Goal: Answer question/provide support: Share knowledge or assist other users

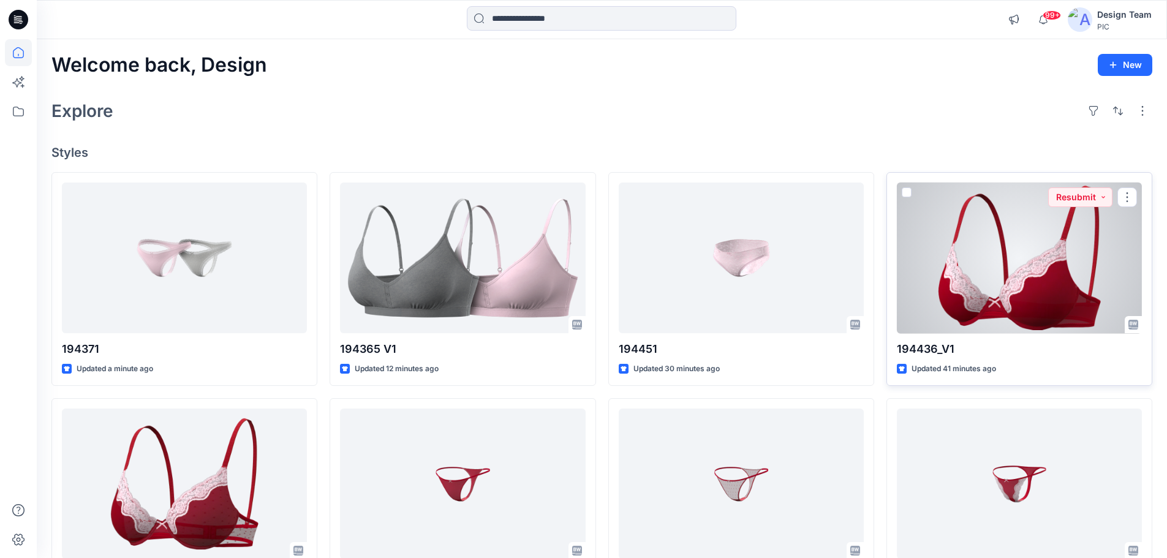
click at [1069, 251] on div at bounding box center [1019, 258] width 245 height 151
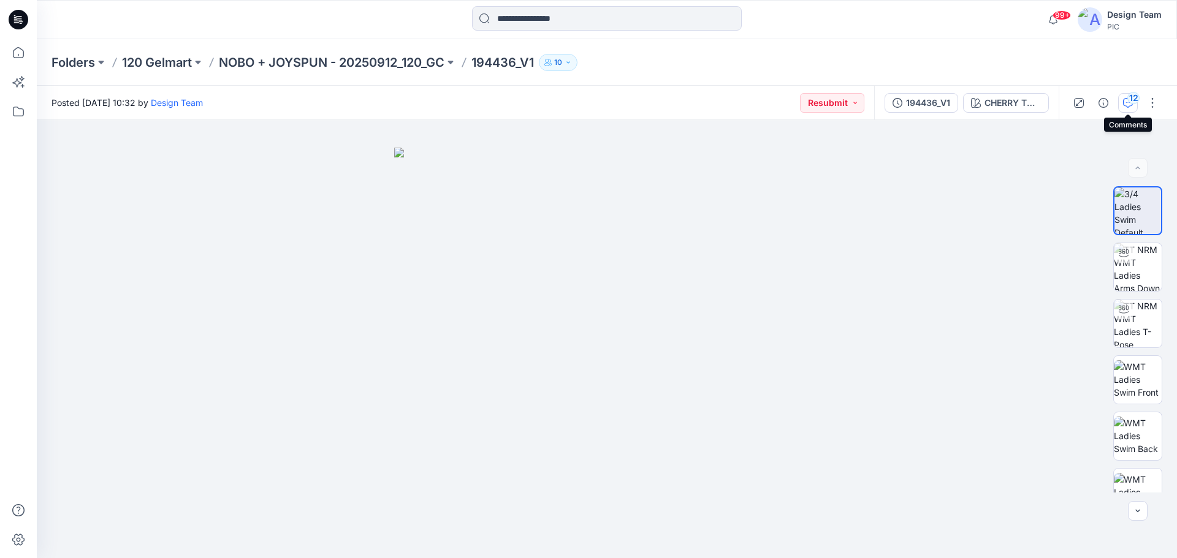
click at [1129, 105] on icon "button" at bounding box center [1128, 103] width 10 height 10
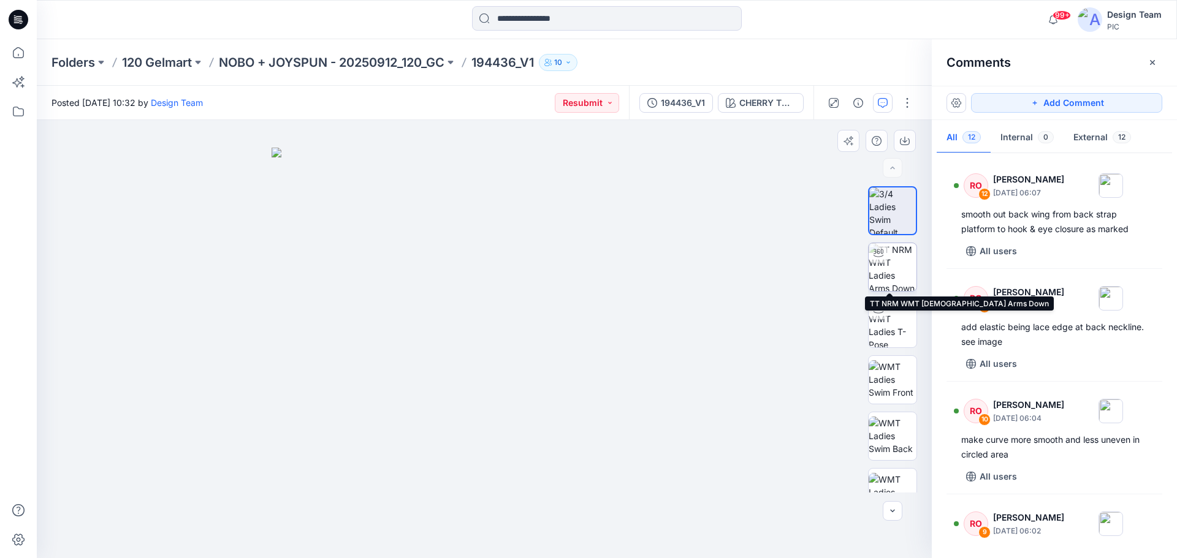
click at [895, 267] on img at bounding box center [892, 267] width 48 height 48
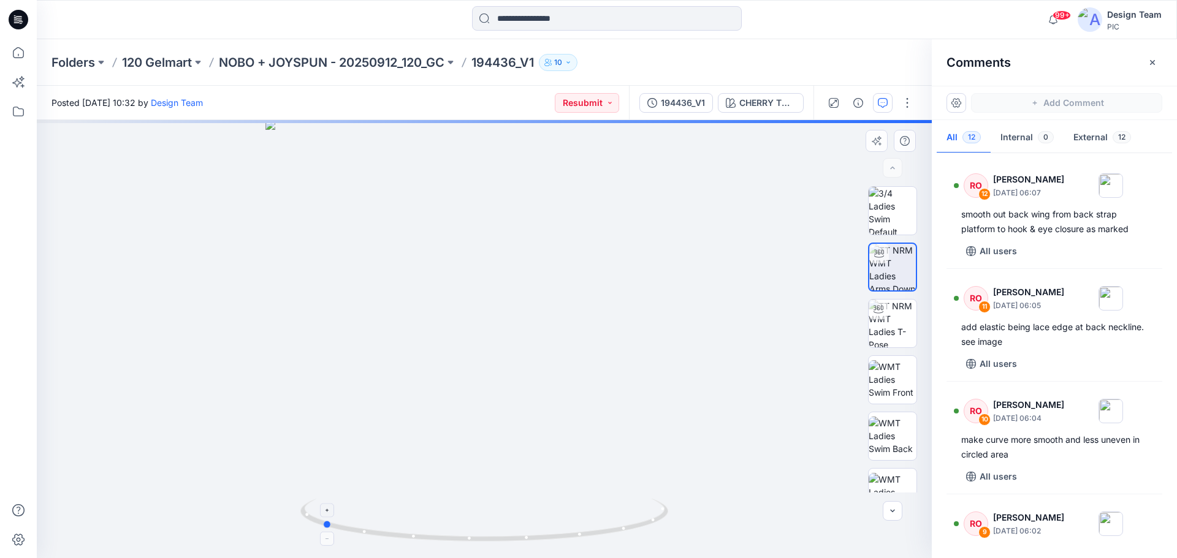
drag, startPoint x: 654, startPoint y: 526, endPoint x: 491, endPoint y: 520, distance: 162.5
click at [491, 520] on icon at bounding box center [485, 522] width 371 height 46
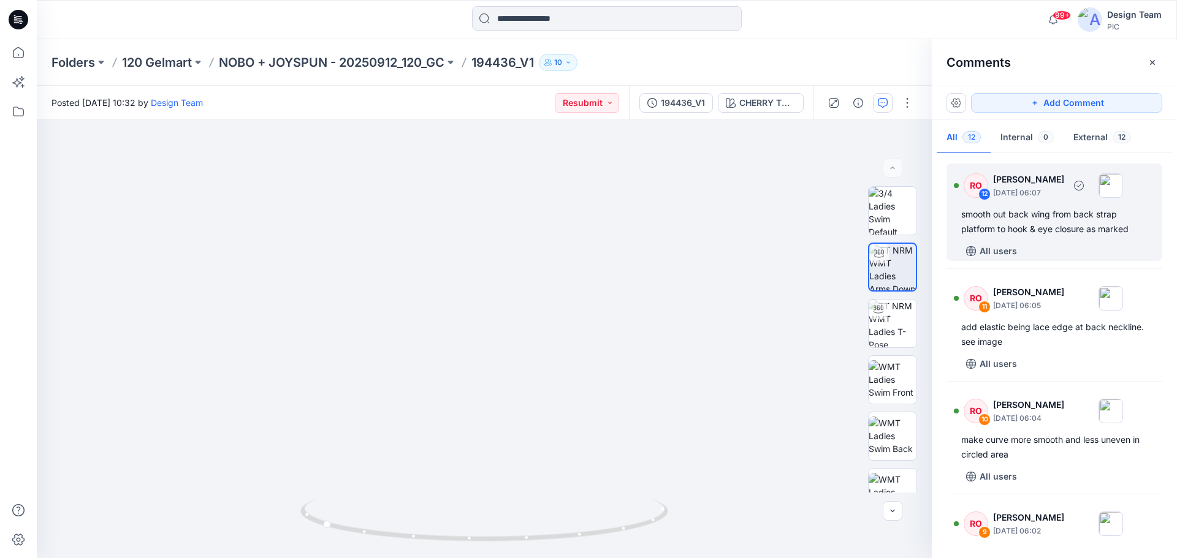
click at [1037, 237] on div "RO 12 Raquel Ortiz October 01, 2025 06:07 smooth out back wing from back strap …" at bounding box center [1054, 212] width 216 height 97
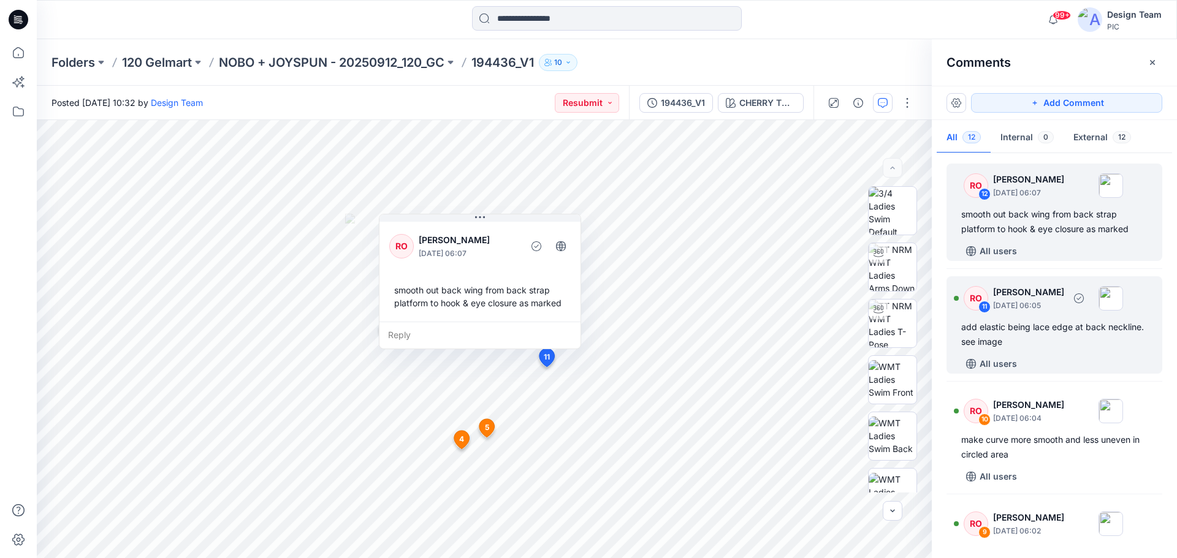
click at [1045, 330] on div "add elastic being lace edge at back neckline. see image" at bounding box center [1054, 334] width 186 height 29
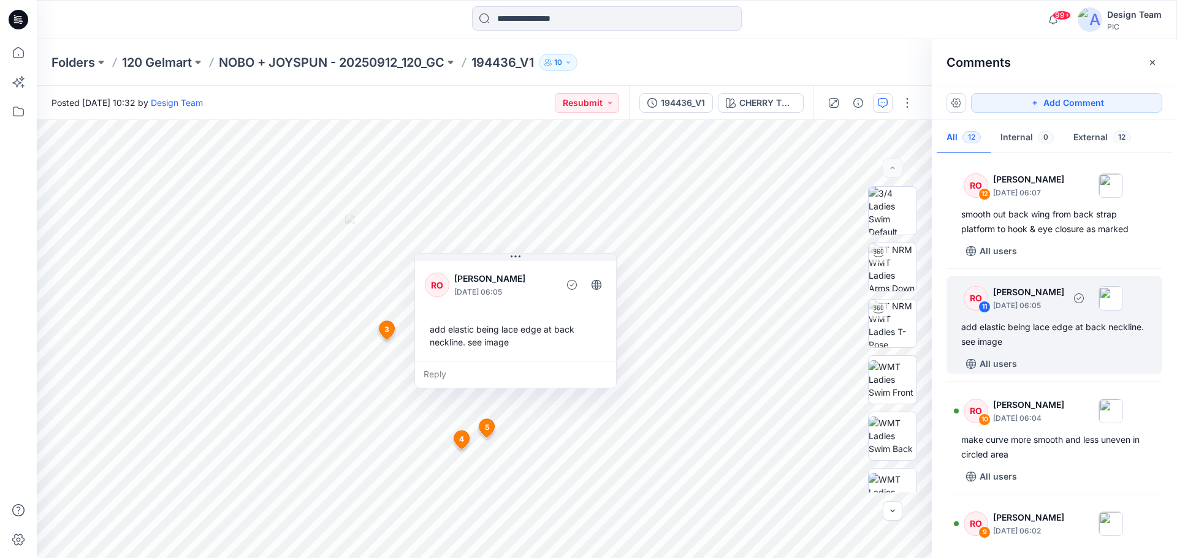
click at [1008, 321] on div "add elastic being lace edge at back neckline. see image" at bounding box center [1054, 334] width 186 height 29
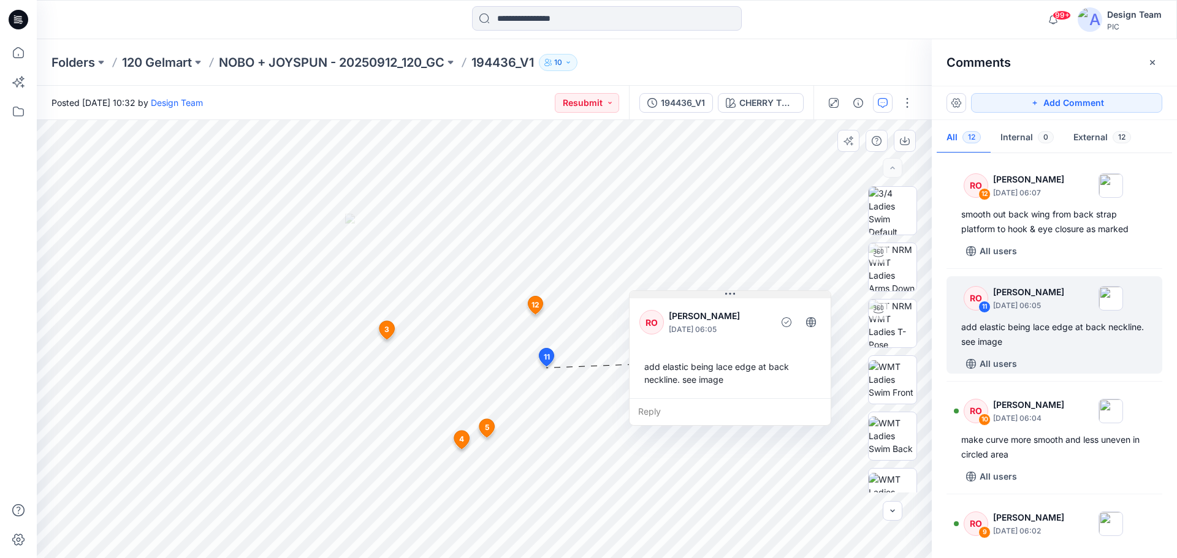
drag, startPoint x: 517, startPoint y: 258, endPoint x: 731, endPoint y: 295, distance: 217.6
click at [731, 295] on icon at bounding box center [730, 294] width 10 height 10
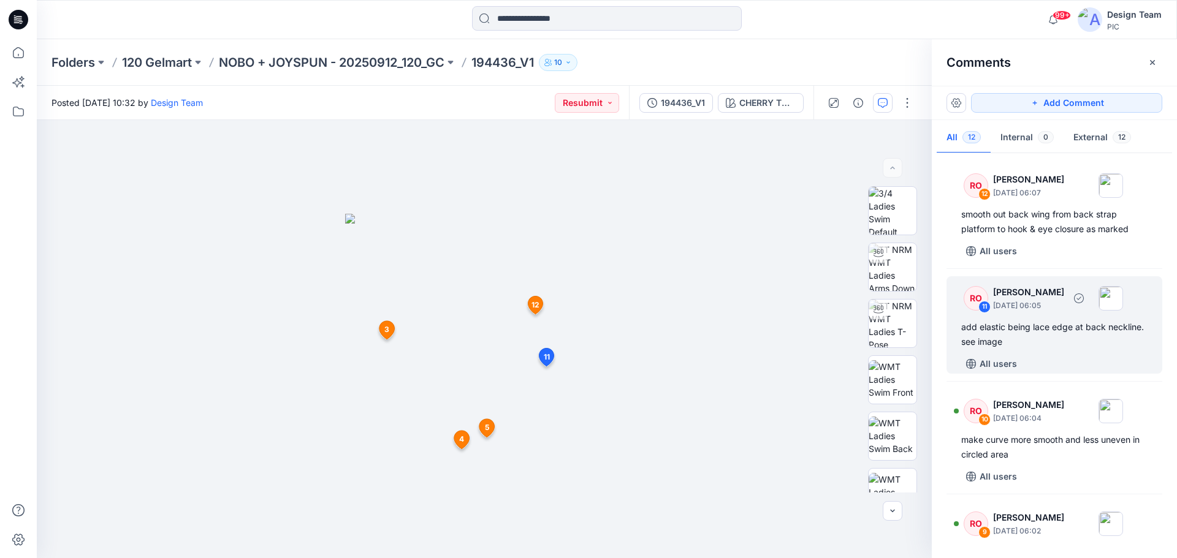
click at [985, 305] on div "11" at bounding box center [984, 307] width 12 height 12
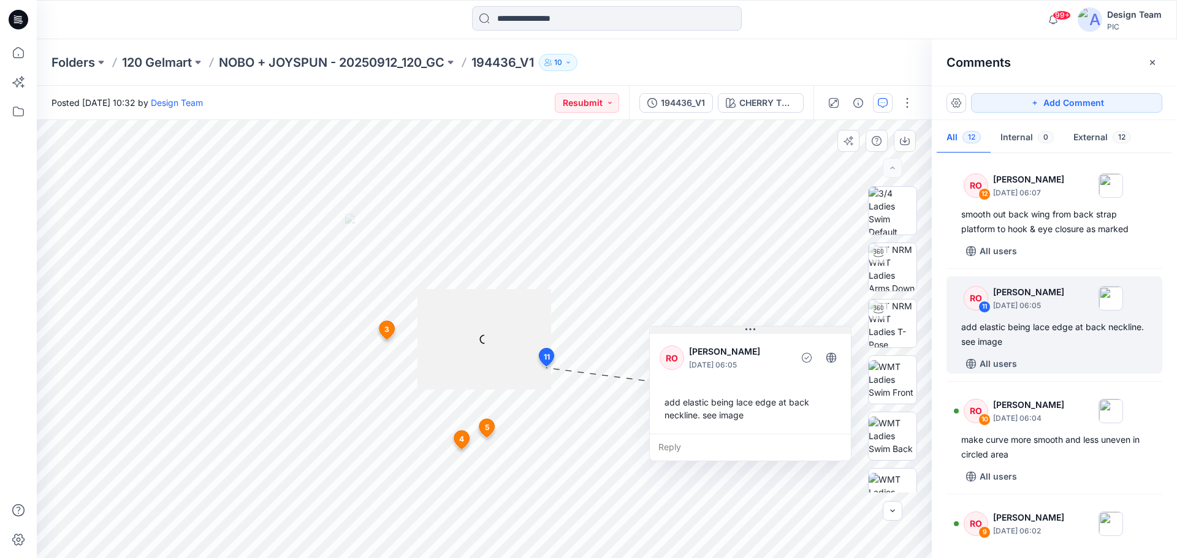
drag, startPoint x: 514, startPoint y: 253, endPoint x: 748, endPoint y: 324, distance: 243.9
click at [748, 325] on icon at bounding box center [750, 330] width 10 height 10
click at [672, 441] on div "Reply" at bounding box center [749, 446] width 201 height 27
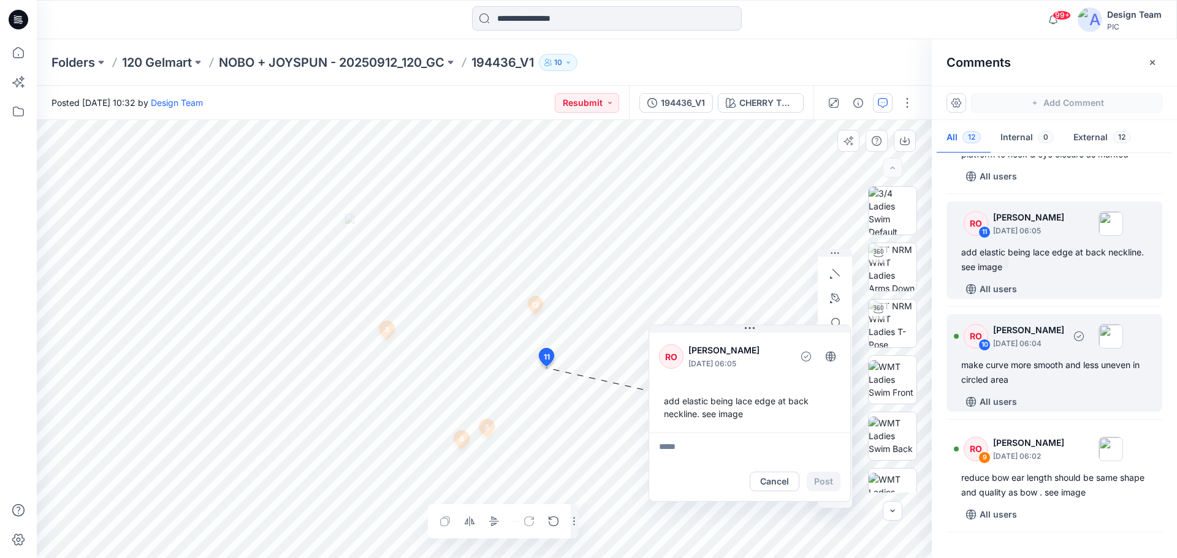
scroll to position [123, 0]
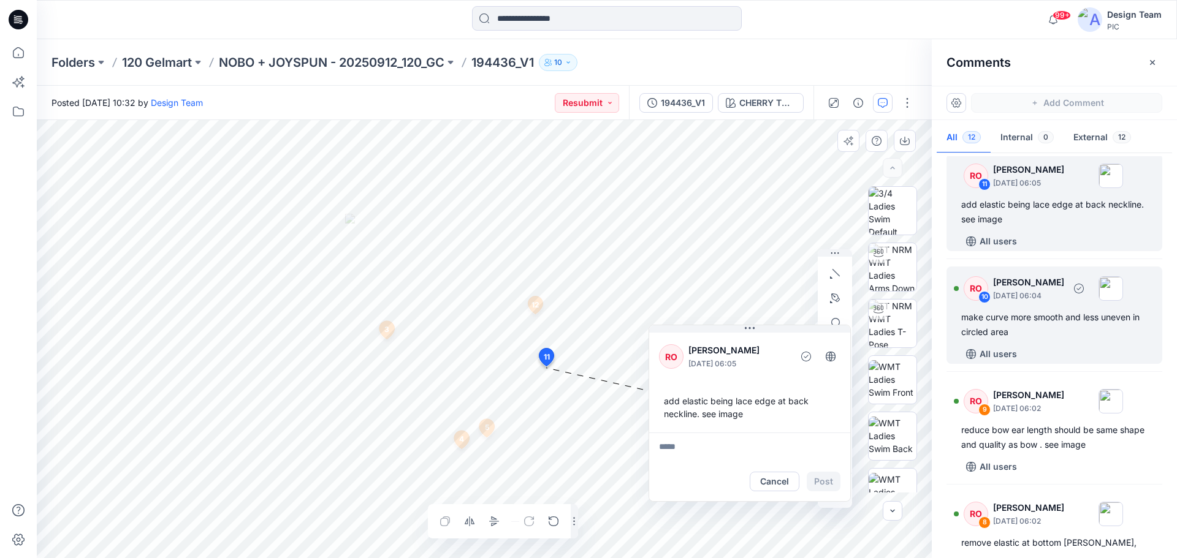
click at [1045, 324] on div "make curve more smooth and less uneven in circled area" at bounding box center [1054, 324] width 186 height 29
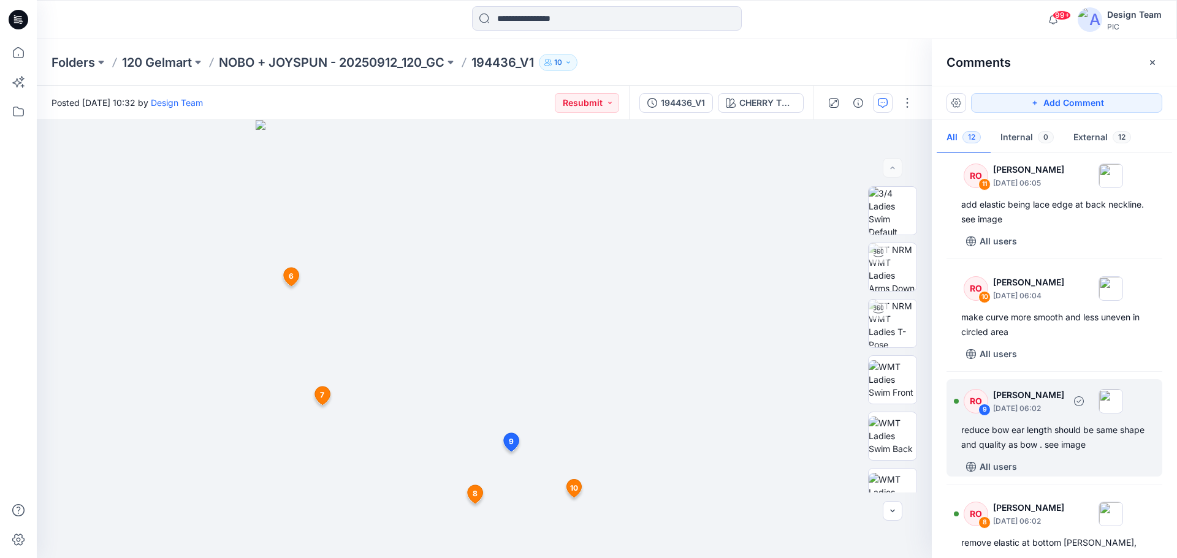
click at [1044, 434] on div "reduce bow ear length should be same shape and quality as bow . see image" at bounding box center [1054, 437] width 186 height 29
click at [1039, 441] on div "reduce bow ear length should be same shape and quality as bow . see image" at bounding box center [1054, 437] width 186 height 29
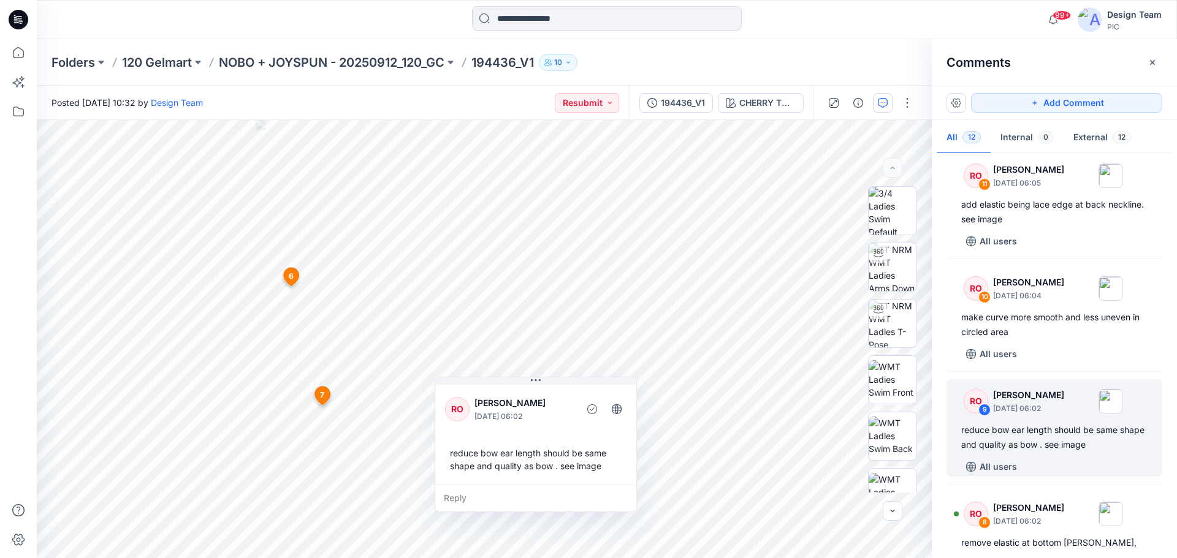
click at [939, 431] on div "RO 12 Raquel Ortiz October 01, 2025 06:07 smooth out back wing from back strap …" at bounding box center [1053, 352] width 245 height 393
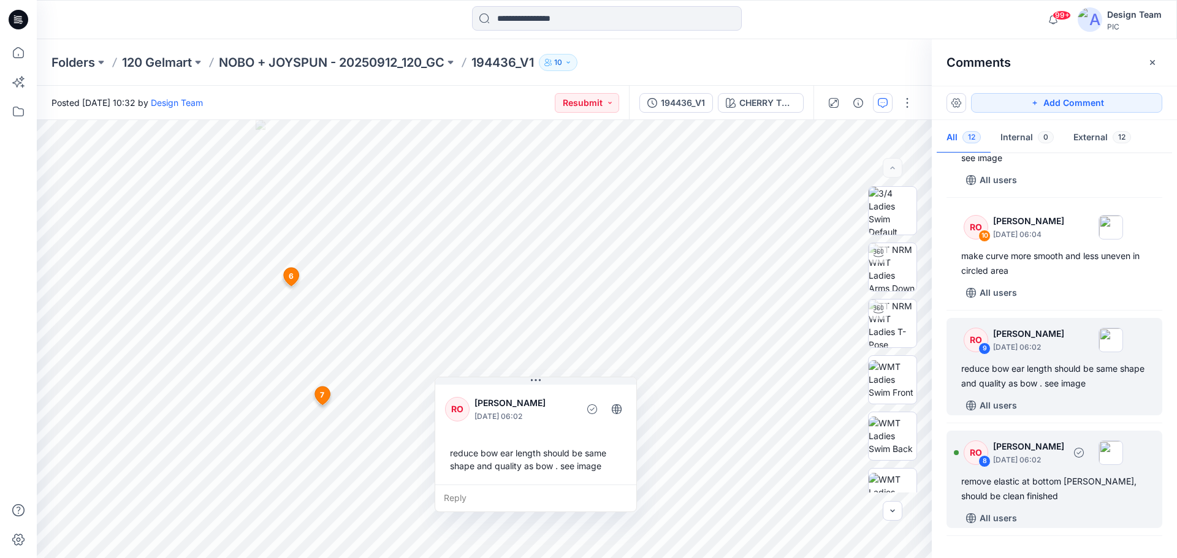
click at [1028, 484] on div "remove elastic at bottom gore, should be clean finished" at bounding box center [1054, 488] width 186 height 29
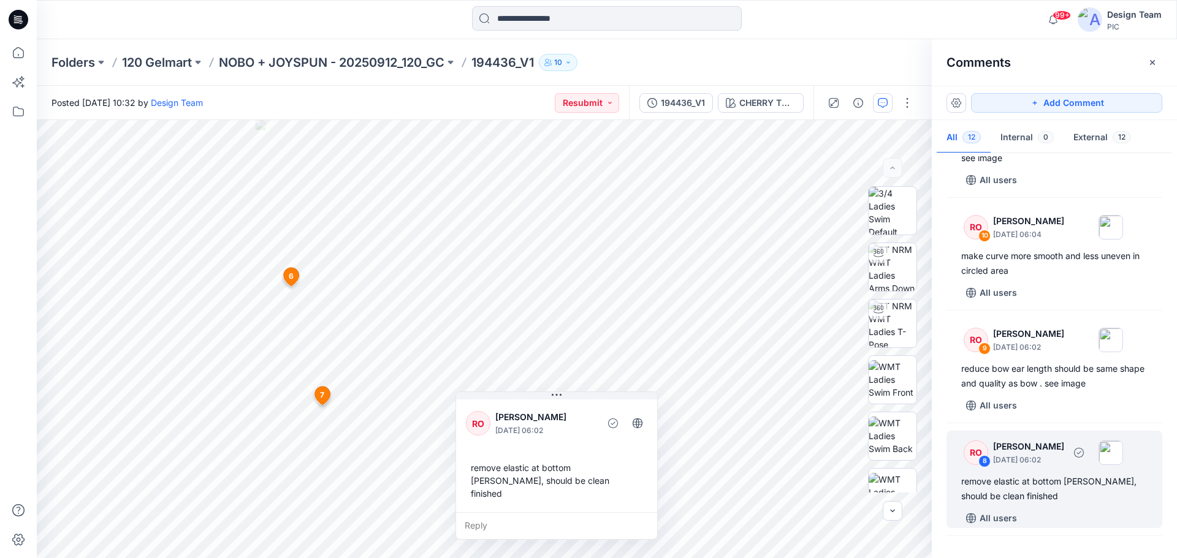
click at [1000, 470] on div "RO 8 Raquel Ortiz October 01, 2025 06:02 remove elastic at bottom gore, should …" at bounding box center [1054, 479] width 216 height 97
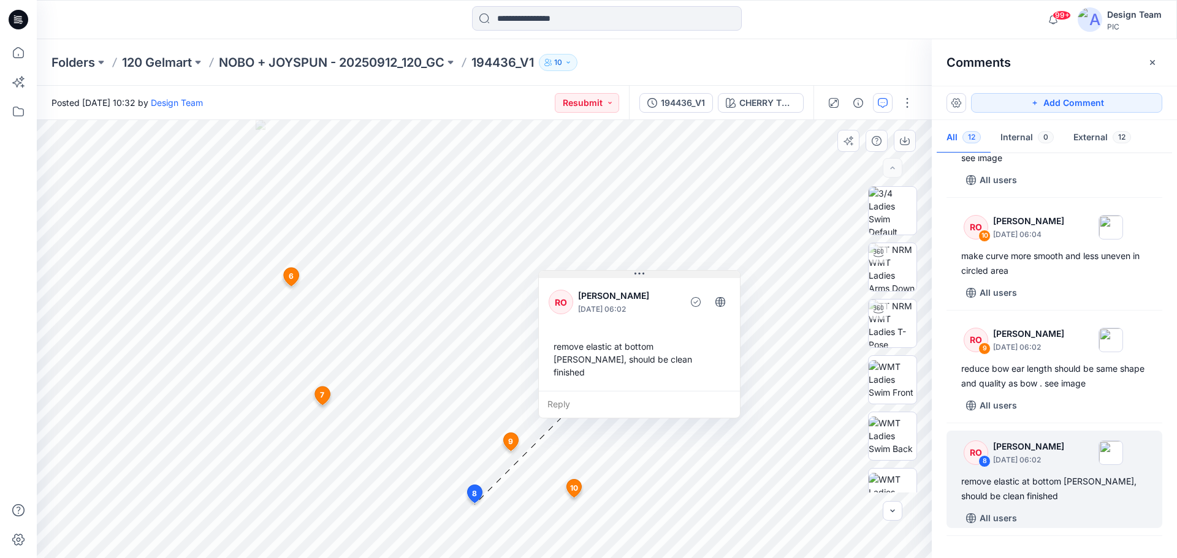
drag, startPoint x: 571, startPoint y: 395, endPoint x: 651, endPoint y: 275, distance: 144.0
click at [651, 275] on button at bounding box center [639, 274] width 201 height 7
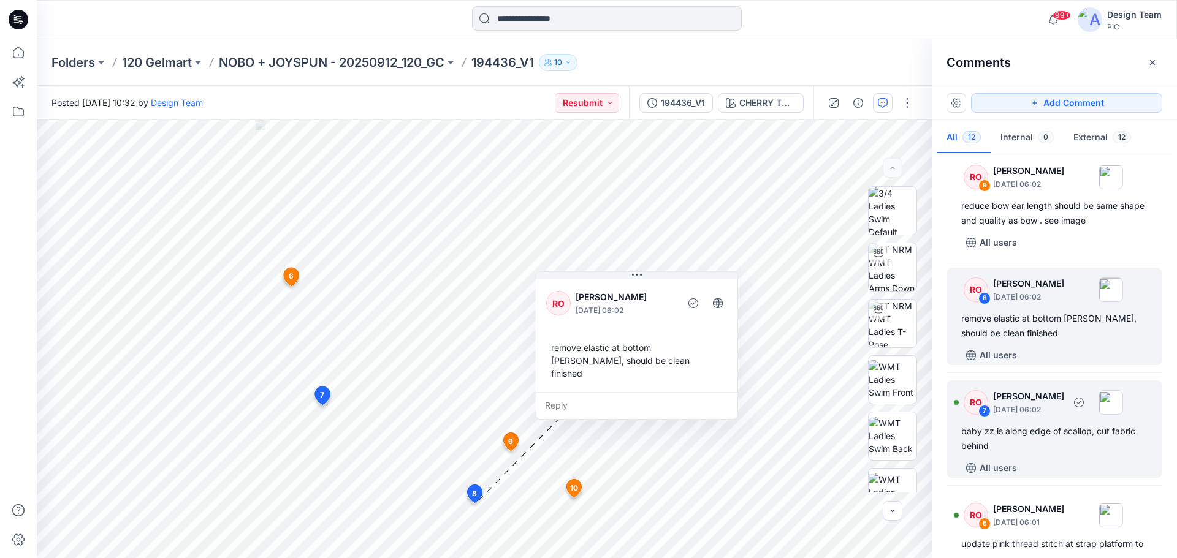
scroll to position [368, 0]
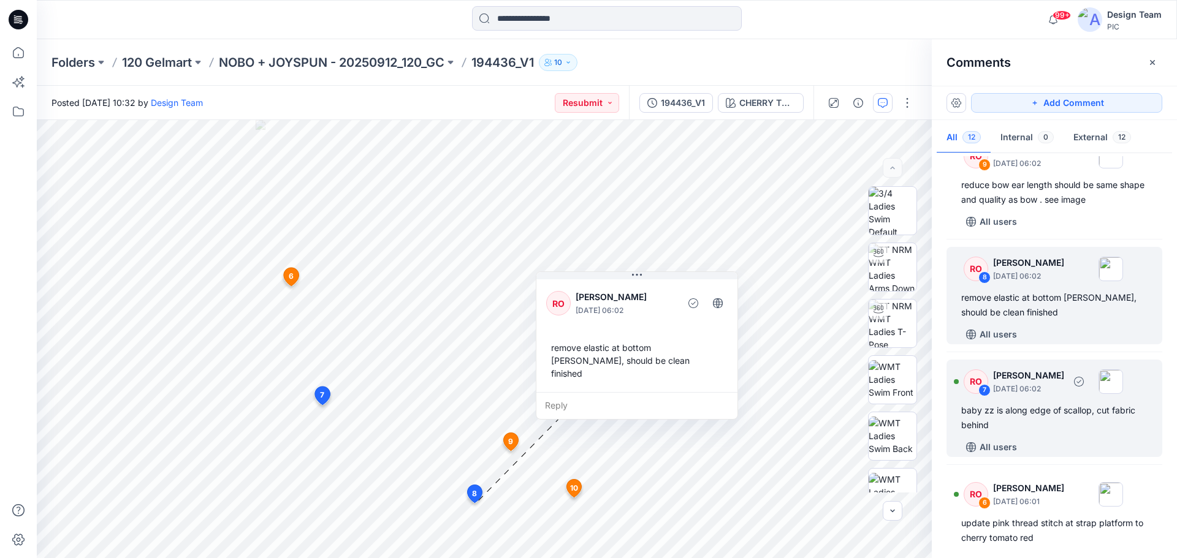
click at [1022, 427] on div "baby zz is along edge of scallop, cut fabric behind" at bounding box center [1054, 417] width 186 height 29
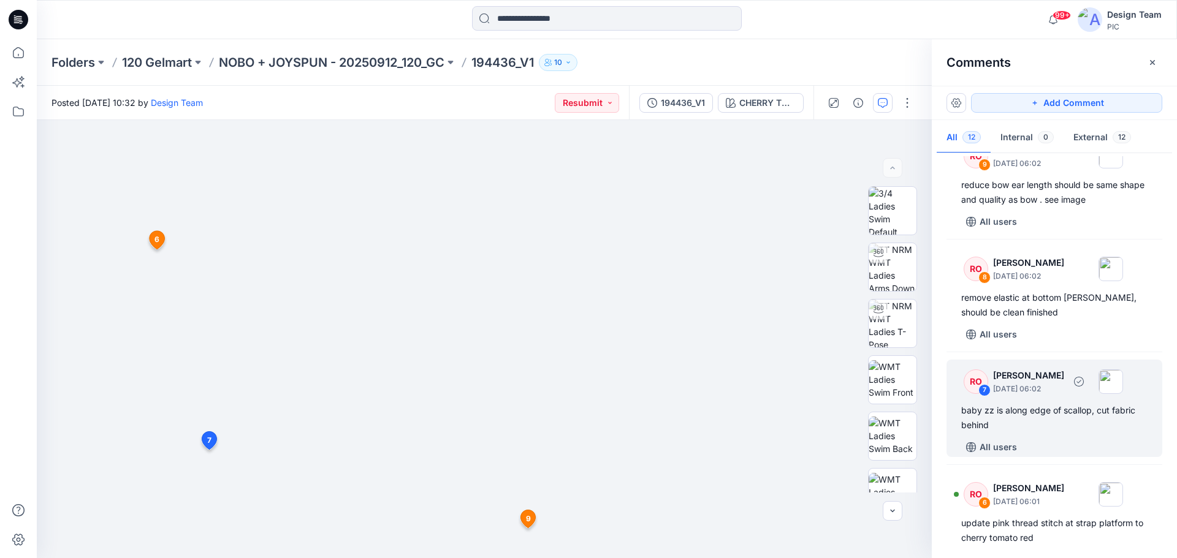
click at [1023, 412] on div "baby zz is along edge of scallop, cut fabric behind" at bounding box center [1054, 417] width 186 height 29
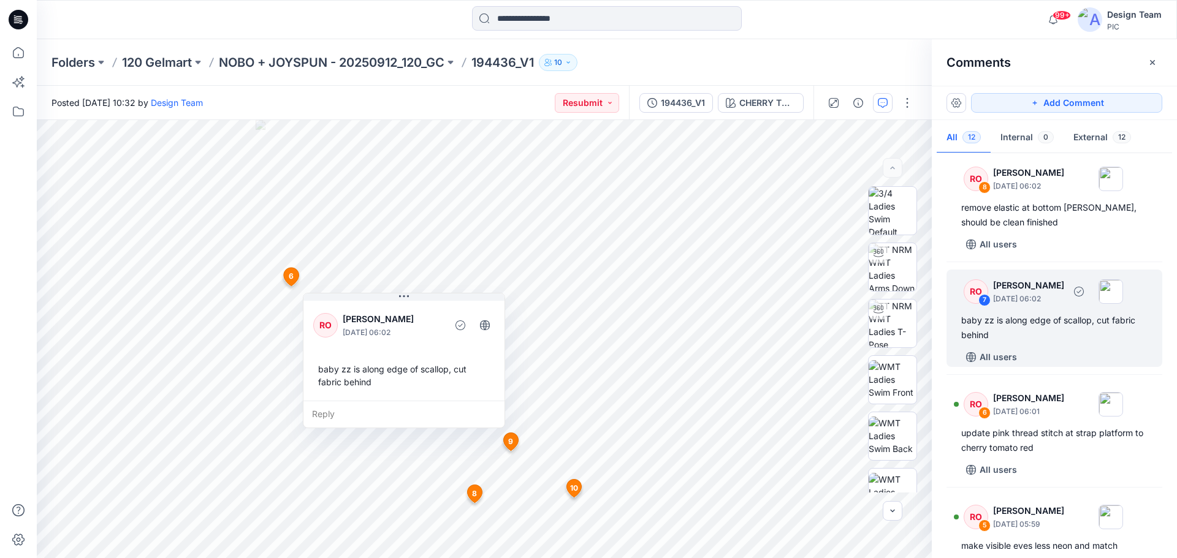
scroll to position [490, 0]
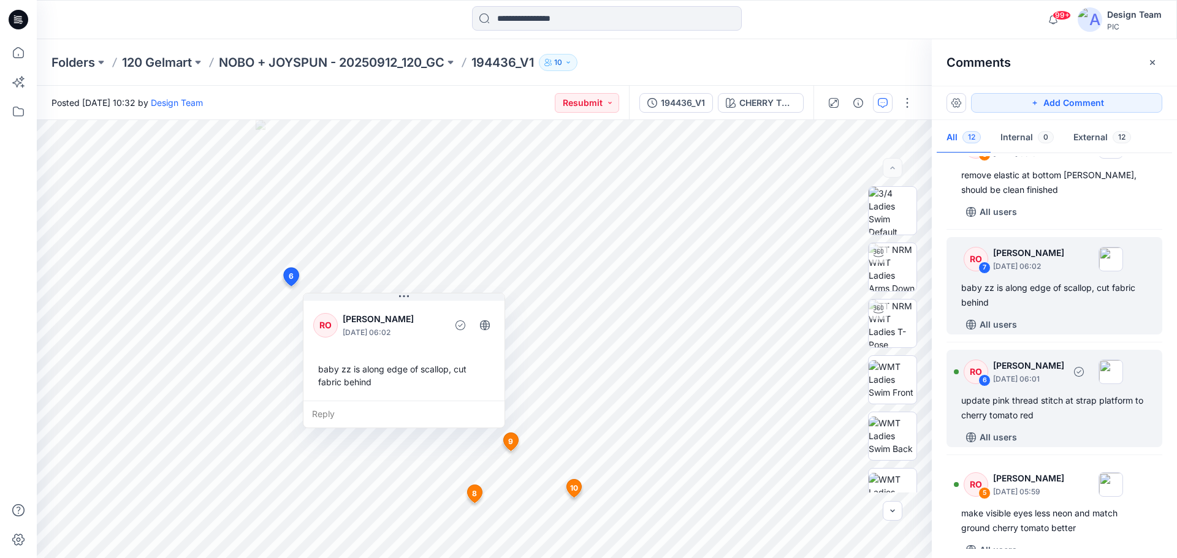
click at [1038, 414] on div "update pink thread stitch at strap platform to cherry tomato red" at bounding box center [1054, 407] width 186 height 29
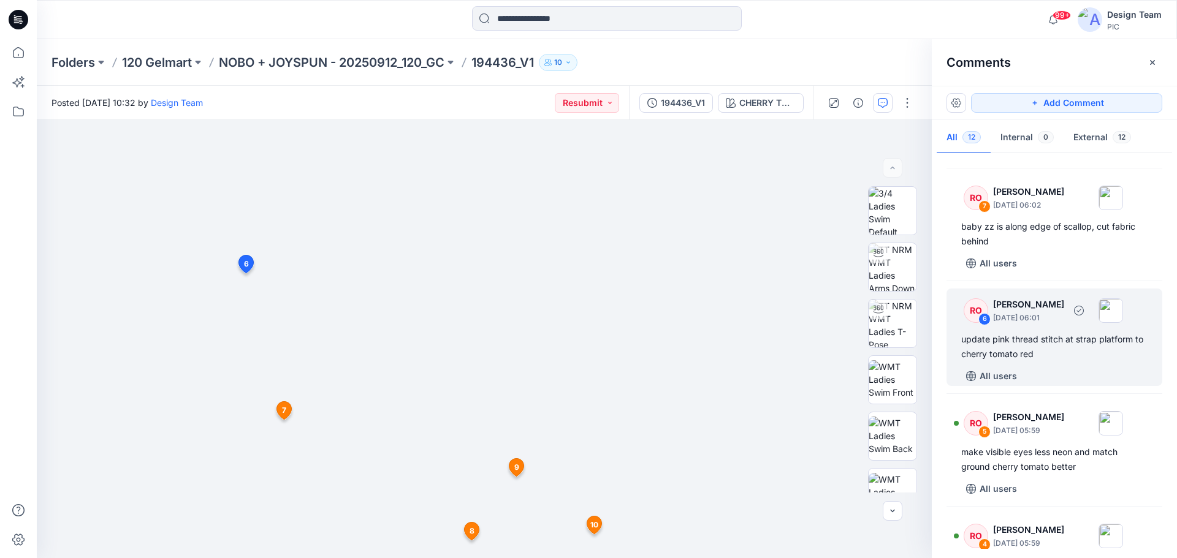
scroll to position [613, 0]
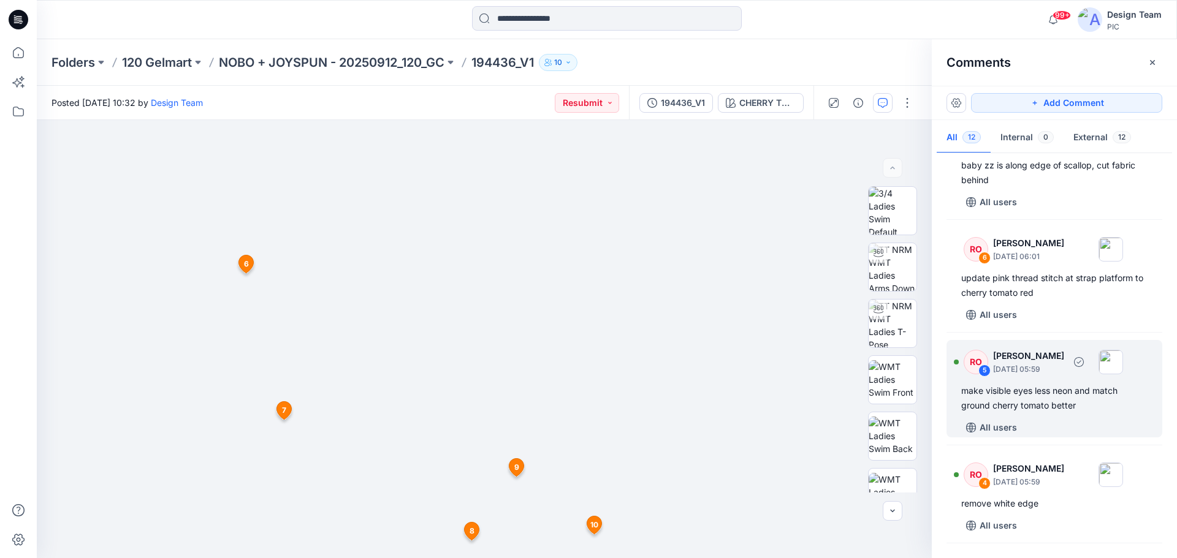
click at [1036, 399] on div "make visible eyes less neon and match ground cherry tomato better" at bounding box center [1054, 398] width 186 height 29
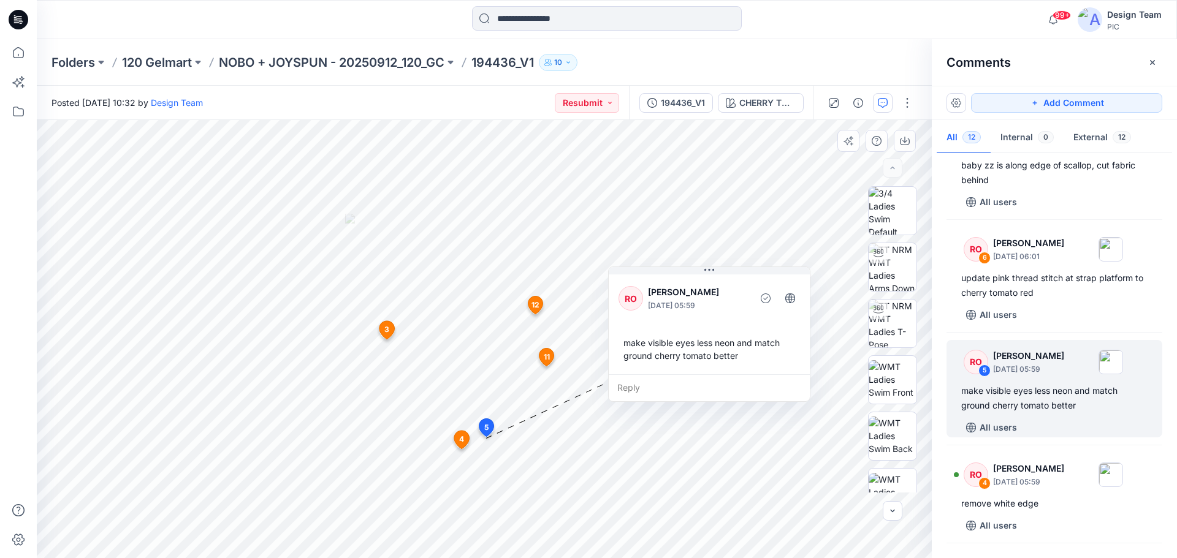
drag, startPoint x: 598, startPoint y: 332, endPoint x: 630, endPoint y: 392, distance: 67.4
click at [733, 274] on button at bounding box center [709, 270] width 201 height 7
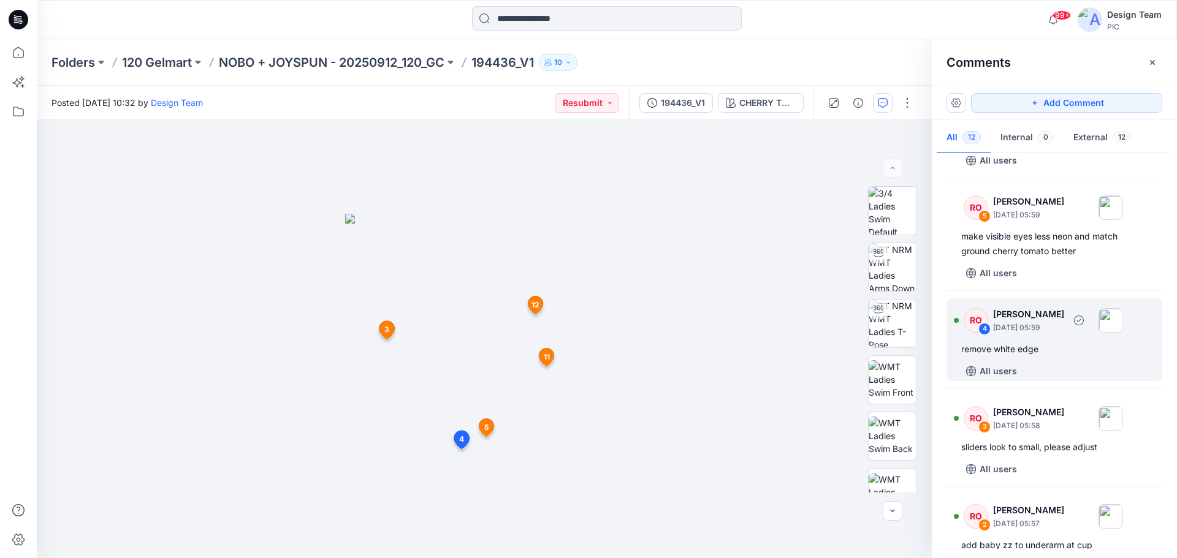
scroll to position [797, 0]
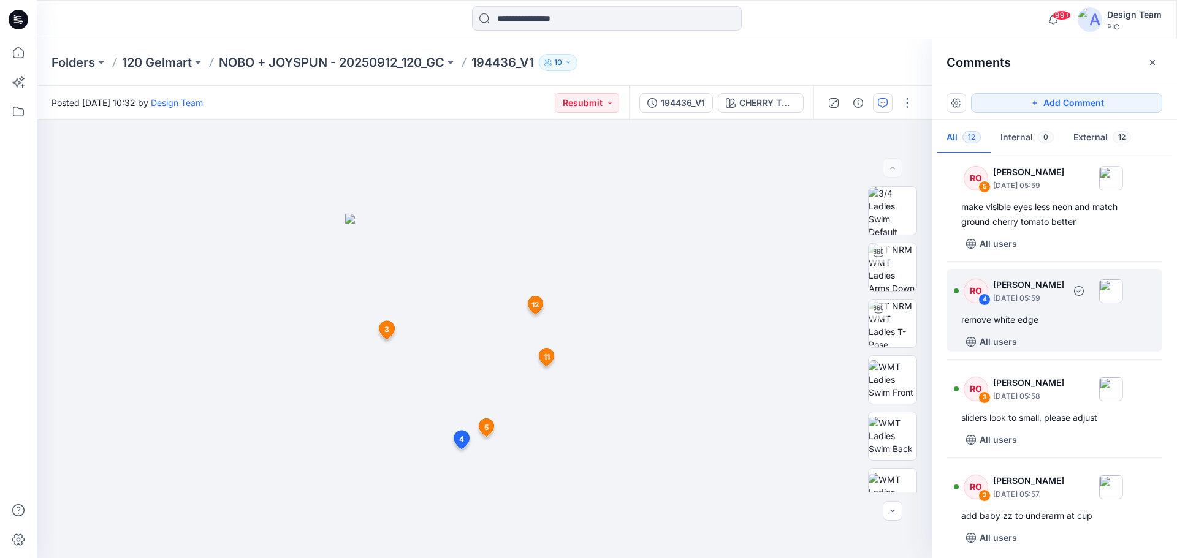
click at [1067, 333] on div "All users" at bounding box center [1061, 342] width 201 height 20
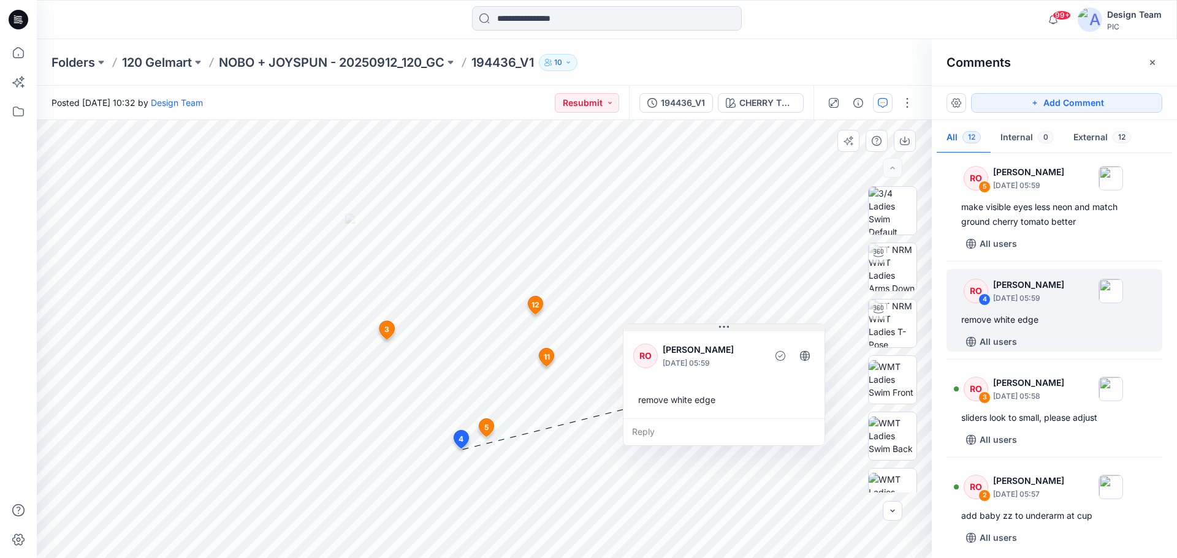
drag, startPoint x: 550, startPoint y: 342, endPoint x: 731, endPoint y: 328, distance: 181.3
click at [731, 328] on button at bounding box center [723, 327] width 201 height 7
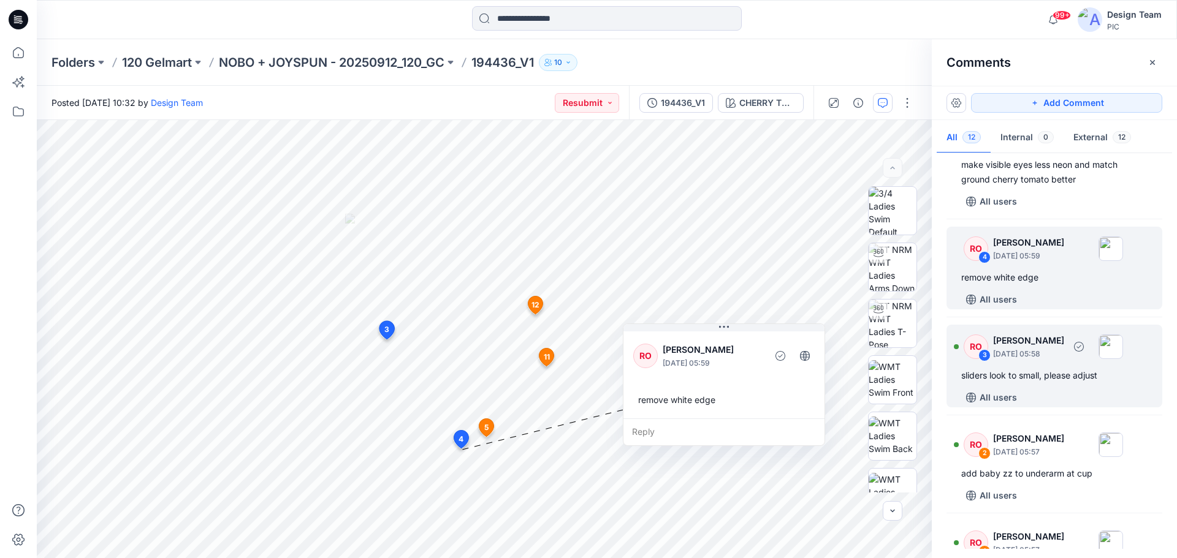
scroll to position [858, 0]
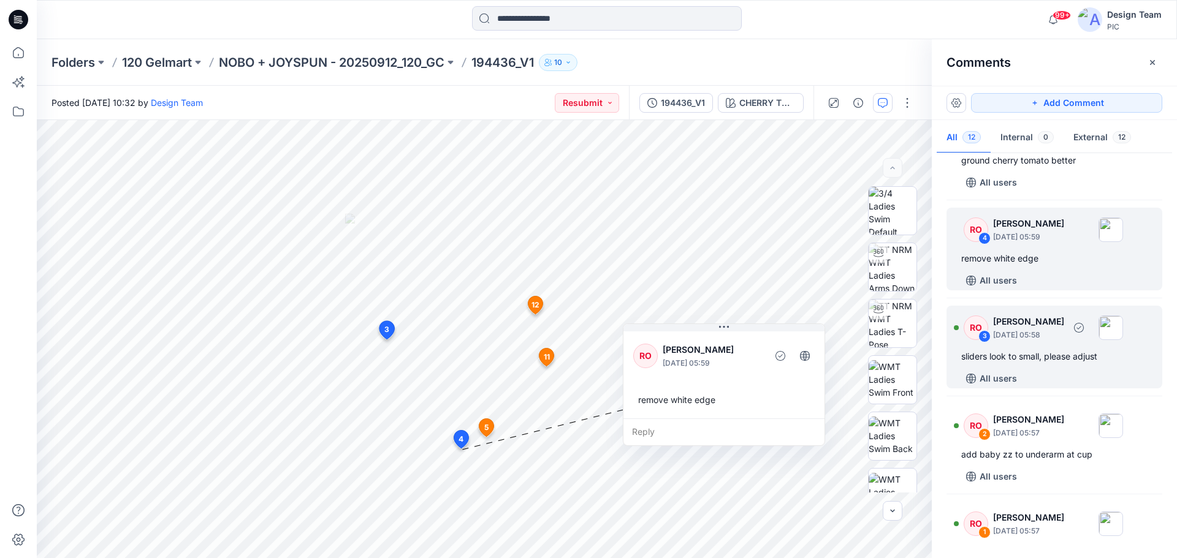
click at [1038, 360] on div "sliders look to small, please adjust" at bounding box center [1054, 356] width 186 height 15
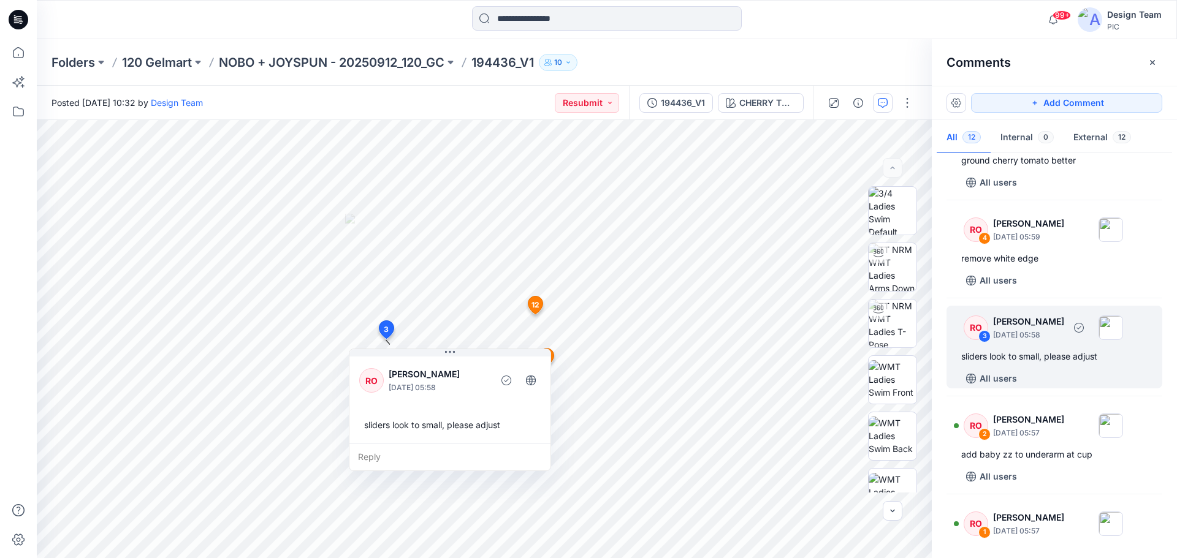
scroll to position [919, 0]
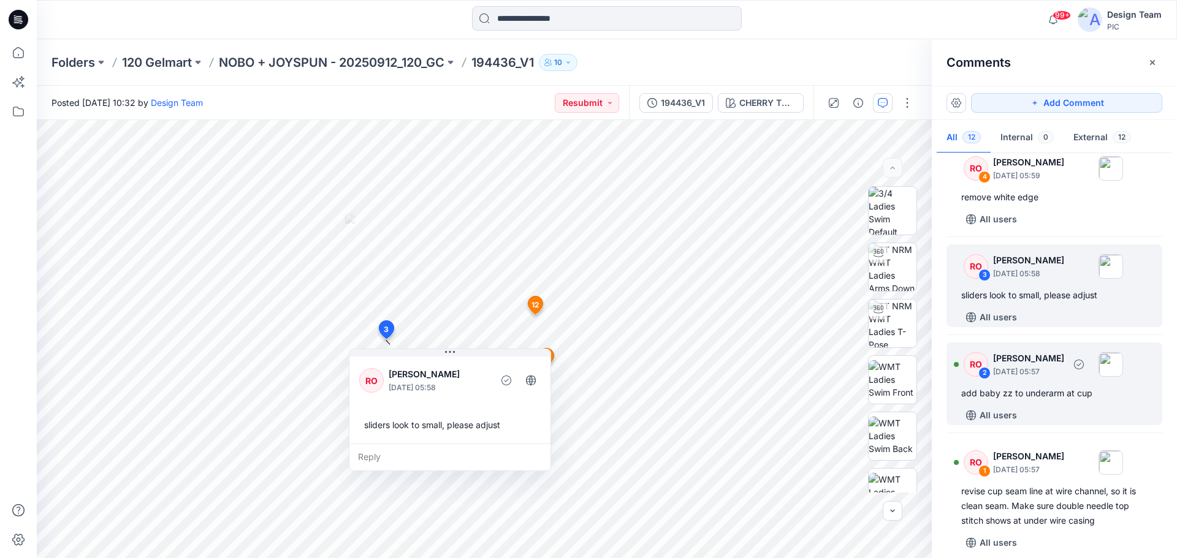
click at [1030, 384] on div "RO 2 Raquel Ortiz October 01, 2025 05:57 add baby zz to underarm at cup All use…" at bounding box center [1054, 384] width 216 height 83
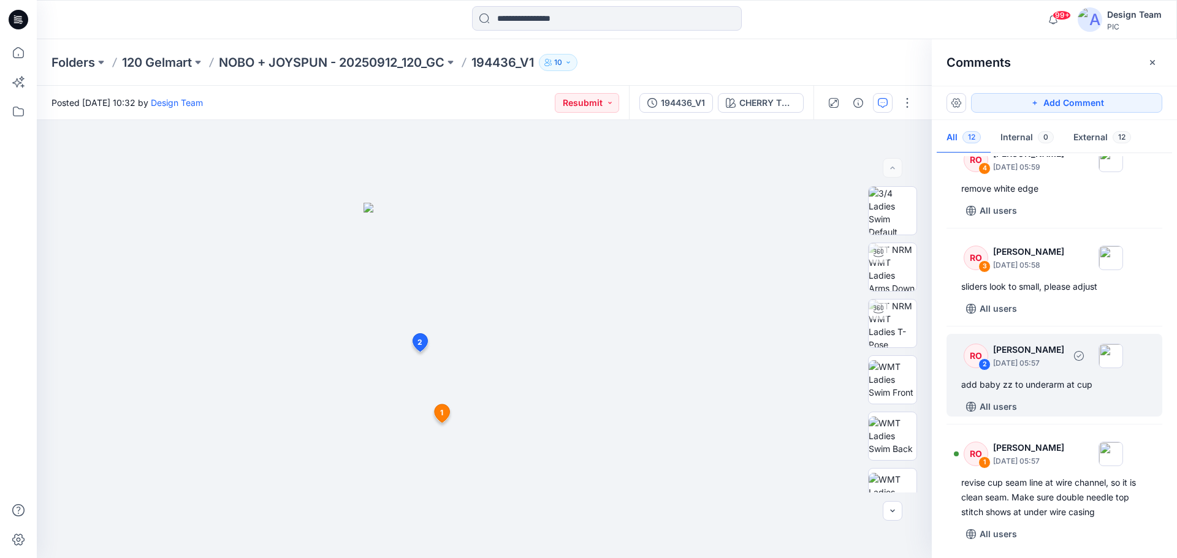
scroll to position [930, 0]
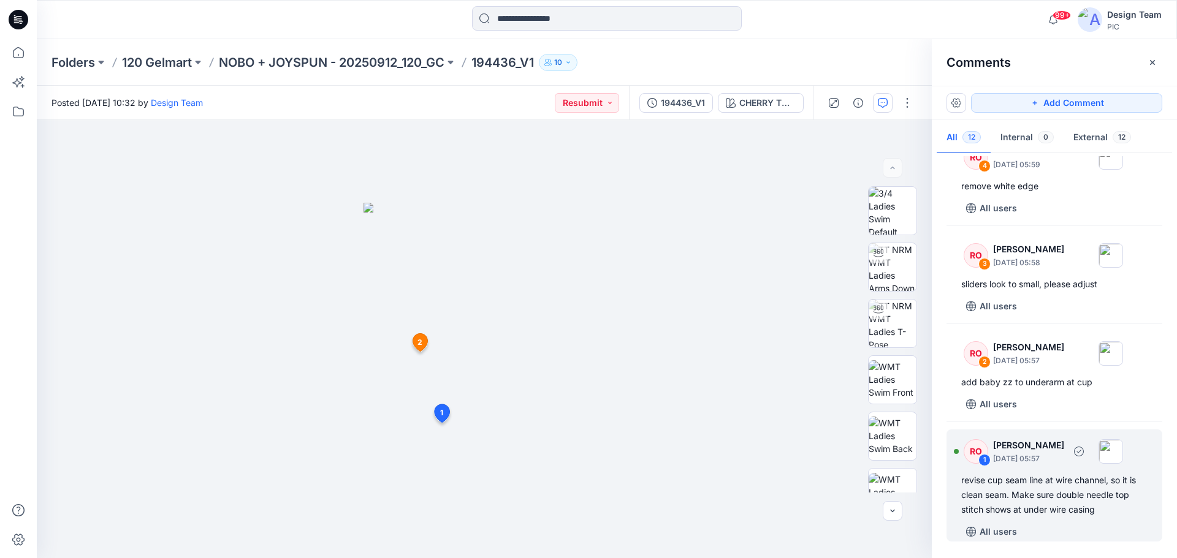
click at [1032, 484] on div "revise cup seam line at wire channel, so it is clean seam. Make sure double nee…" at bounding box center [1054, 495] width 186 height 44
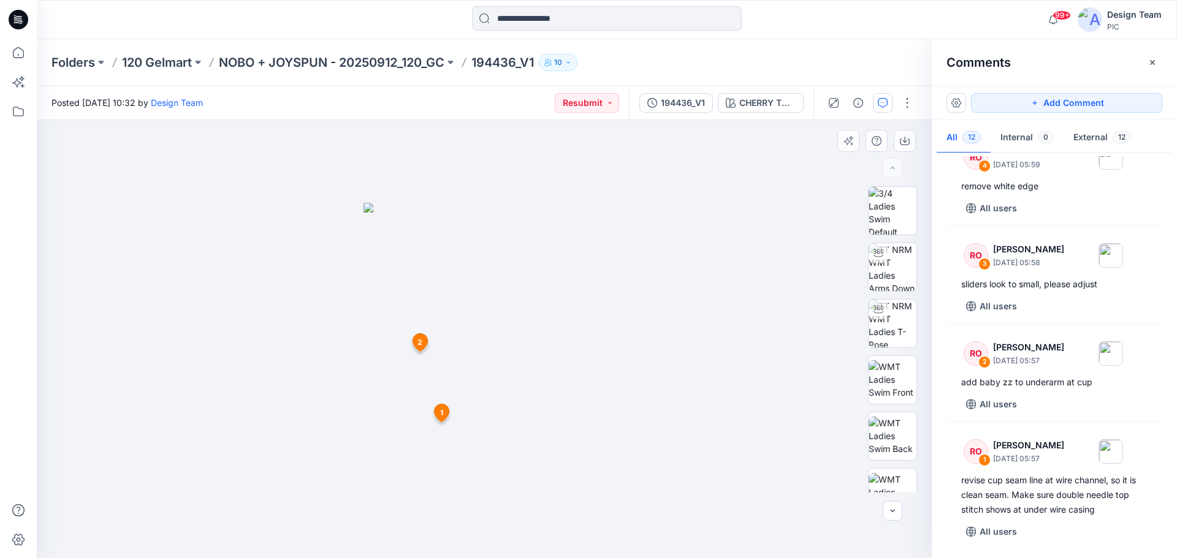
click at [633, 422] on div at bounding box center [484, 339] width 895 height 438
click at [899, 321] on img at bounding box center [892, 324] width 48 height 48
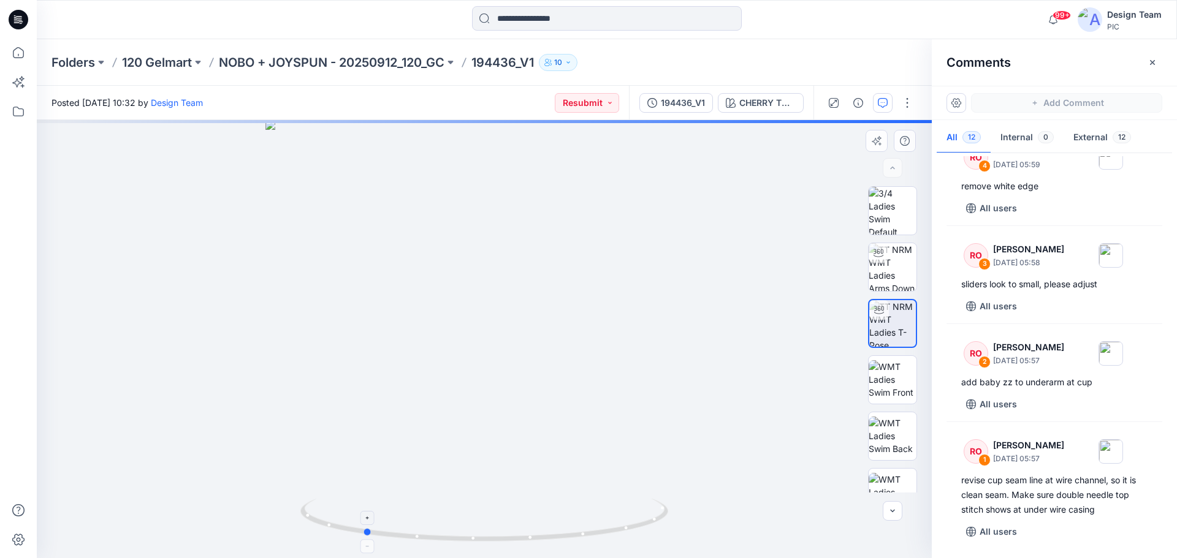
drag, startPoint x: 553, startPoint y: 539, endPoint x: 429, endPoint y: 543, distance: 124.5
click at [429, 543] on icon at bounding box center [485, 522] width 371 height 46
drag, startPoint x: 344, startPoint y: 532, endPoint x: 374, endPoint y: 532, distance: 30.0
click at [374, 533] on icon at bounding box center [485, 522] width 371 height 46
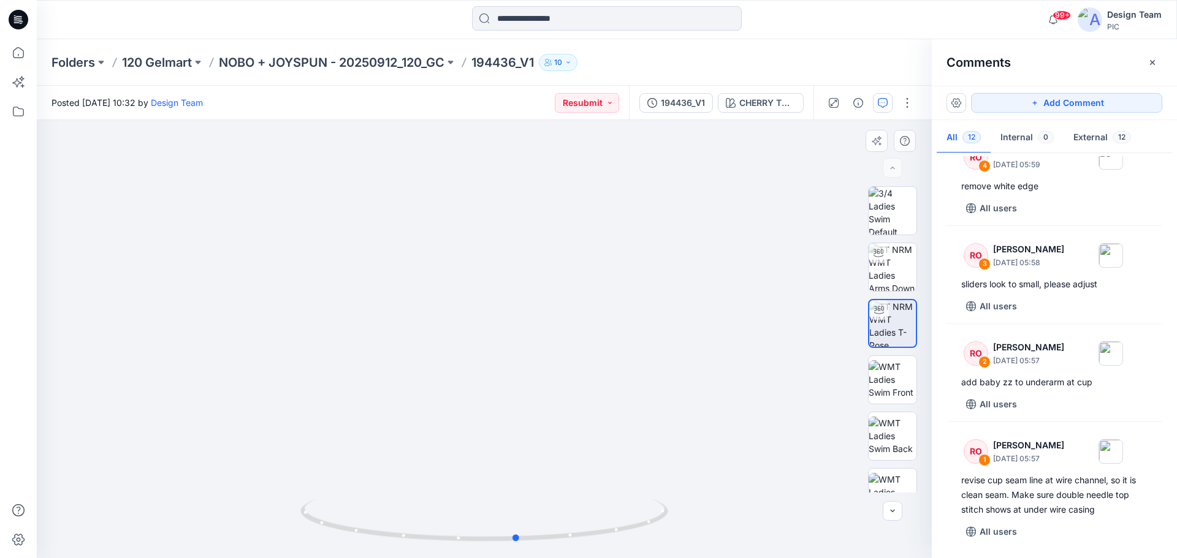
drag, startPoint x: 512, startPoint y: 544, endPoint x: 628, endPoint y: 547, distance: 116.5
click at [628, 547] on div at bounding box center [484, 527] width 368 height 61
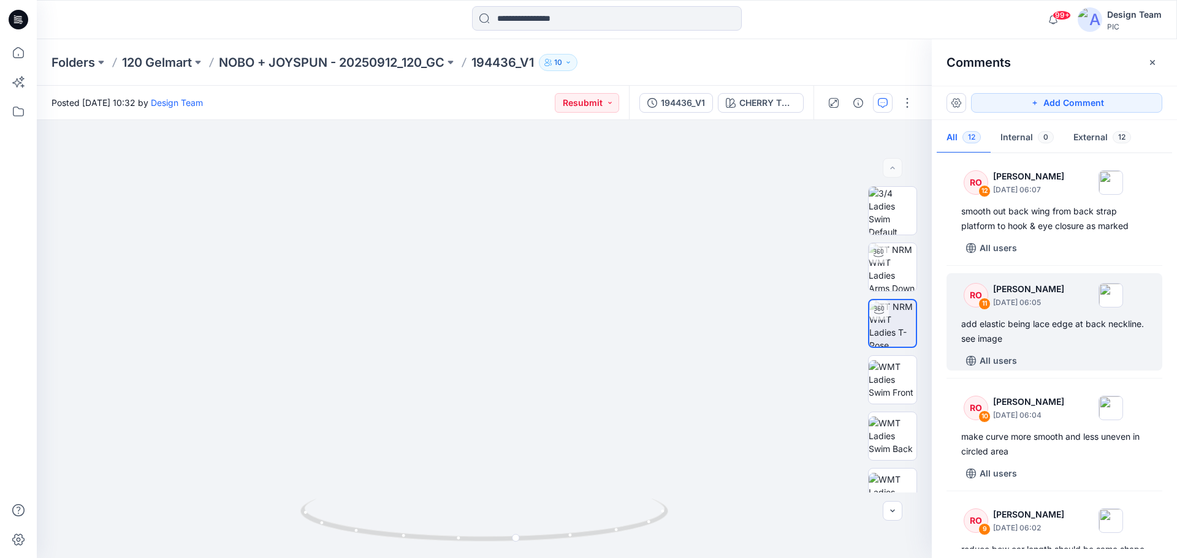
scroll to position [0, 0]
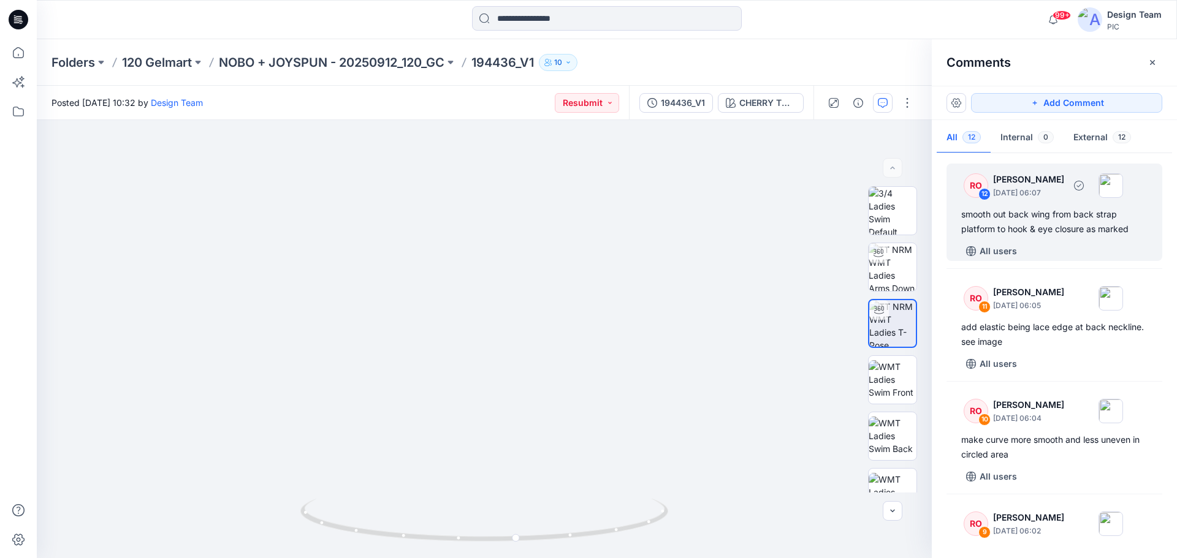
click at [1033, 226] on div "smooth out back wing from back strap platform to hook & eye closure as marked" at bounding box center [1054, 221] width 186 height 29
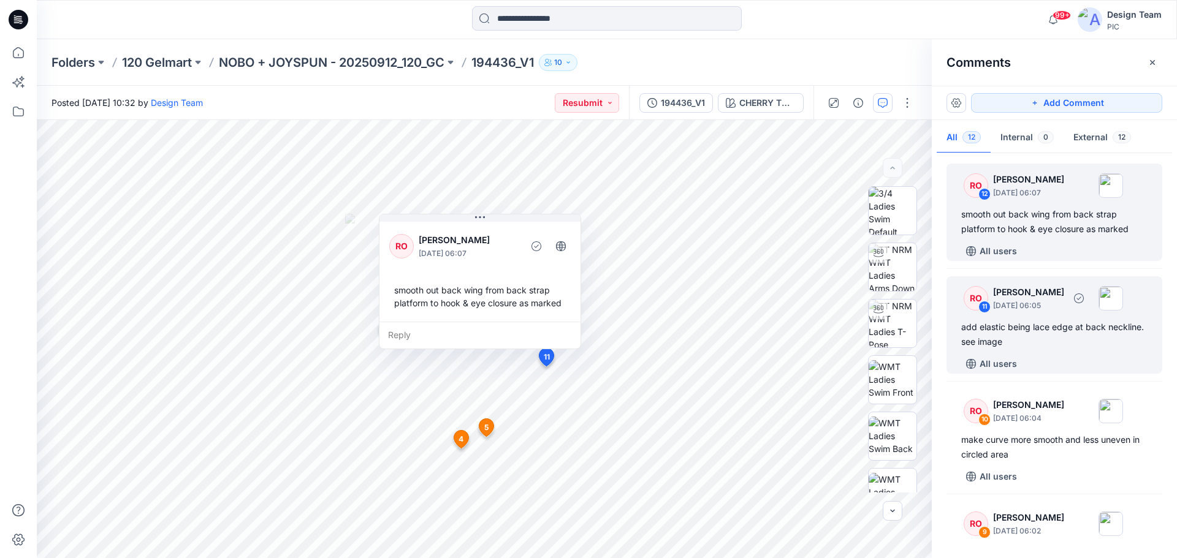
click at [1036, 338] on div "add elastic being lace edge at back neckline. see image" at bounding box center [1054, 334] width 186 height 29
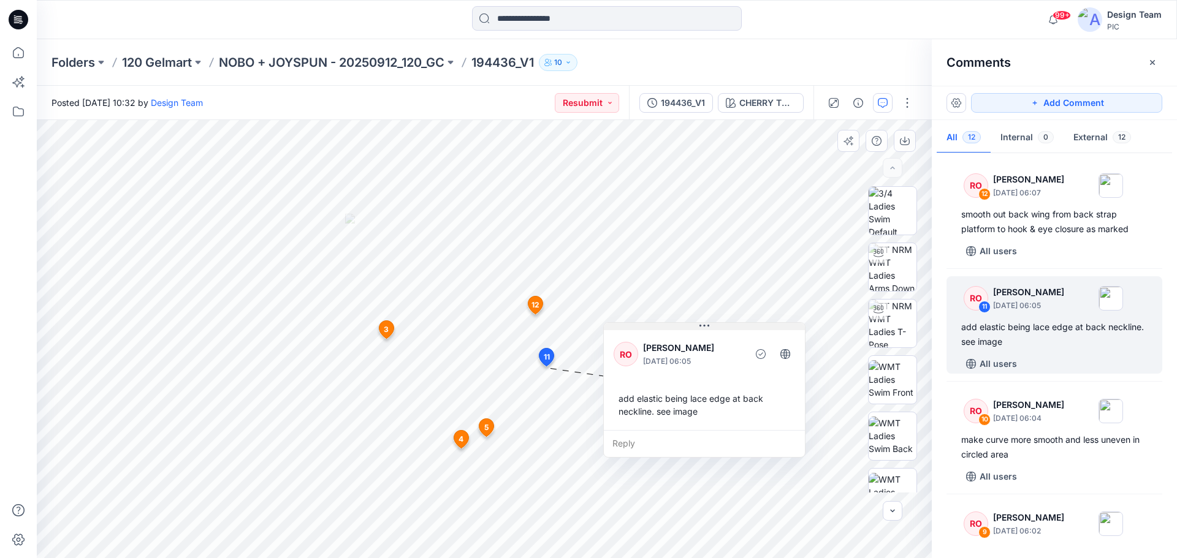
drag, startPoint x: 545, startPoint y: 258, endPoint x: 741, endPoint y: 327, distance: 208.0
click at [745, 328] on button at bounding box center [704, 326] width 201 height 7
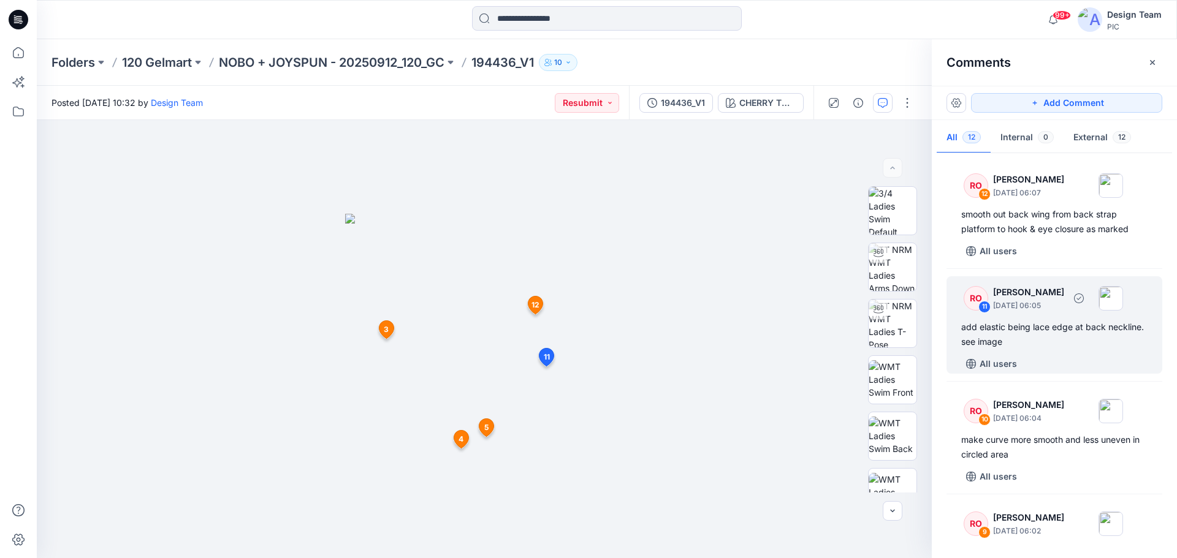
click at [1023, 328] on div "add elastic being lace edge at back neckline. see image" at bounding box center [1054, 334] width 186 height 29
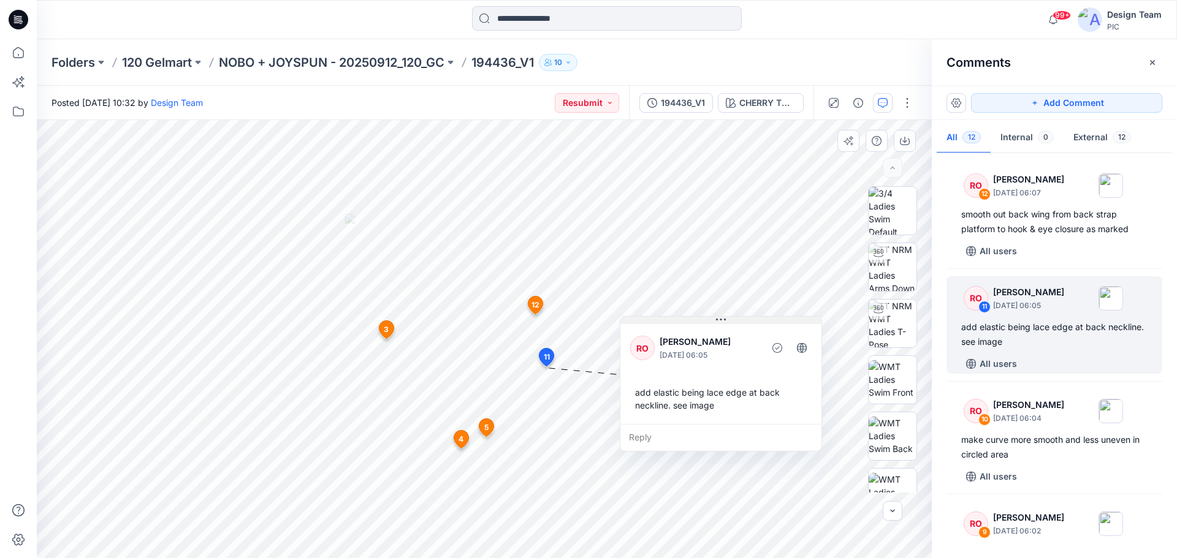
drag, startPoint x: 531, startPoint y: 260, endPoint x: 711, endPoint y: 317, distance: 189.0
click at [733, 321] on button at bounding box center [720, 320] width 201 height 7
click at [640, 432] on div "Reply" at bounding box center [717, 435] width 201 height 27
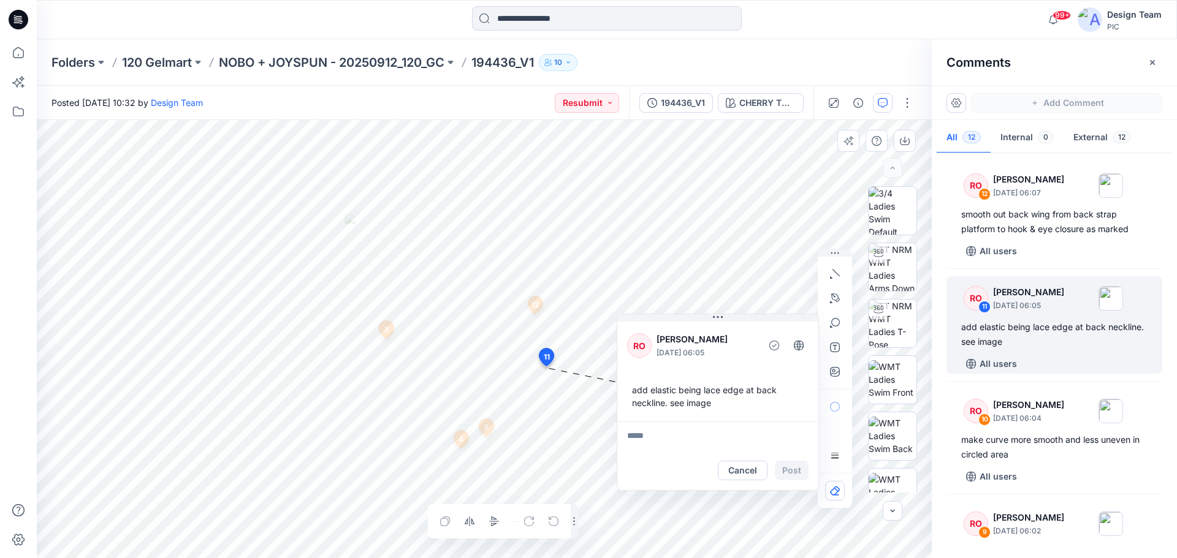
click at [685, 487] on div "13 3 RO Raquel Ortiz October 01, 2025 05:58 sliders look to small, please adjus…" at bounding box center [484, 339] width 895 height 438
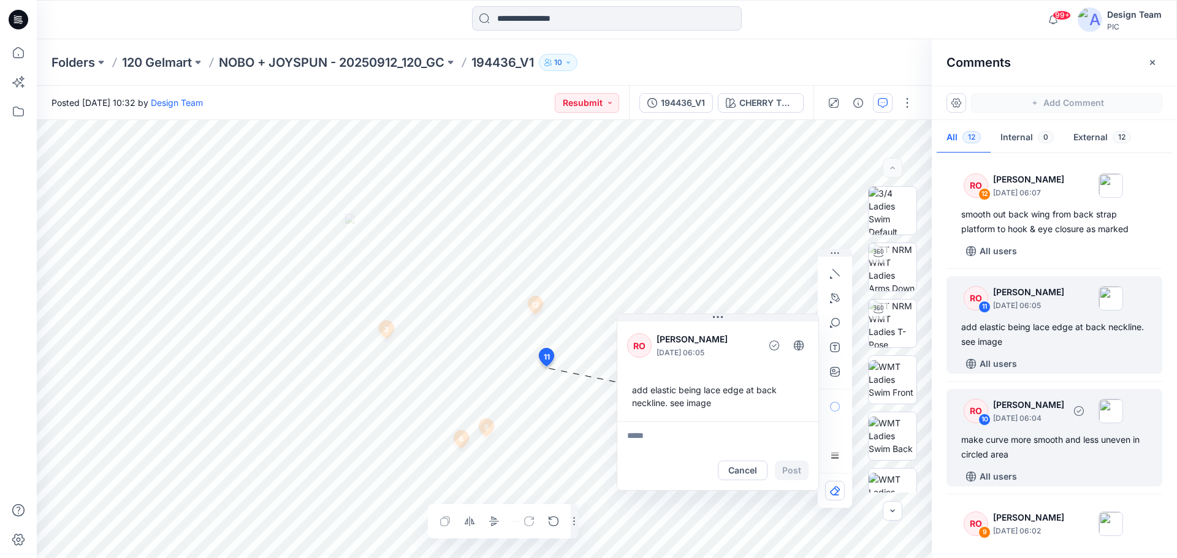
click at [1022, 441] on div "make curve more smooth and less uneven in circled area" at bounding box center [1054, 447] width 186 height 29
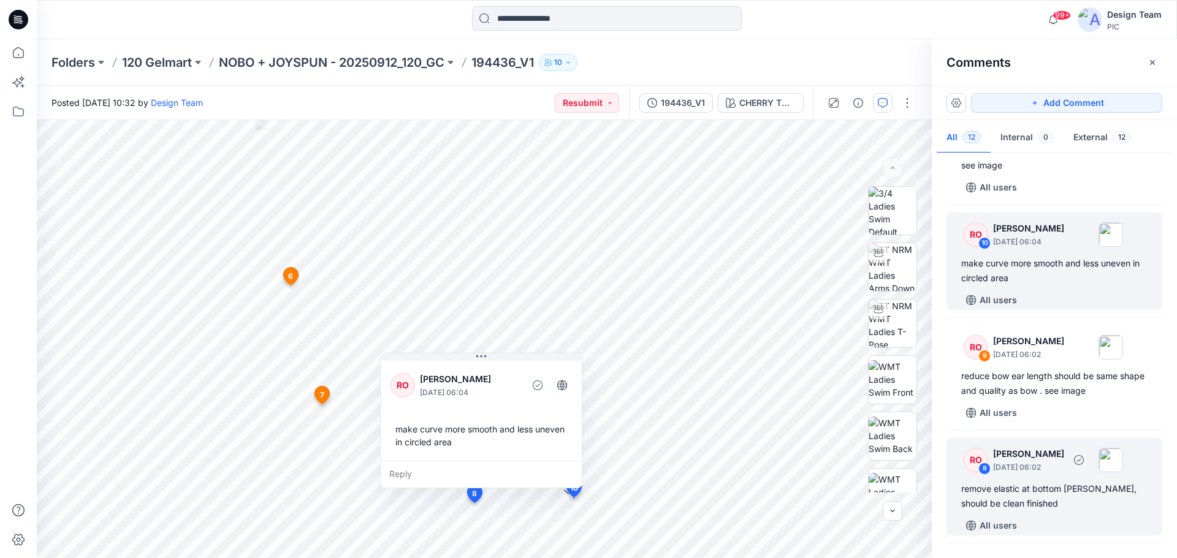
scroll to position [184, 0]
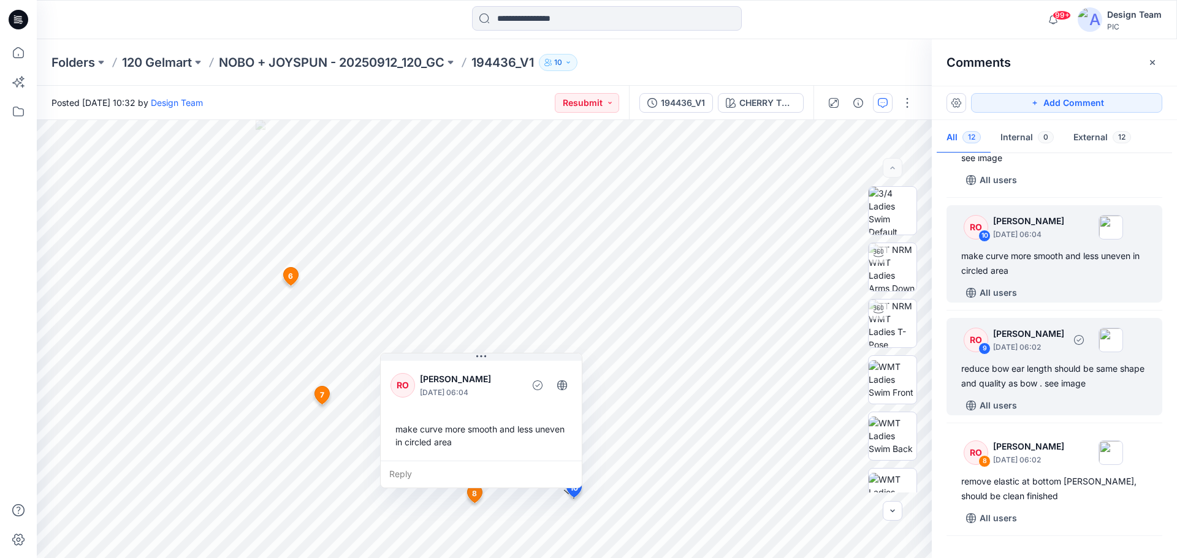
click at [1034, 384] on div "reduce bow ear length should be same shape and quality as bow . see image" at bounding box center [1054, 376] width 186 height 29
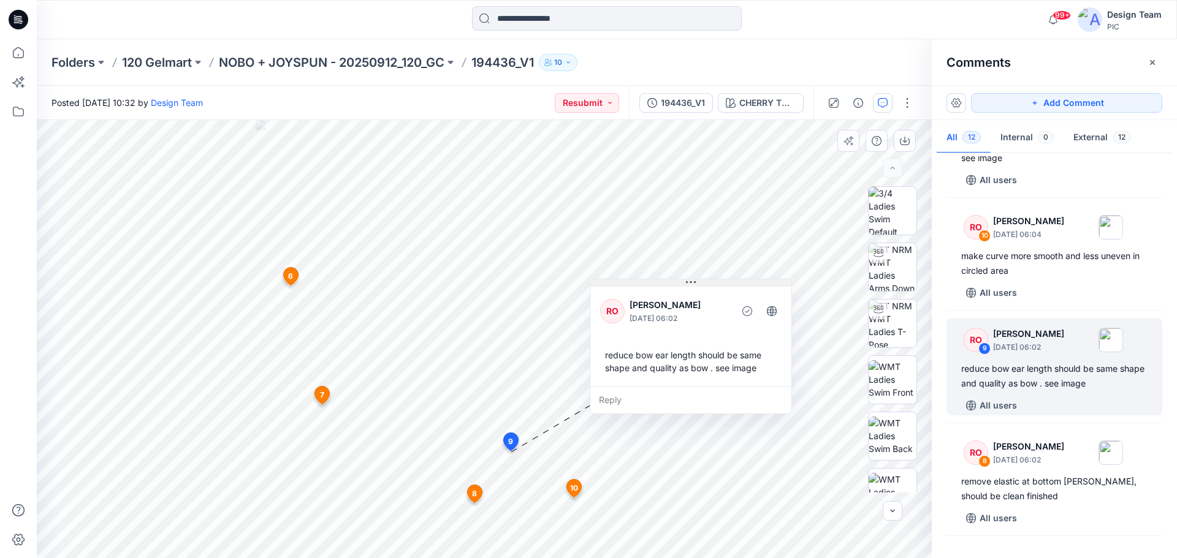
drag, startPoint x: 563, startPoint y: 382, endPoint x: 720, endPoint y: 284, distance: 185.3
click at [720, 284] on button at bounding box center [690, 282] width 201 height 7
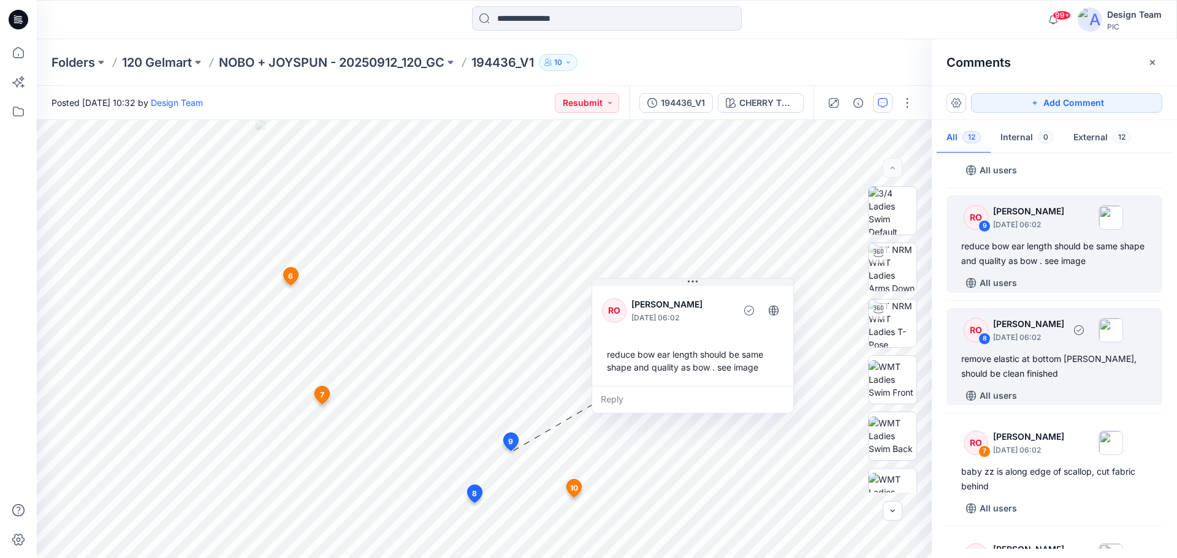
scroll to position [368, 0]
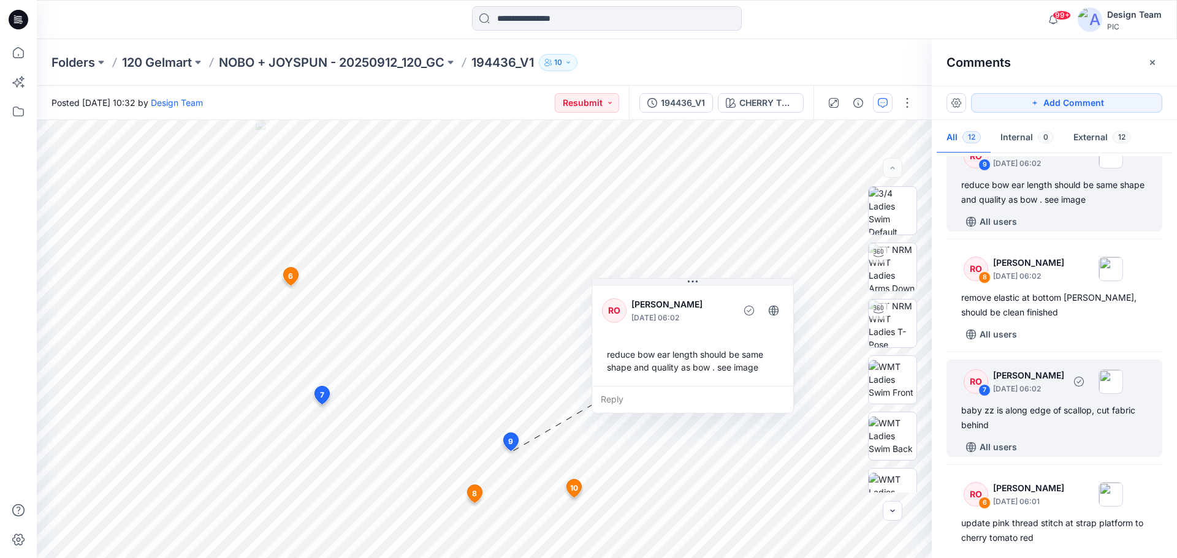
click at [1043, 417] on div "baby zz is along edge of scallop, cut fabric behind" at bounding box center [1054, 417] width 186 height 29
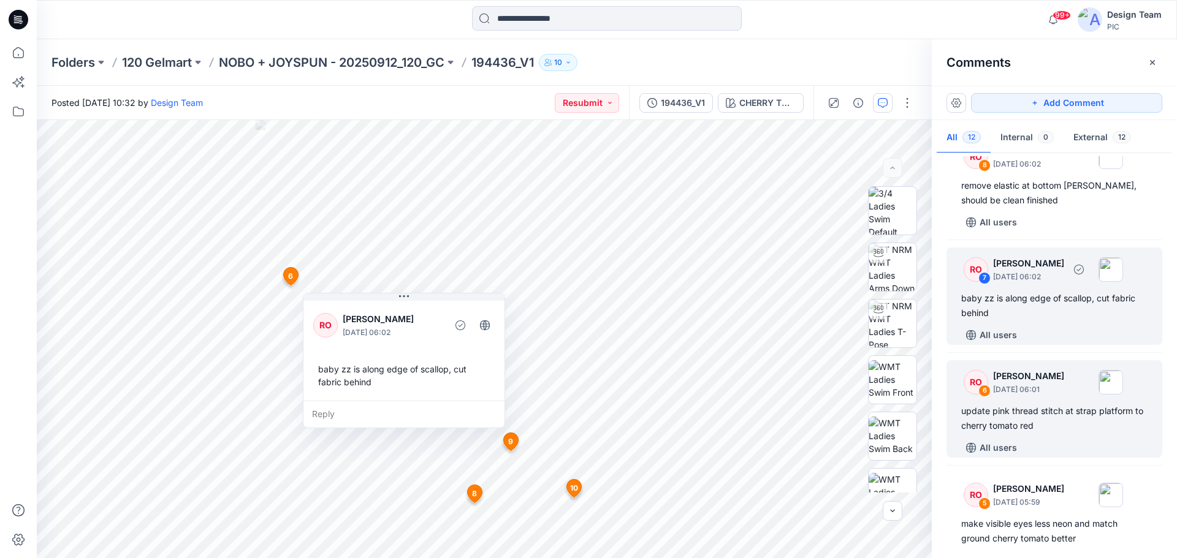
scroll to position [490, 0]
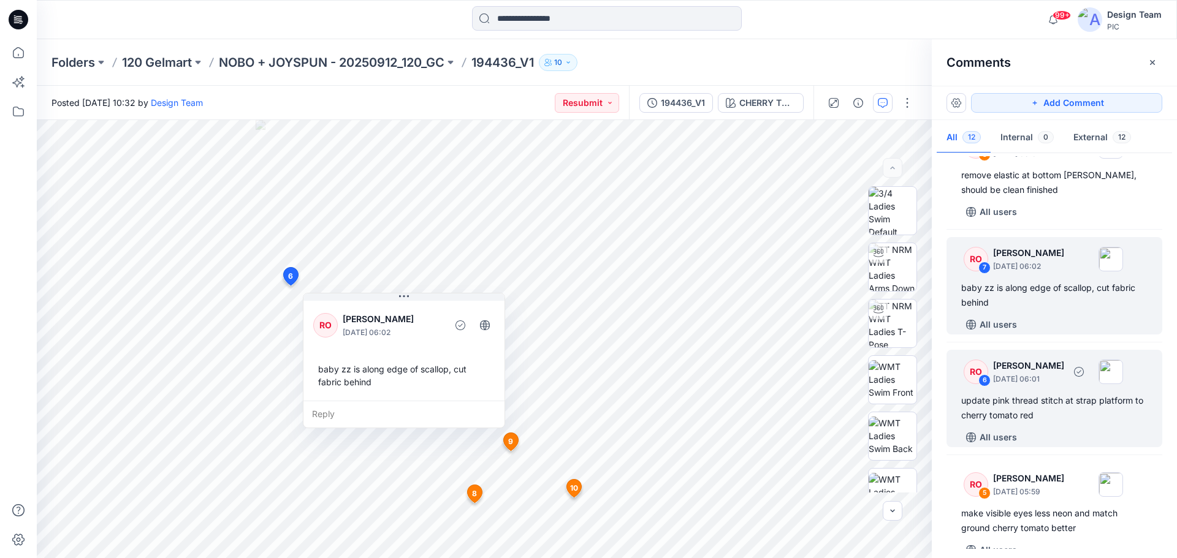
click at [1042, 401] on div "update pink thread stitch at strap platform to cherry tomato red" at bounding box center [1054, 407] width 186 height 29
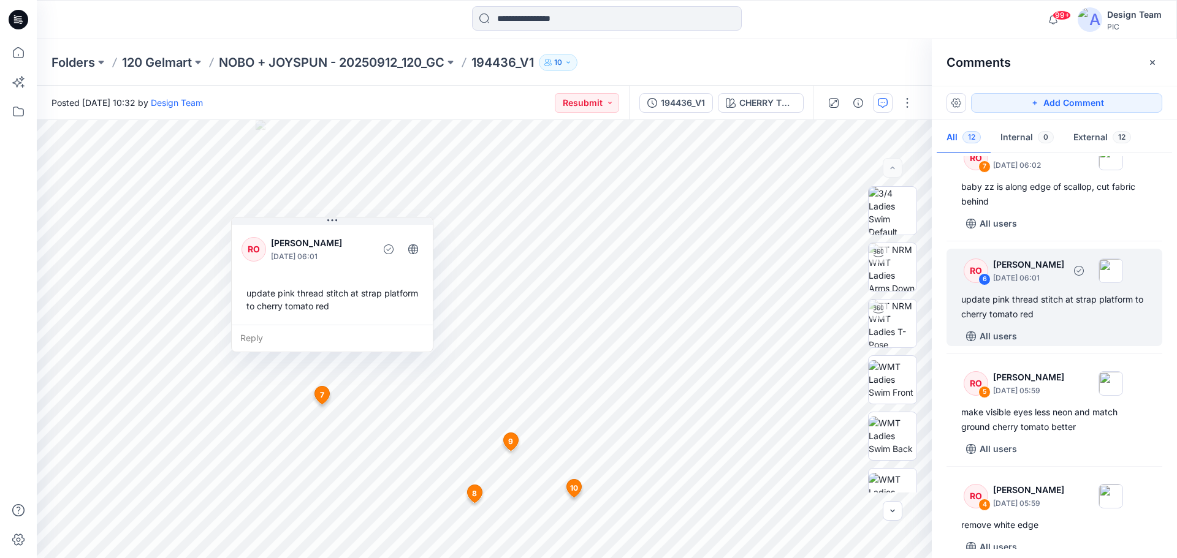
scroll to position [613, 0]
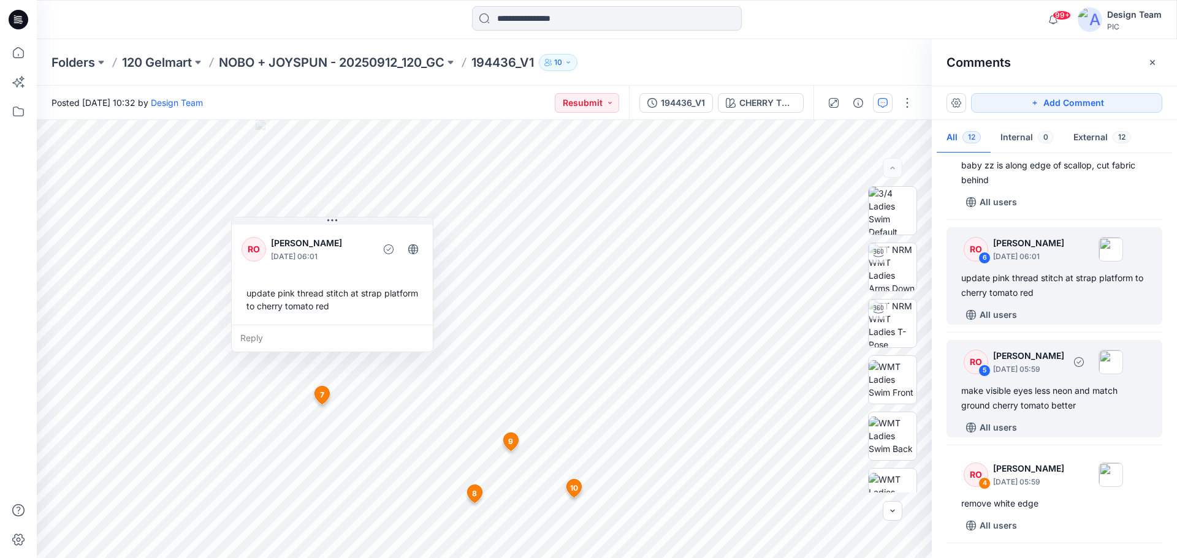
click at [1006, 396] on div "make visible eyes less neon and match ground cherry tomato better" at bounding box center [1054, 398] width 186 height 29
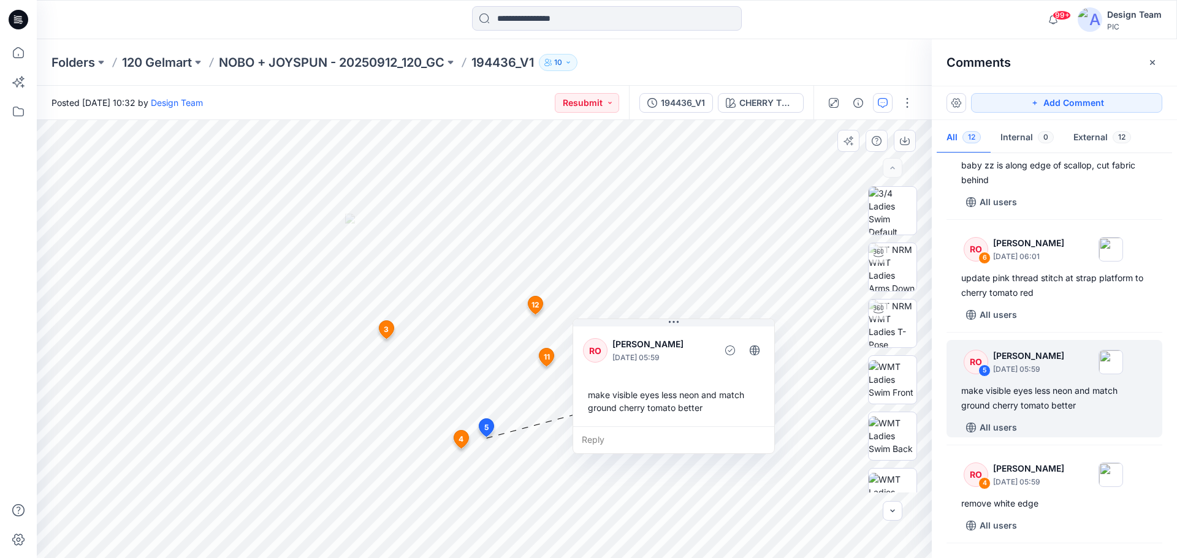
drag, startPoint x: 511, startPoint y: 331, endPoint x: 577, endPoint y: 334, distance: 65.6
click at [612, 324] on button at bounding box center [673, 322] width 201 height 7
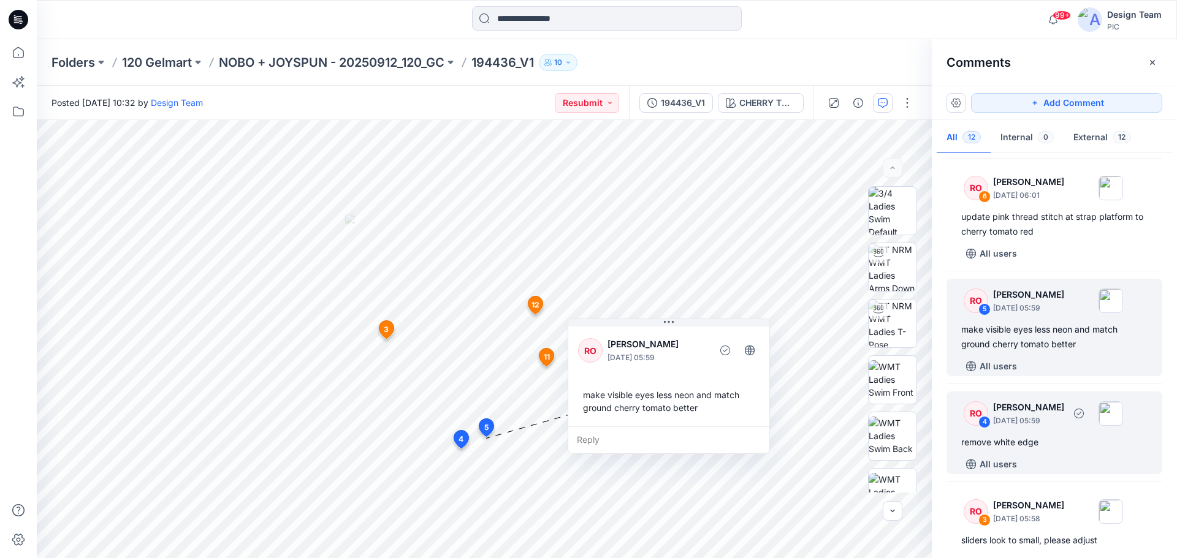
click at [1025, 439] on div "remove white edge" at bounding box center [1054, 442] width 186 height 15
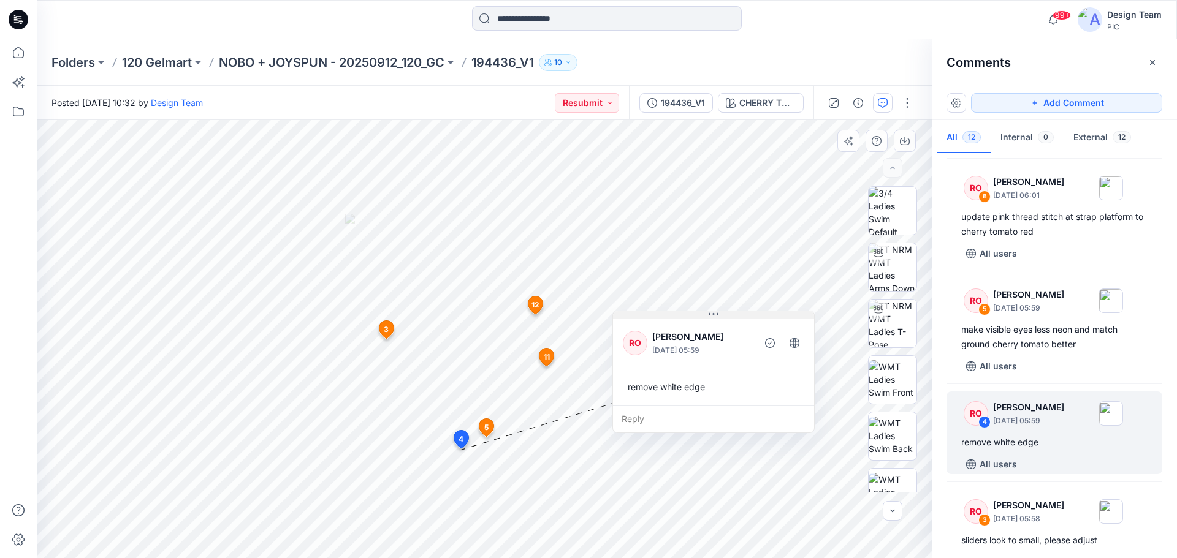
drag, startPoint x: 518, startPoint y: 341, endPoint x: 689, endPoint y: 315, distance: 172.4
click at [689, 315] on button at bounding box center [713, 314] width 201 height 7
click at [895, 265] on img at bounding box center [892, 267] width 48 height 48
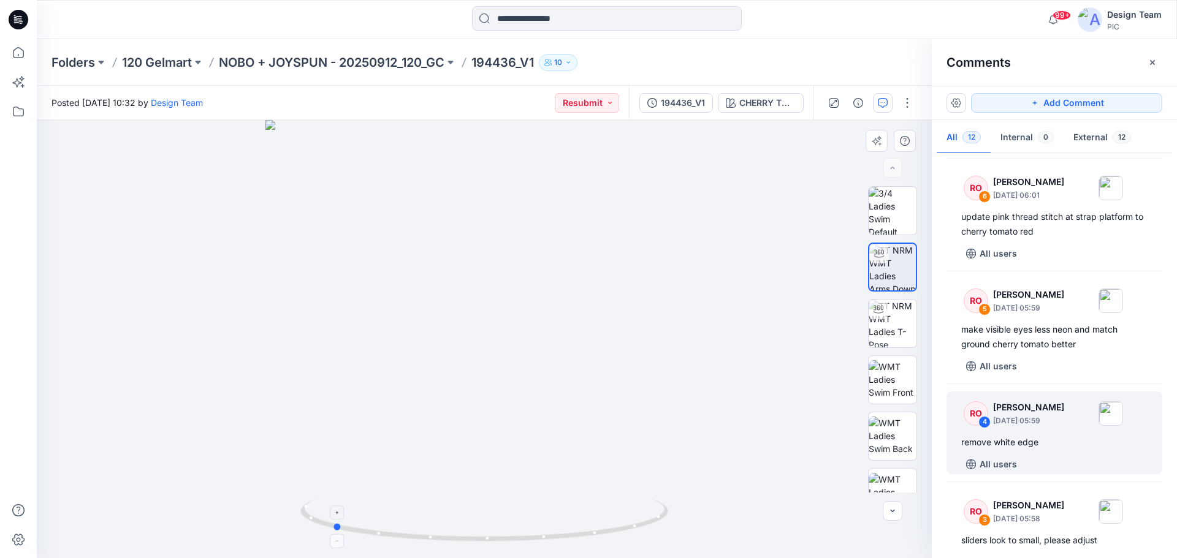
drag, startPoint x: 602, startPoint y: 541, endPoint x: 450, endPoint y: 536, distance: 152.1
click at [450, 536] on icon at bounding box center [485, 522] width 371 height 46
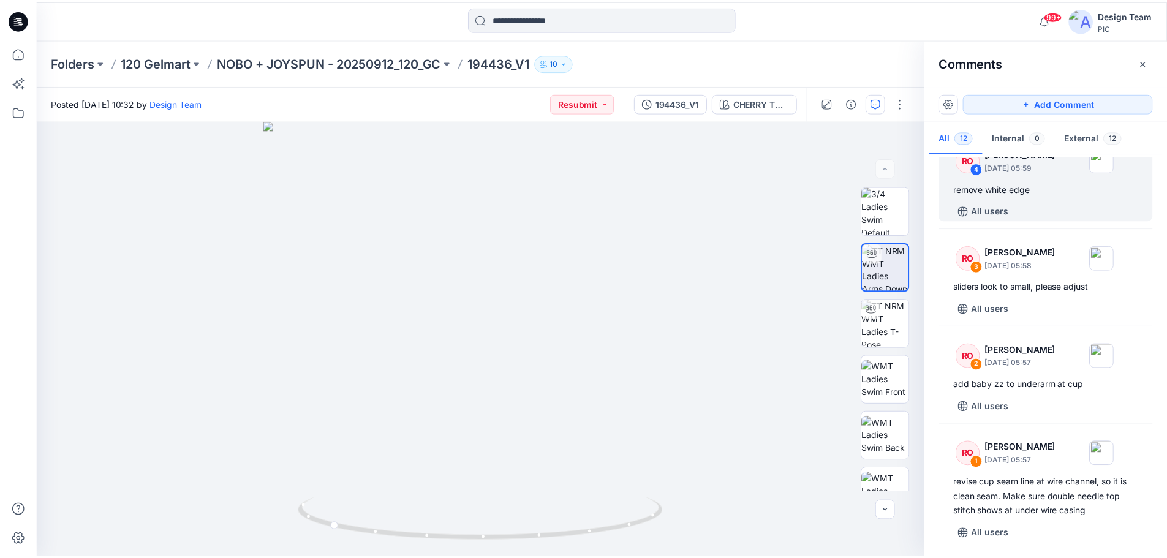
scroll to position [930, 0]
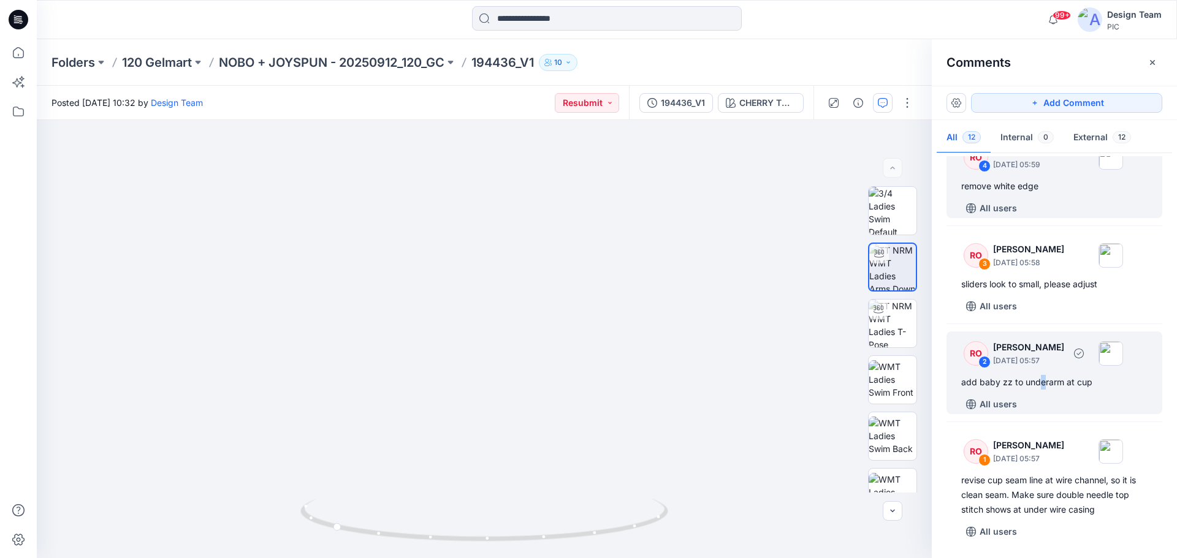
click at [1036, 389] on div "add baby zz to underarm at cup" at bounding box center [1054, 382] width 186 height 15
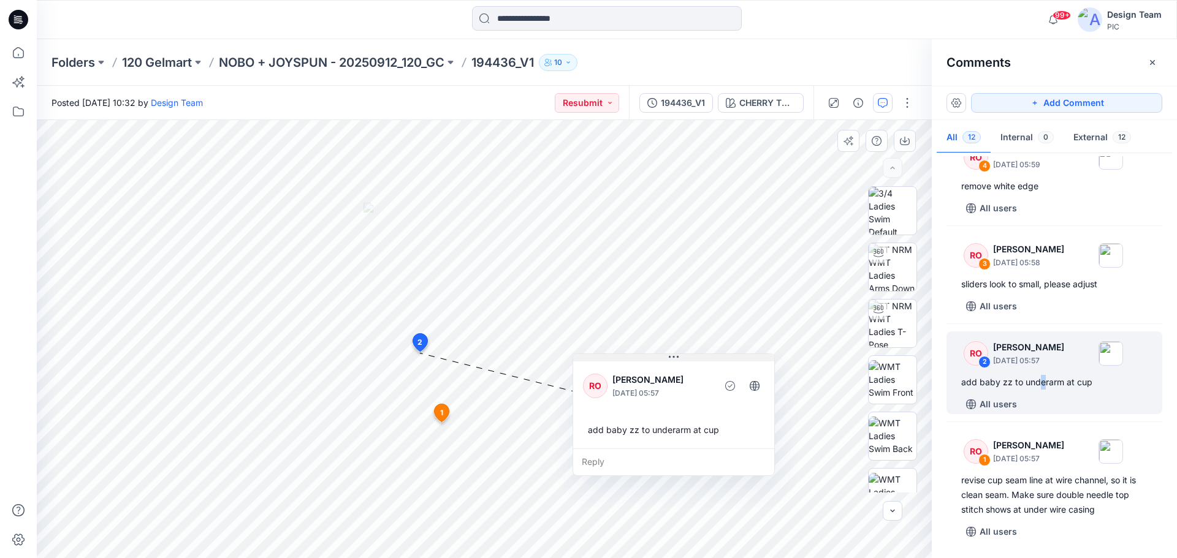
drag, startPoint x: 458, startPoint y: 362, endPoint x: 613, endPoint y: 362, distance: 155.0
click at [639, 358] on button at bounding box center [673, 357] width 201 height 7
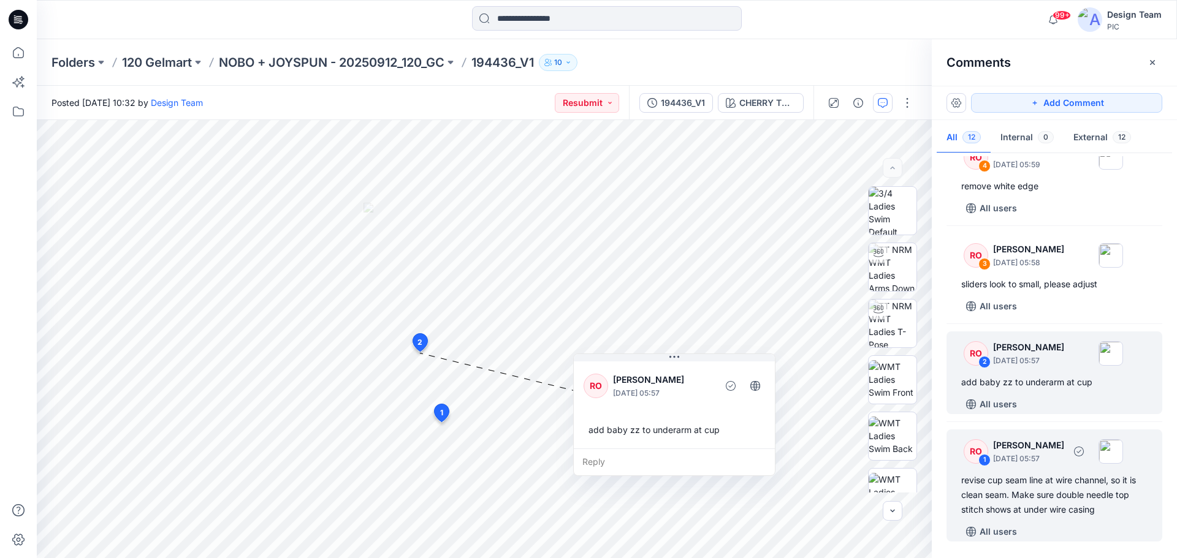
click at [1027, 499] on div "revise cup seam line at wire channel, so it is clean seam. Make sure double nee…" at bounding box center [1054, 495] width 186 height 44
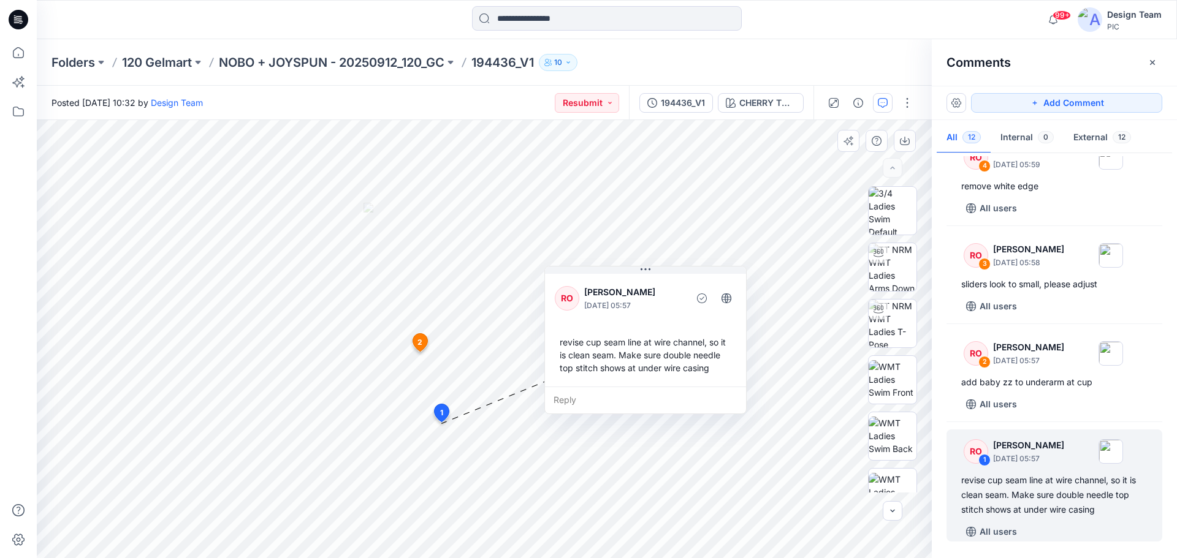
drag, startPoint x: 487, startPoint y: 315, endPoint x: 595, endPoint y: 278, distance: 114.0
click at [604, 270] on button at bounding box center [645, 270] width 201 height 7
click at [889, 279] on img at bounding box center [892, 267] width 48 height 48
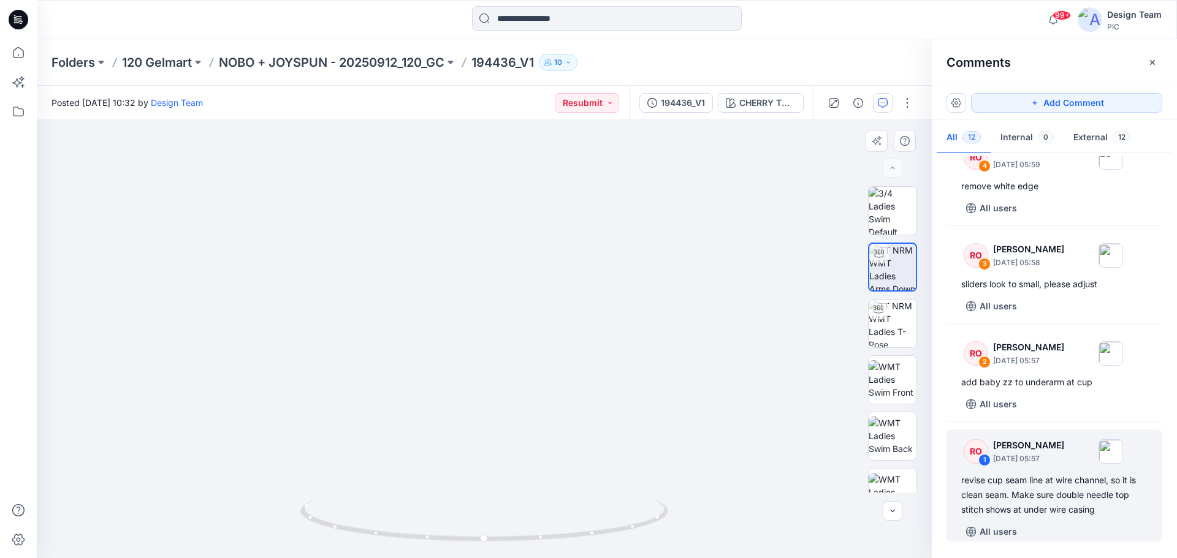
drag, startPoint x: 679, startPoint y: 195, endPoint x: 647, endPoint y: 385, distance: 192.7
click at [664, 394] on img at bounding box center [469, 73] width 1133 height 969
drag, startPoint x: 591, startPoint y: 534, endPoint x: 558, endPoint y: 545, distance: 34.7
click at [558, 545] on div at bounding box center [484, 527] width 368 height 61
drag, startPoint x: 442, startPoint y: 542, endPoint x: 479, endPoint y: 545, distance: 37.5
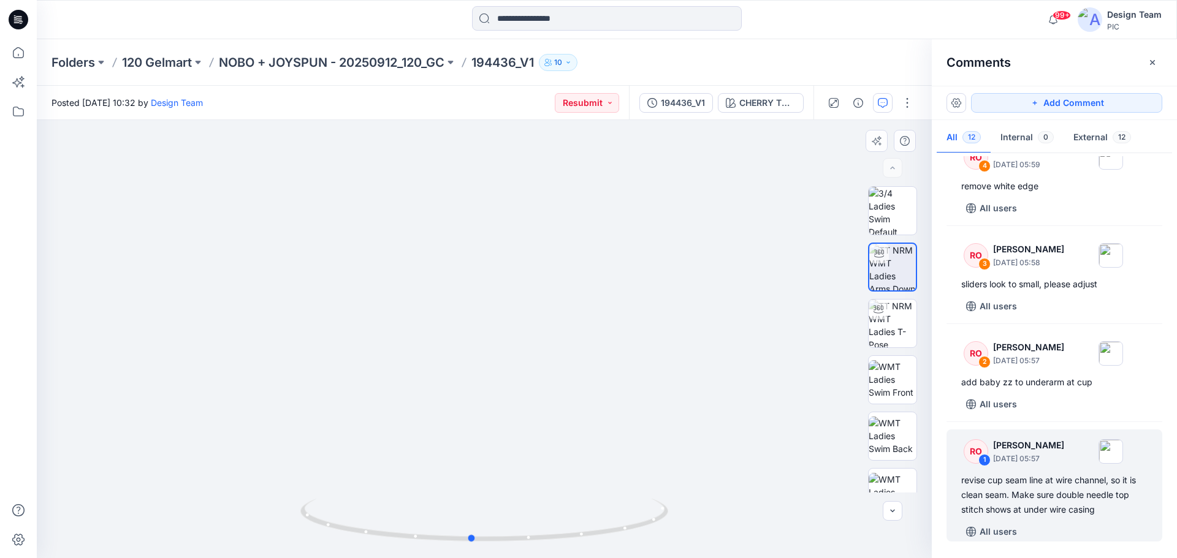
click at [479, 545] on div at bounding box center [484, 527] width 368 height 61
click at [150, 67] on p "120 Gelmart" at bounding box center [157, 62] width 70 height 17
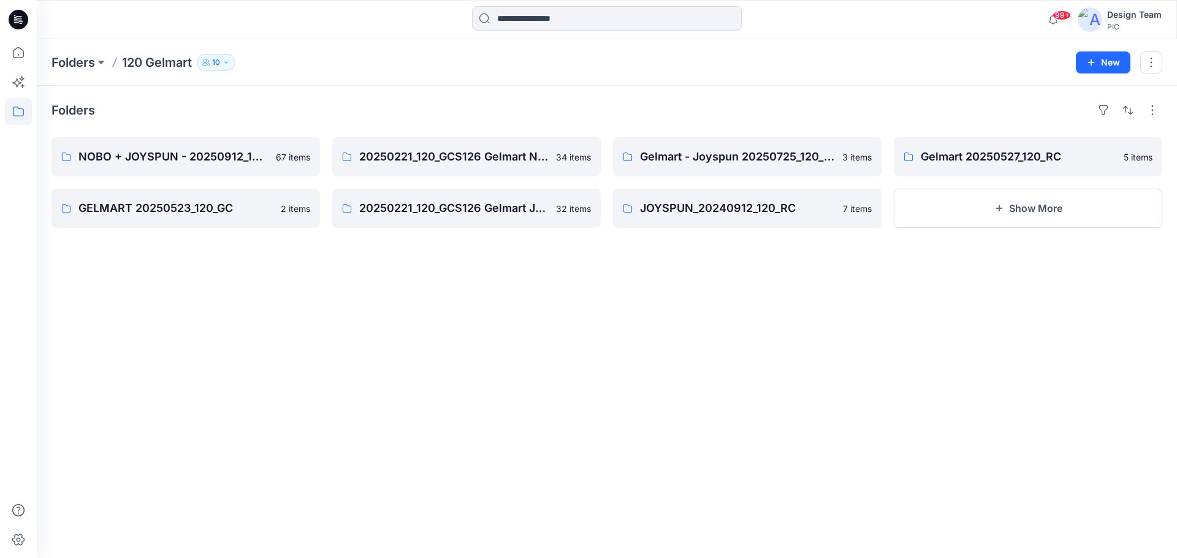
click at [22, 13] on icon at bounding box center [19, 20] width 20 height 20
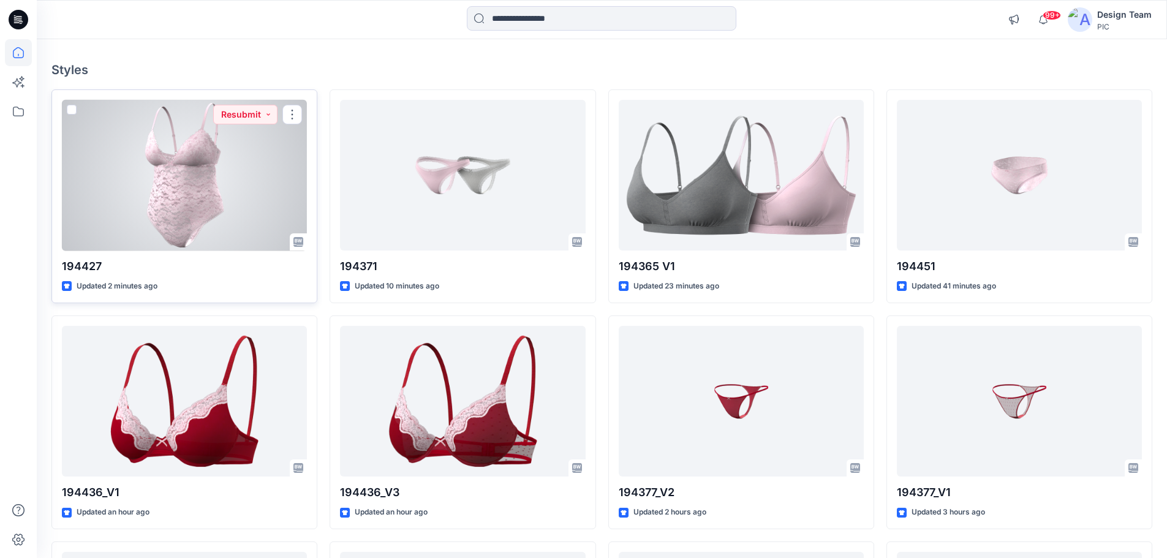
scroll to position [61, 0]
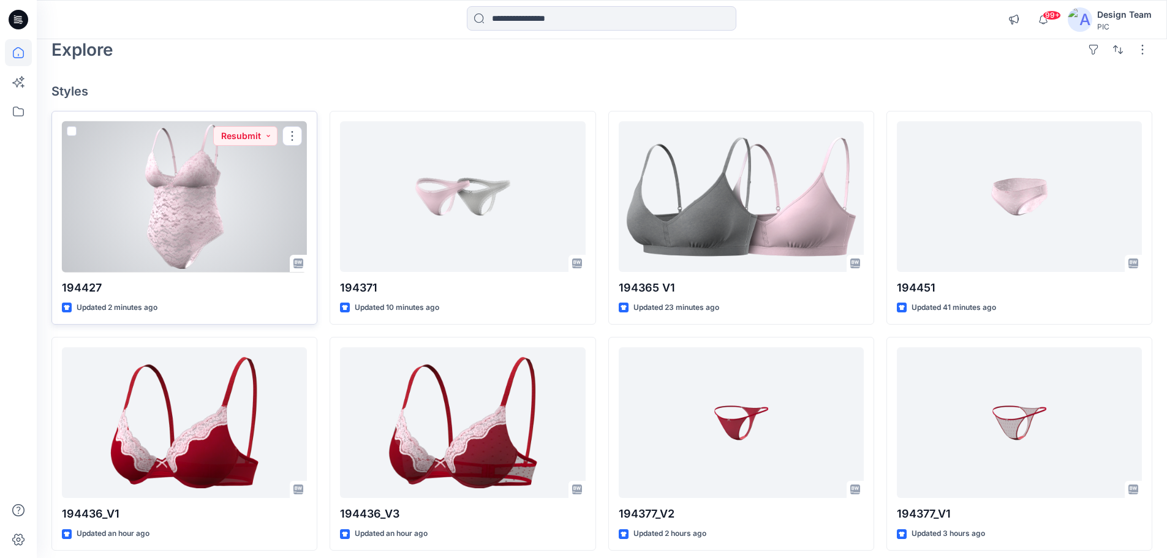
click at [192, 224] on div at bounding box center [184, 196] width 245 height 151
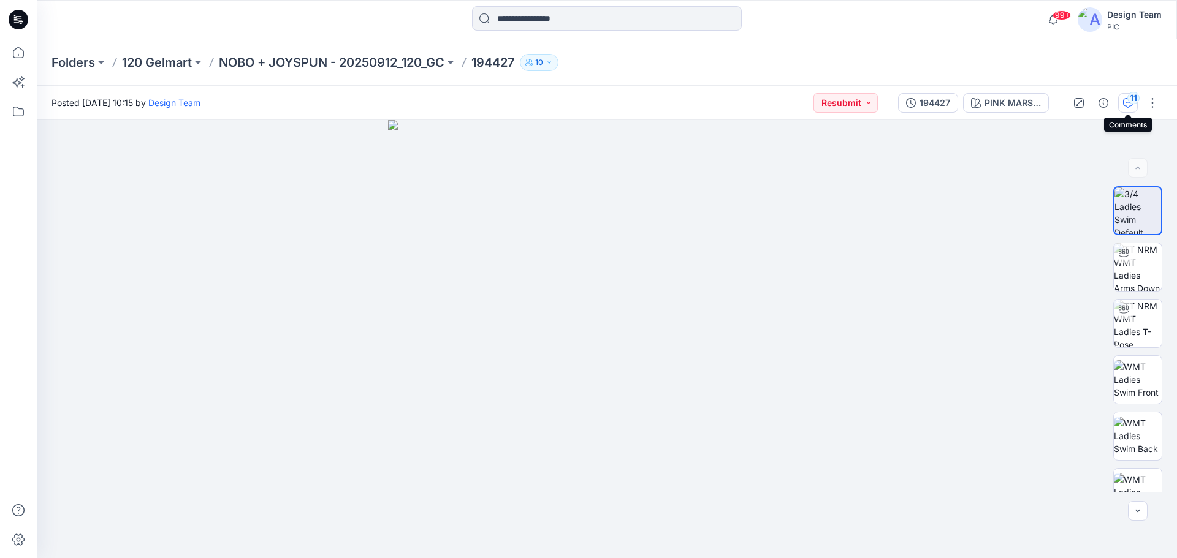
click at [1126, 107] on icon "button" at bounding box center [1128, 103] width 10 height 10
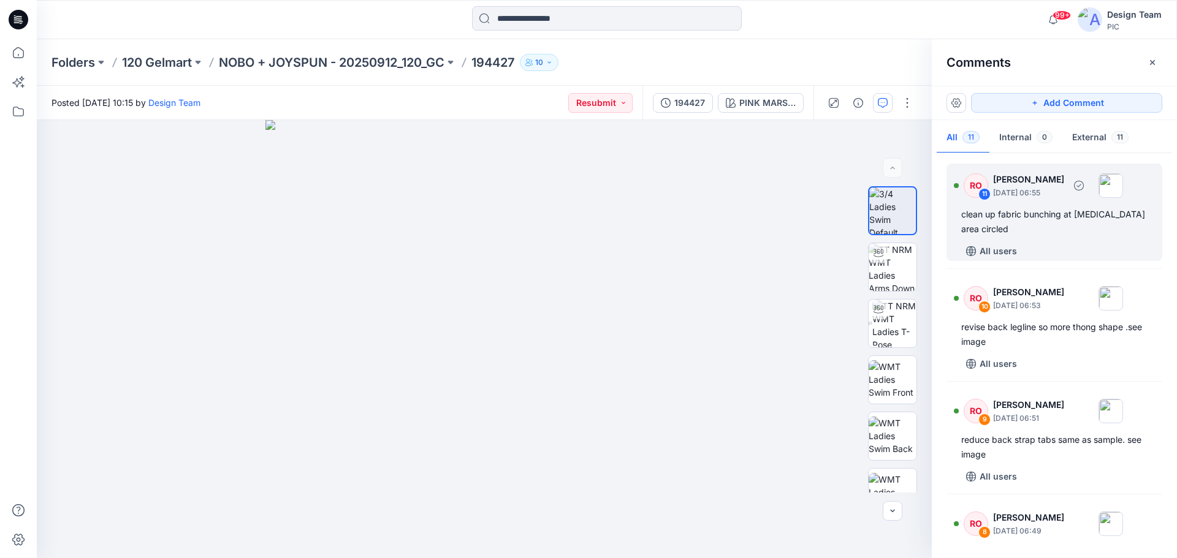
click at [1045, 210] on div "clean up fabric bunching at crotch area circled" at bounding box center [1054, 221] width 186 height 29
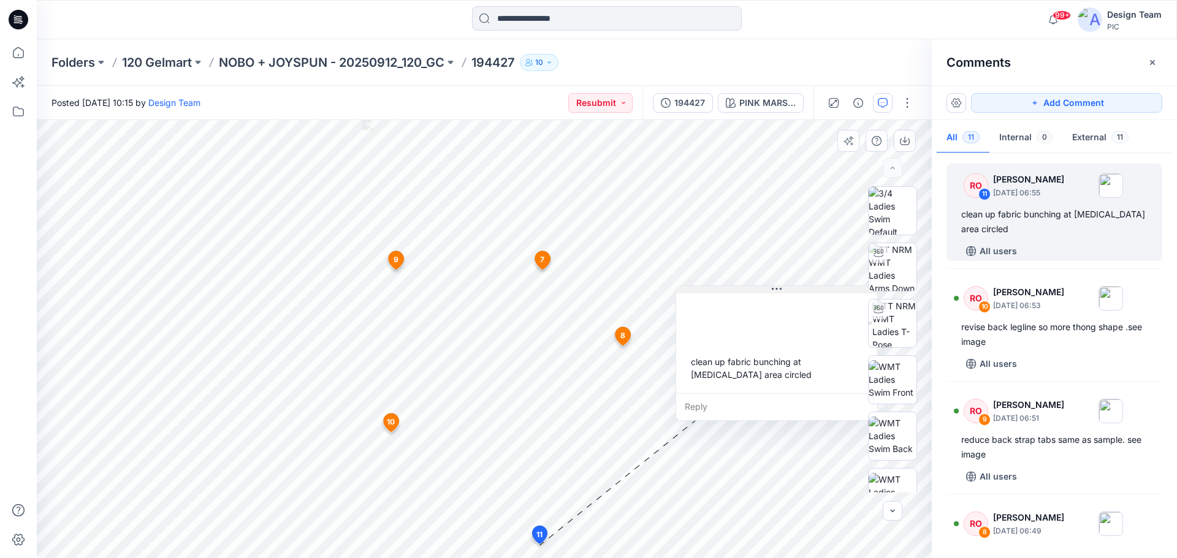
drag, startPoint x: 567, startPoint y: 274, endPoint x: 775, endPoint y: 287, distance: 207.6
click at [776, 288] on icon at bounding box center [777, 289] width 10 height 10
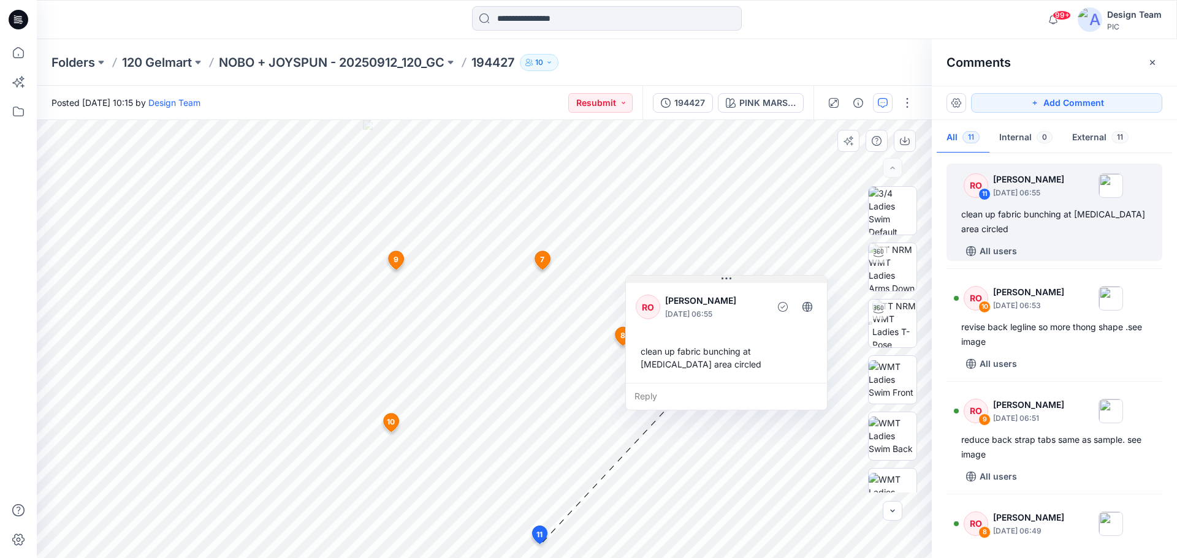
drag, startPoint x: 775, startPoint y: 286, endPoint x: 723, endPoint y: 277, distance: 52.9
click at [723, 278] on icon at bounding box center [726, 279] width 10 height 2
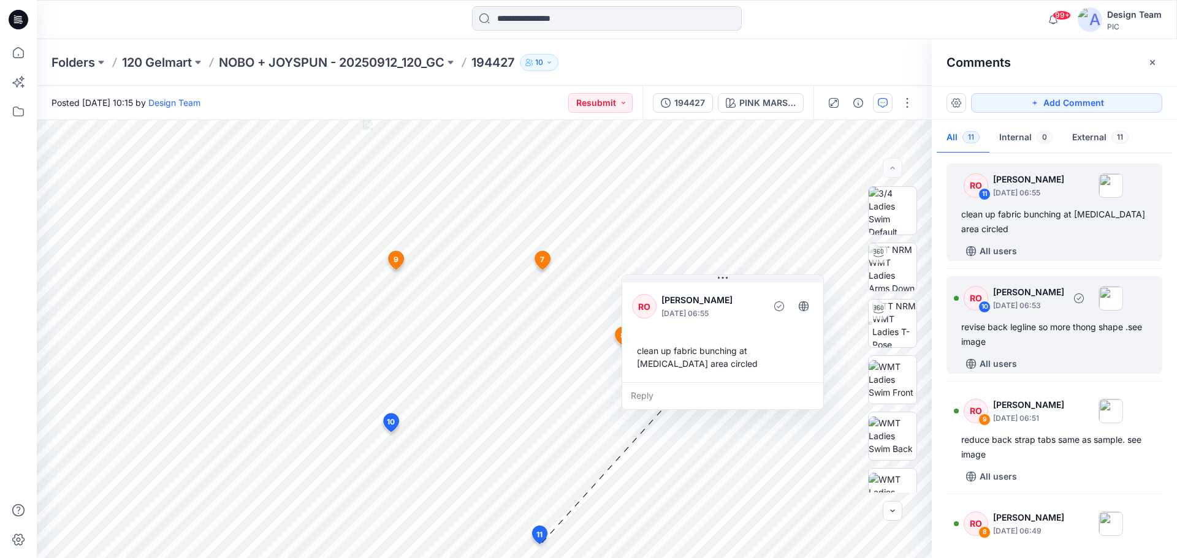
click at [1000, 311] on p "October 01, 2025 06:53" at bounding box center [1028, 306] width 71 height 12
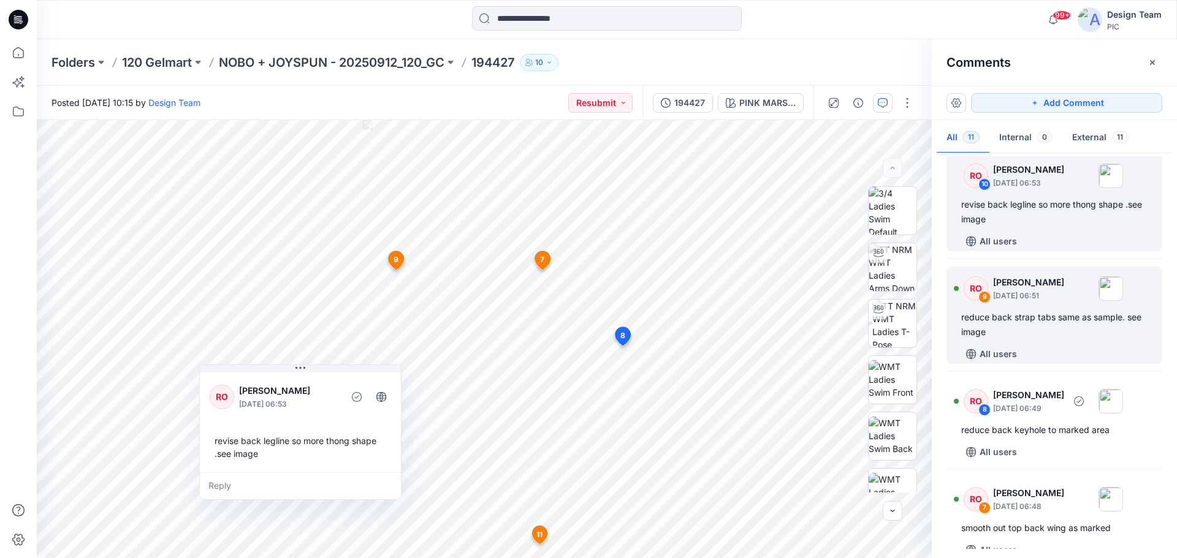
scroll to position [61, 0]
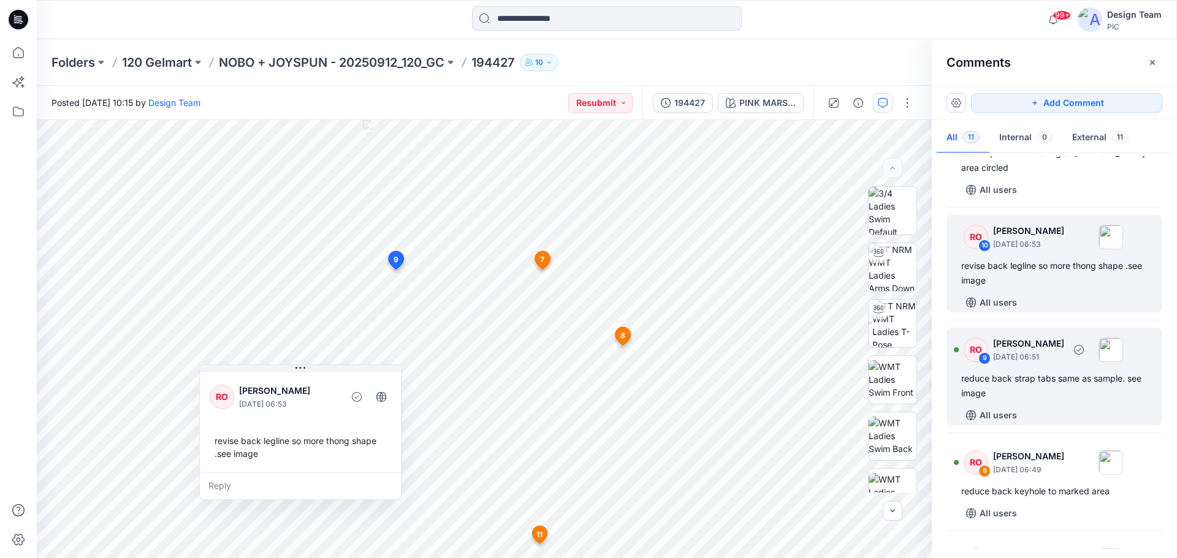
click at [1051, 368] on div "RO 9 Raquel Ortiz October 01, 2025 06:51 reduce back strap tabs same as sample.…" at bounding box center [1054, 376] width 216 height 97
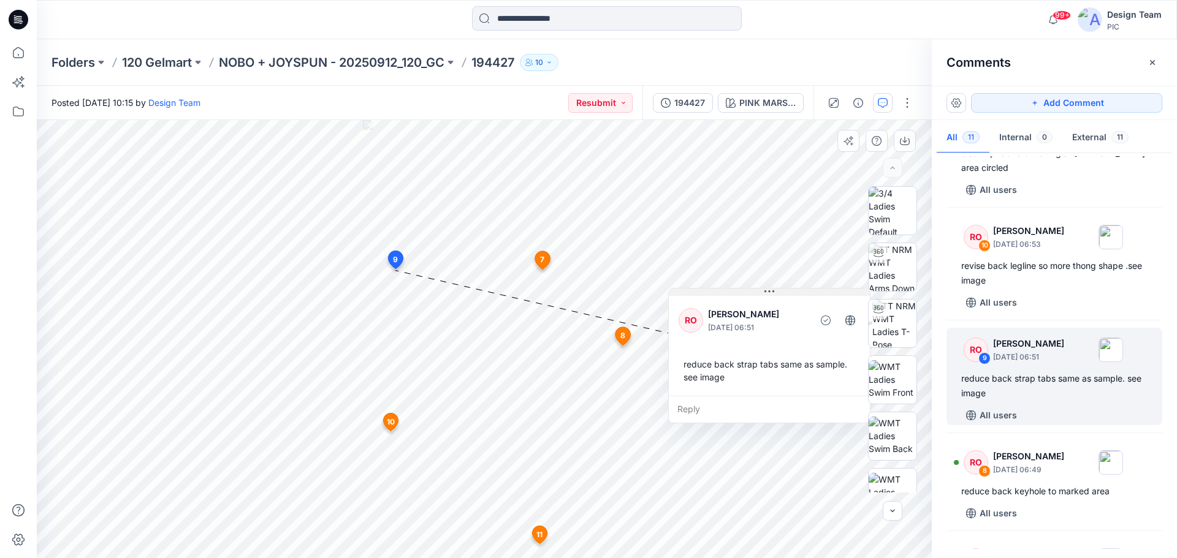
drag, startPoint x: 478, startPoint y: 278, endPoint x: 770, endPoint y: 291, distance: 292.0
click at [770, 291] on icon at bounding box center [769, 291] width 10 height 2
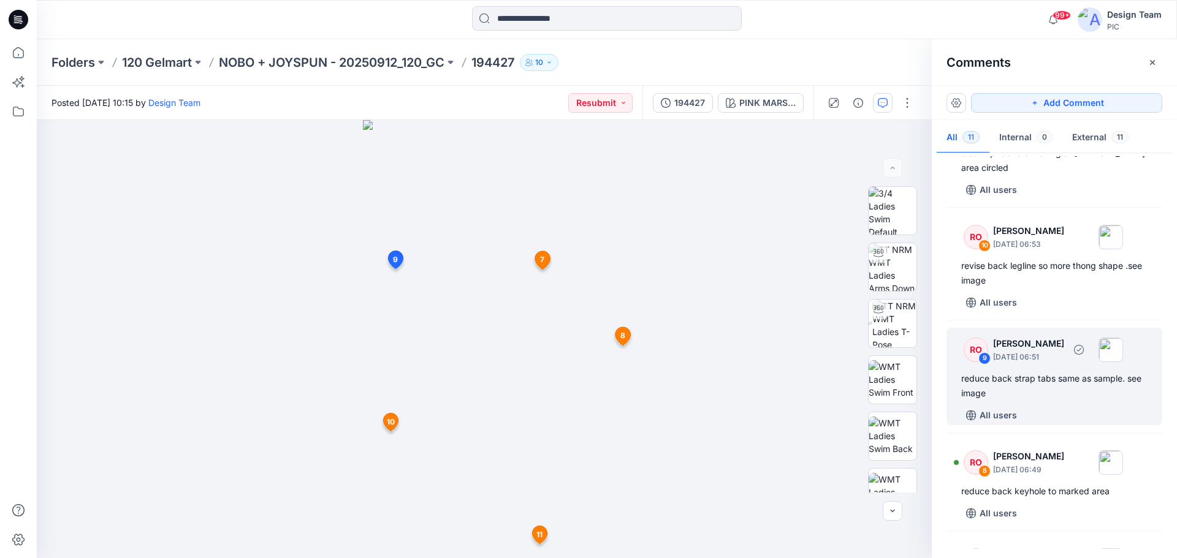
click at [985, 371] on div "RO 9 Raquel Ortiz October 01, 2025 06:51 reduce back strap tabs same as sample.…" at bounding box center [1054, 376] width 216 height 97
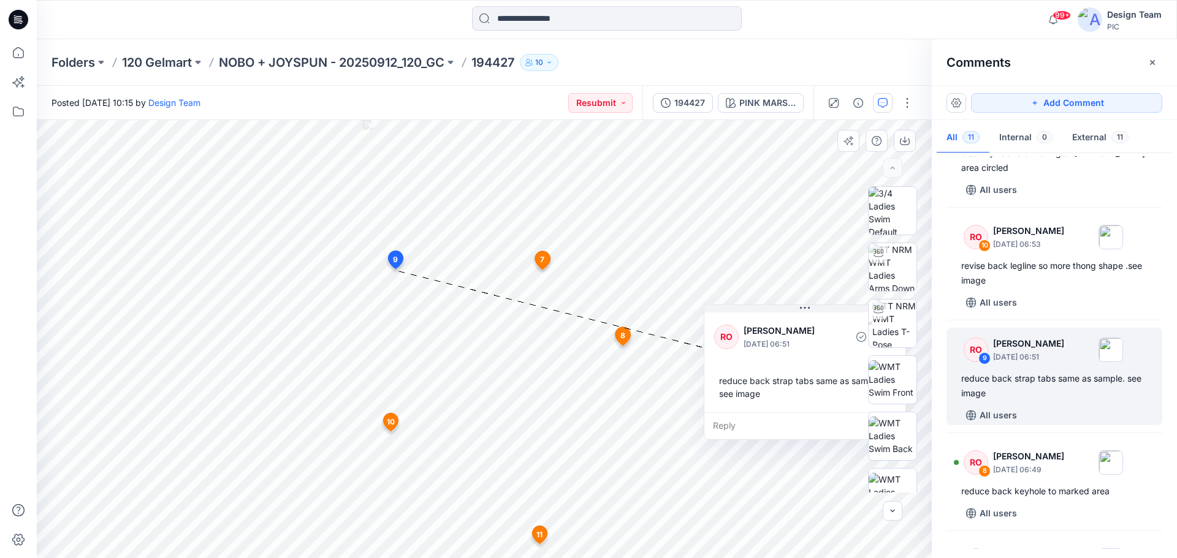
drag, startPoint x: 479, startPoint y: 279, endPoint x: 769, endPoint y: 344, distance: 297.8
click at [806, 308] on icon at bounding box center [805, 308] width 10 height 10
click at [719, 422] on div "Reply" at bounding box center [804, 425] width 201 height 27
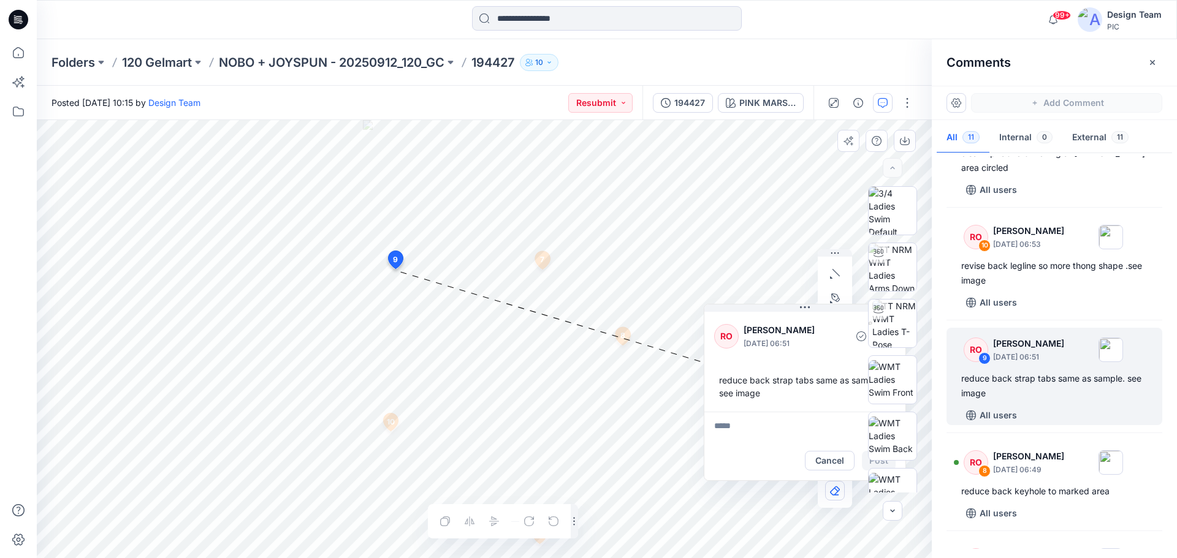
click at [381, 279] on div "12 7 RO Raquel Ortiz October 01, 2025 06:48 smooth out top back wing as marked …" at bounding box center [484, 339] width 895 height 438
click at [390, 311] on div "12 7 RO Raquel Ortiz October 01, 2025 06:48 smooth out top back wing as marked …" at bounding box center [484, 339] width 895 height 438
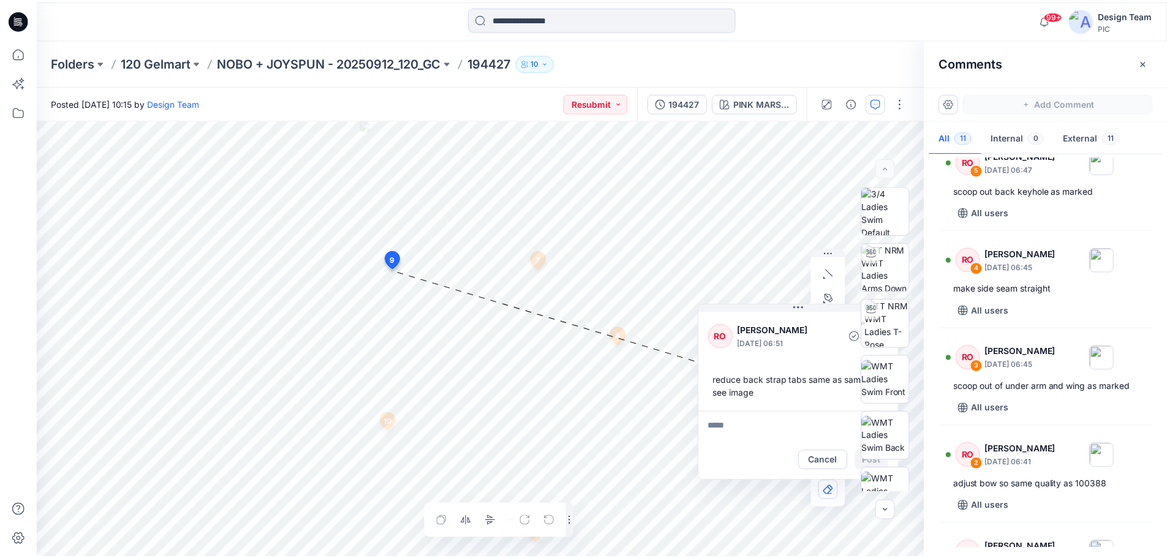
scroll to position [729, 0]
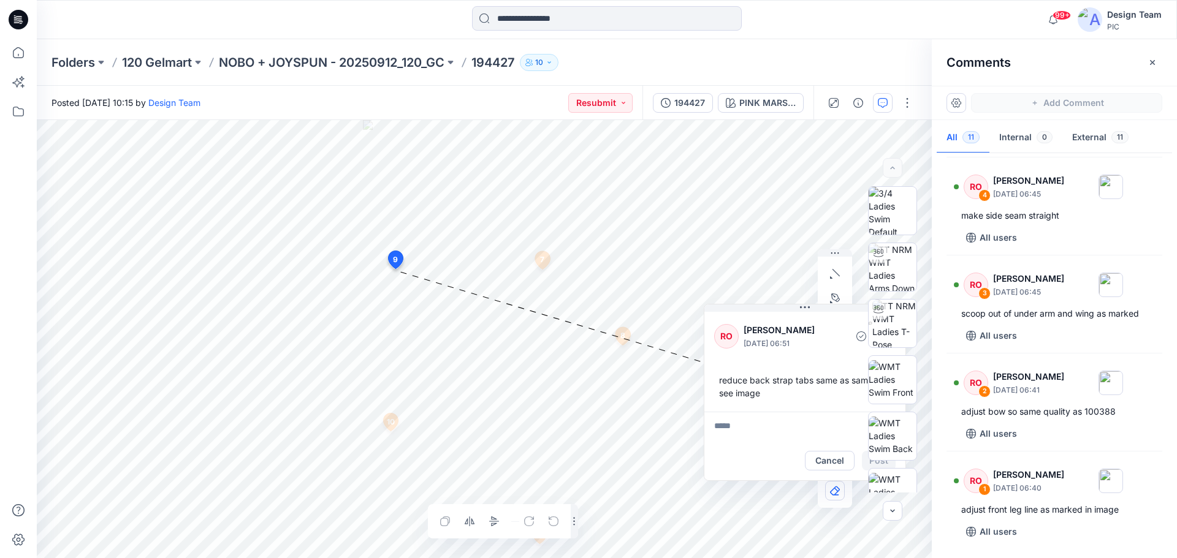
click at [16, 19] on icon at bounding box center [16, 19] width 4 height 1
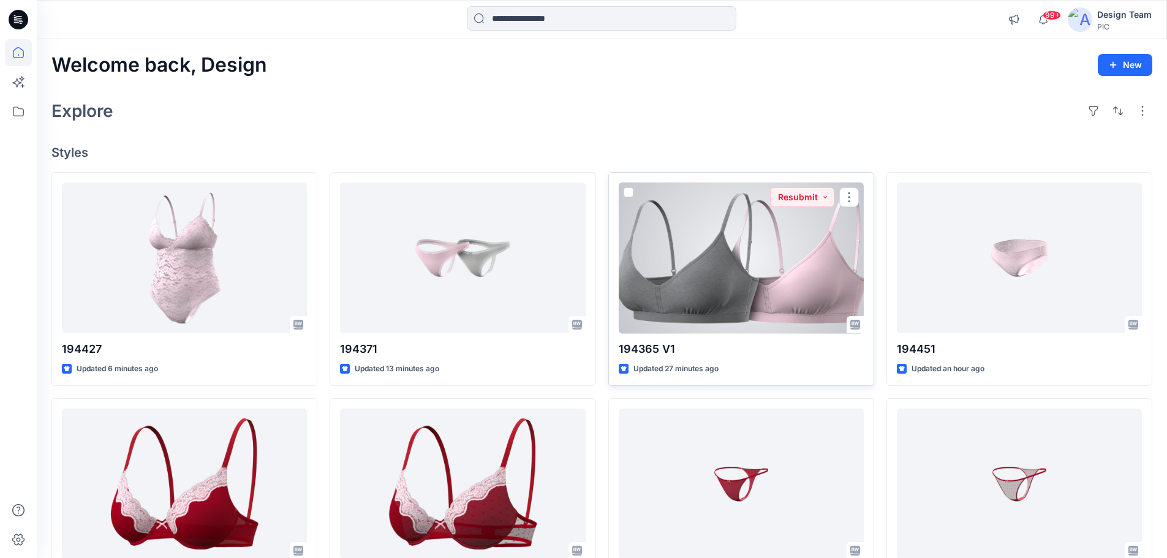
click at [730, 296] on div at bounding box center [741, 258] width 245 height 151
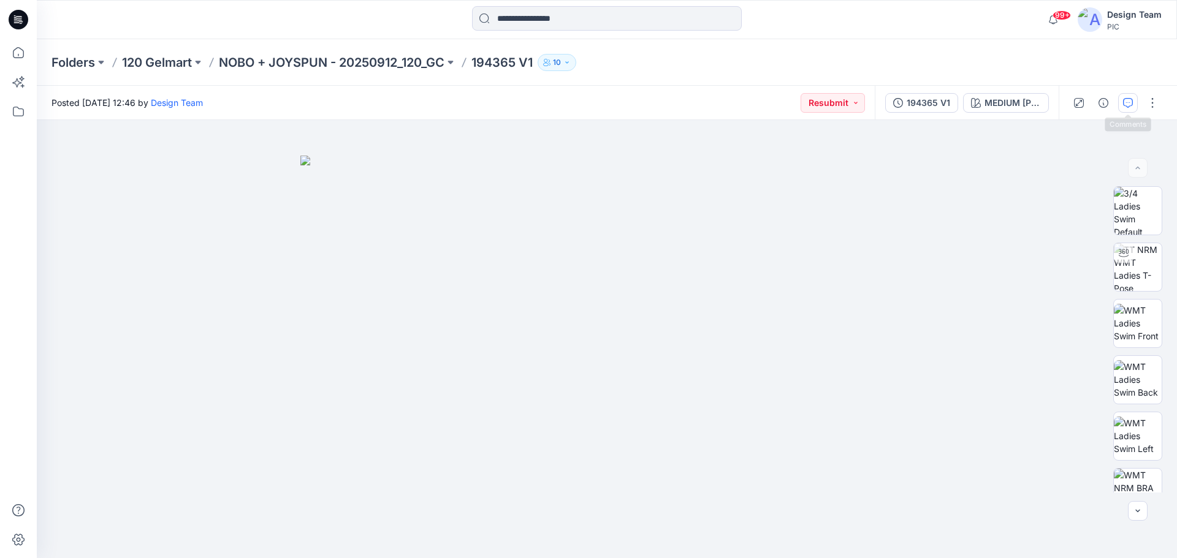
click at [1129, 110] on button "button" at bounding box center [1128, 103] width 20 height 20
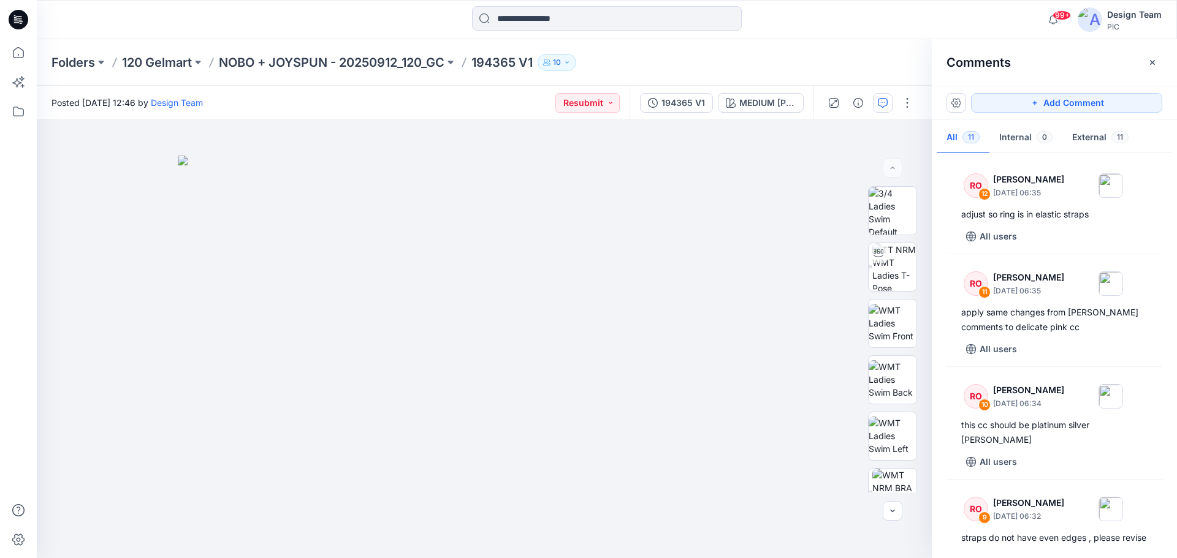
drag, startPoint x: 8, startPoint y: 15, endPoint x: 14, endPoint y: 18, distance: 6.6
click at [9, 16] on div at bounding box center [18, 19] width 39 height 39
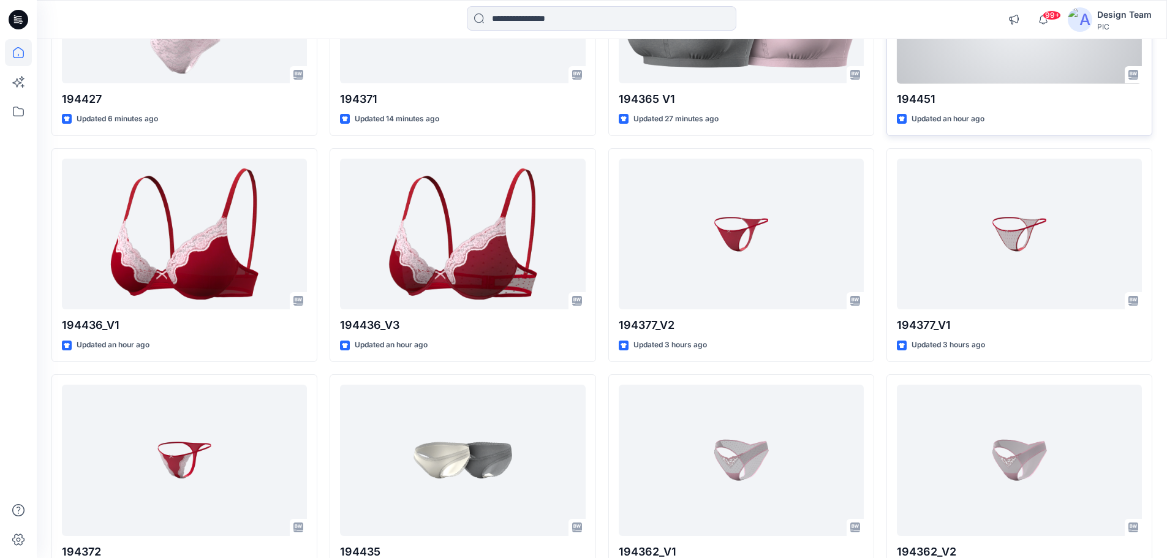
scroll to position [306, 0]
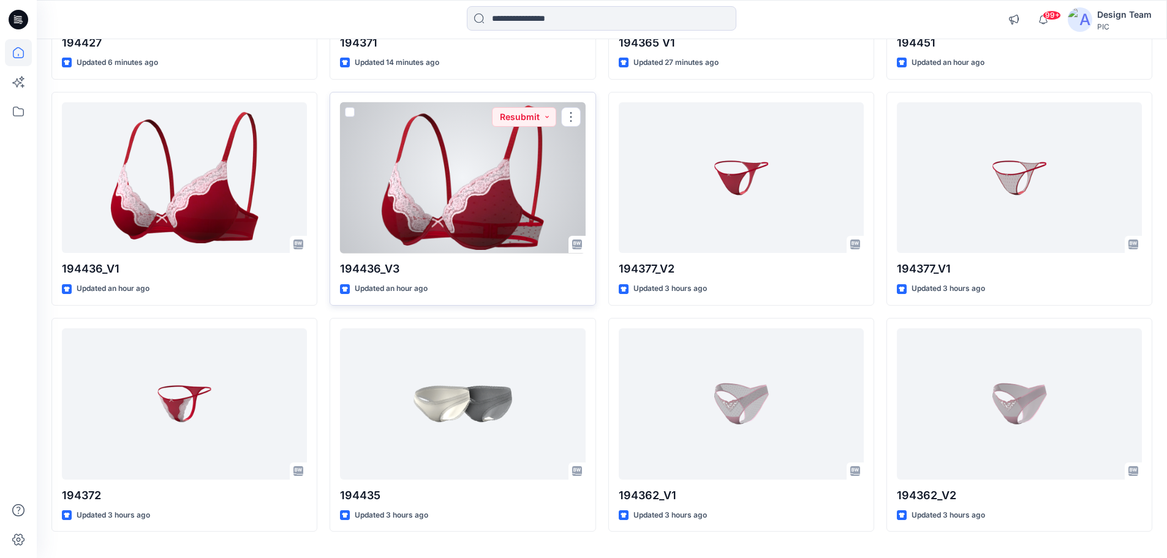
click at [463, 193] on div at bounding box center [462, 177] width 245 height 151
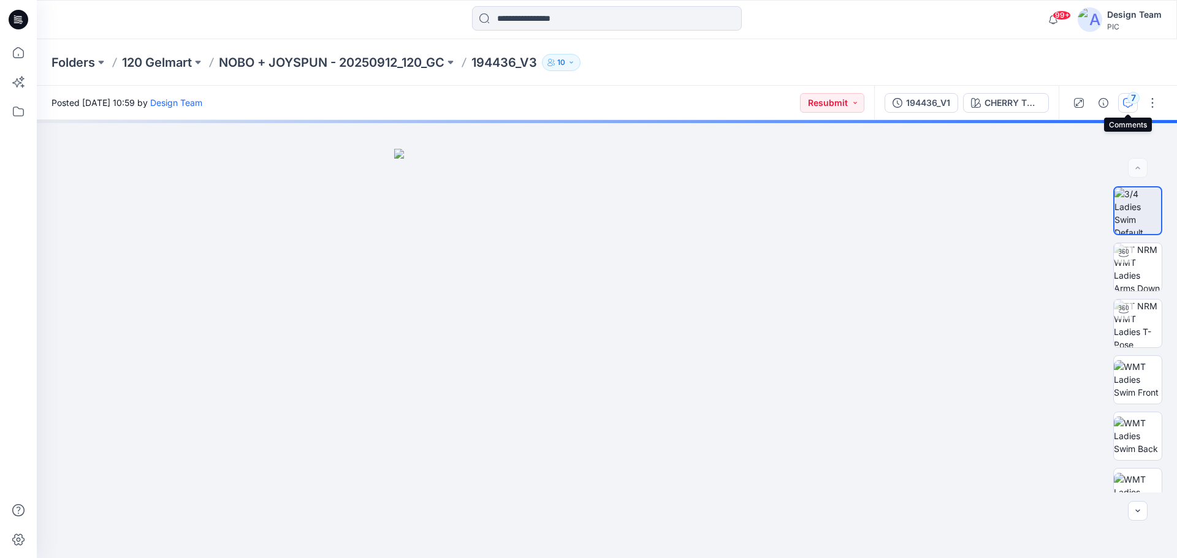
click at [1126, 104] on icon "button" at bounding box center [1128, 103] width 10 height 10
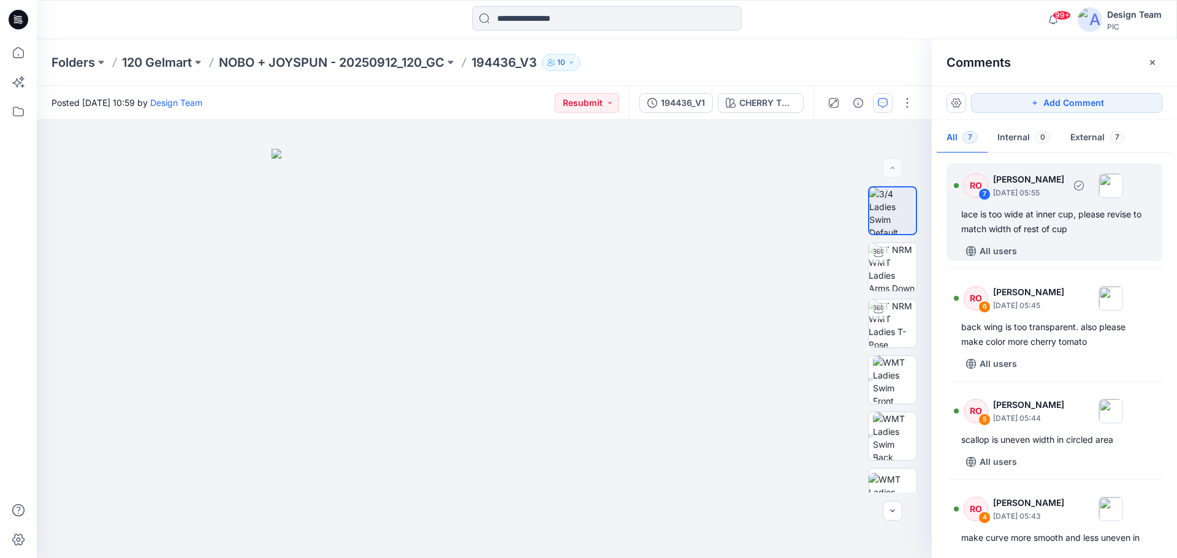
click at [1058, 223] on div "lace is too wide at inner cup, please revise to match width of rest of cup" at bounding box center [1054, 221] width 186 height 29
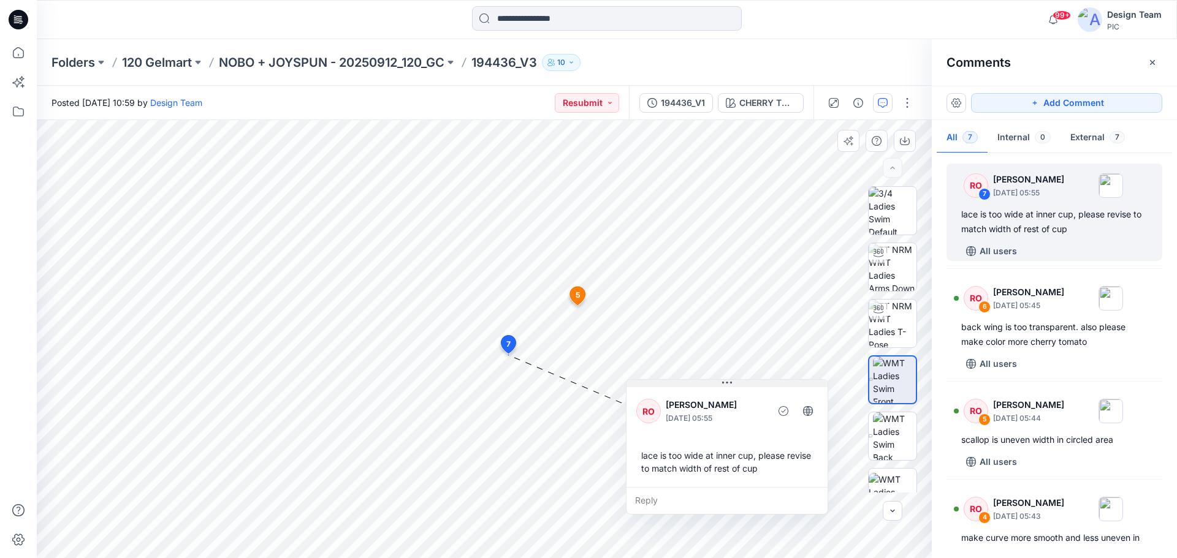
drag, startPoint x: 562, startPoint y: 366, endPoint x: 699, endPoint y: 385, distance: 138.1
click at [699, 385] on button at bounding box center [726, 383] width 201 height 7
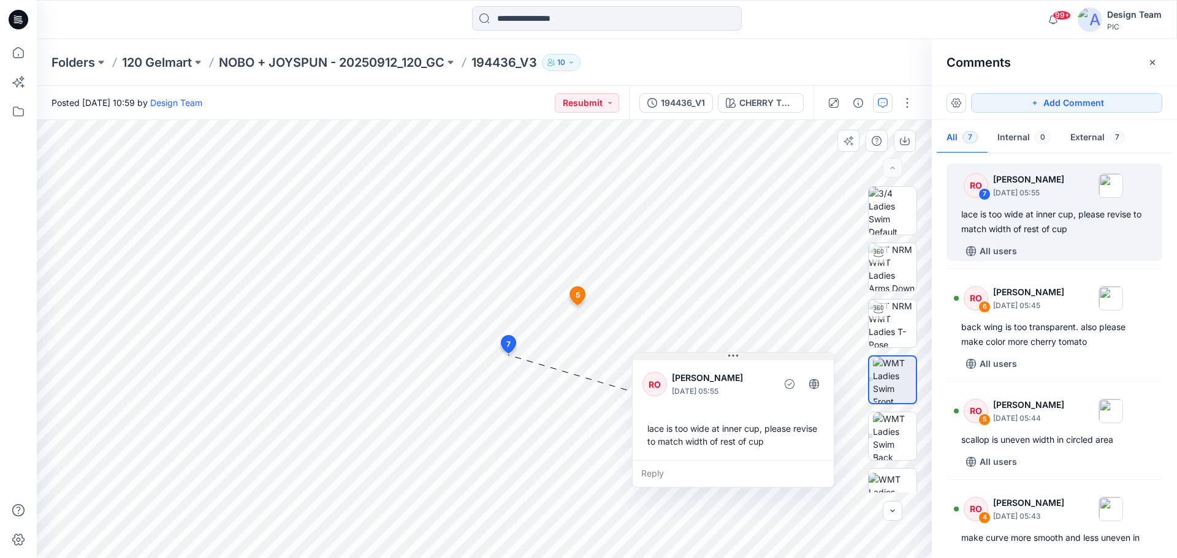
drag, startPoint x: 656, startPoint y: 385, endPoint x: 662, endPoint y: 358, distance: 27.7
click at [662, 358] on button at bounding box center [732, 356] width 201 height 7
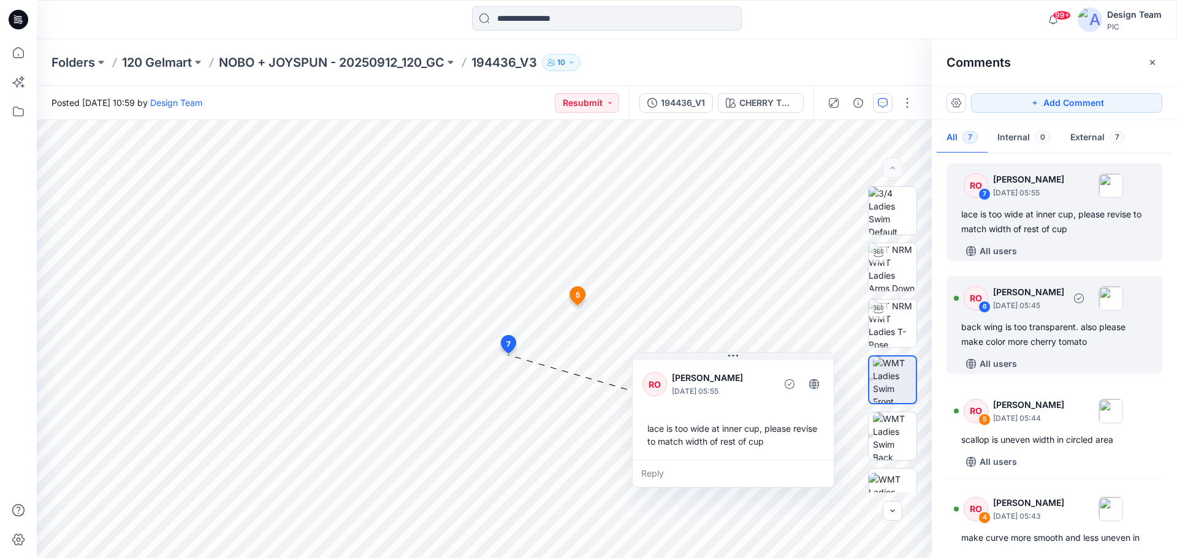
click at [1041, 335] on div "back wing is too transparent. also please make color more cherry tomato" at bounding box center [1054, 334] width 186 height 29
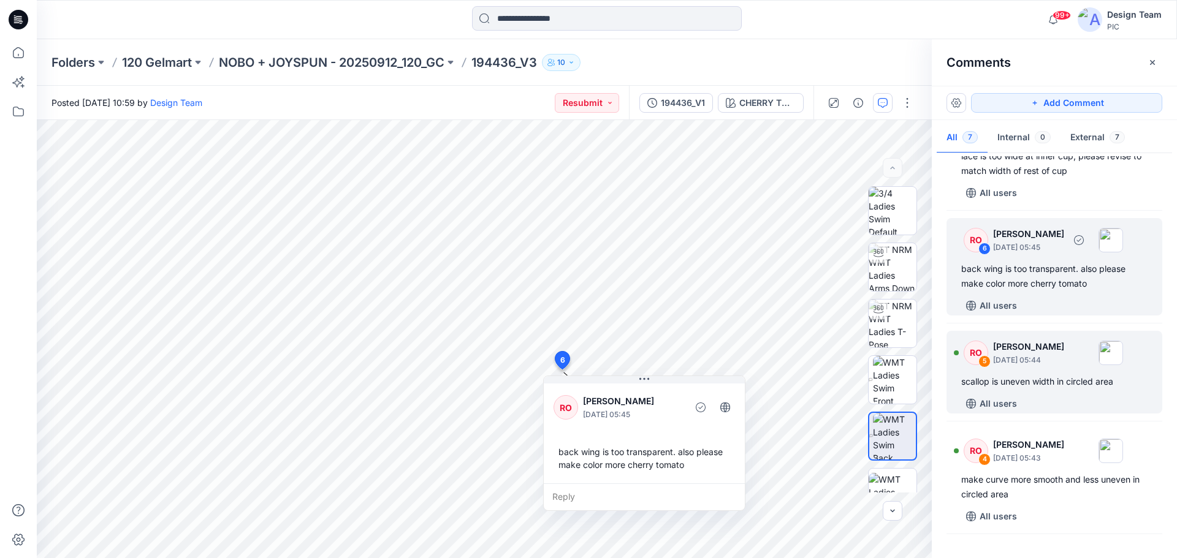
scroll to position [61, 0]
click at [1039, 371] on div "RO 5 Raquel Ortiz October 01, 2025 05:44 scallop is uneven width in circled are…" at bounding box center [1054, 369] width 216 height 83
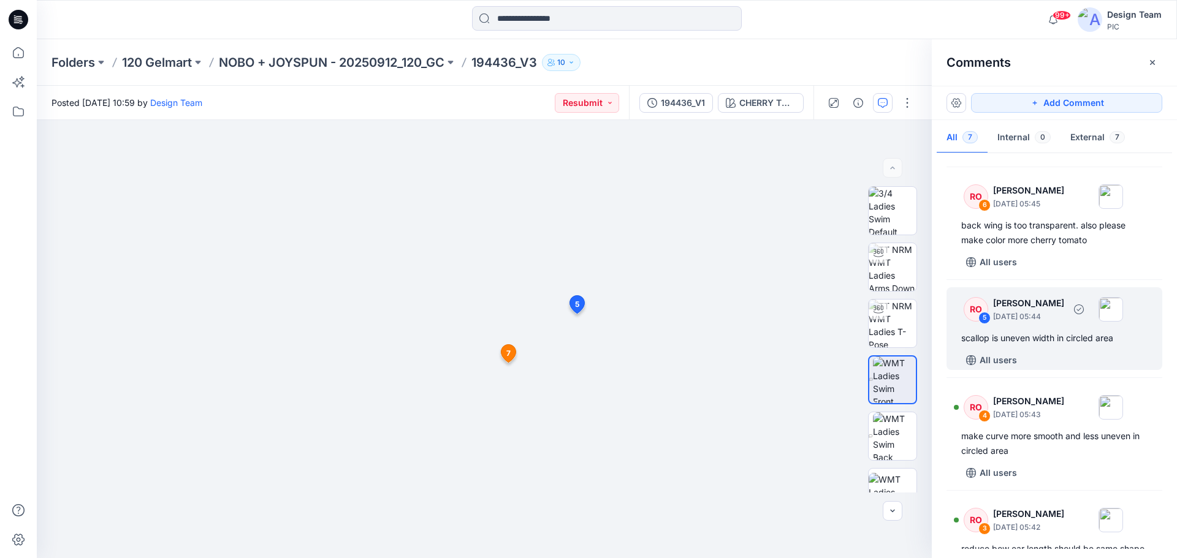
scroll to position [123, 0]
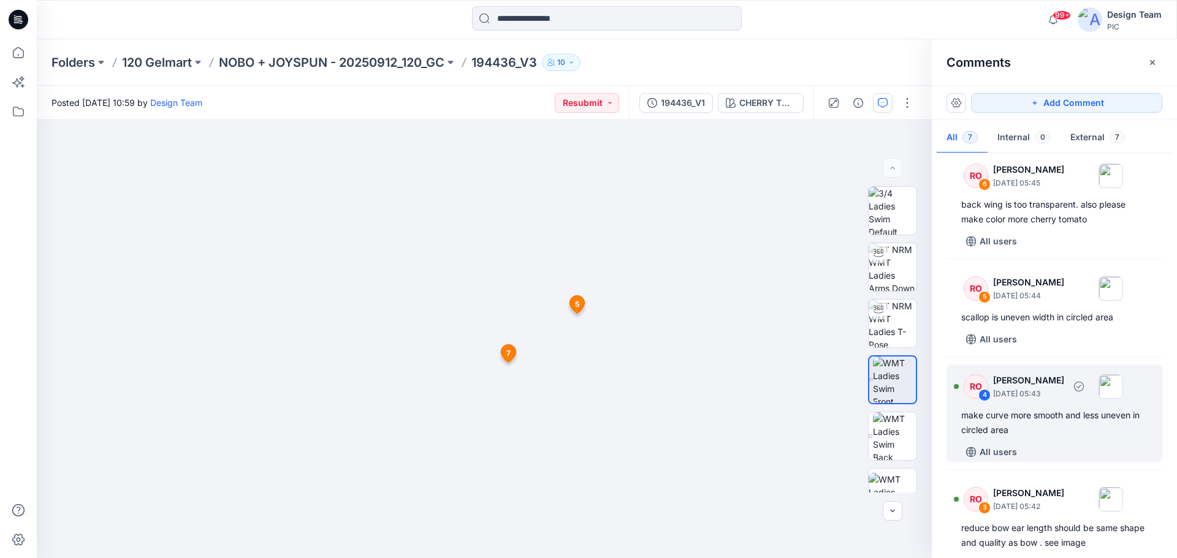
drag, startPoint x: 1030, startPoint y: 414, endPoint x: 1037, endPoint y: 414, distance: 7.4
click at [1030, 415] on div "make curve more smooth and less uneven in circled area" at bounding box center [1054, 422] width 186 height 29
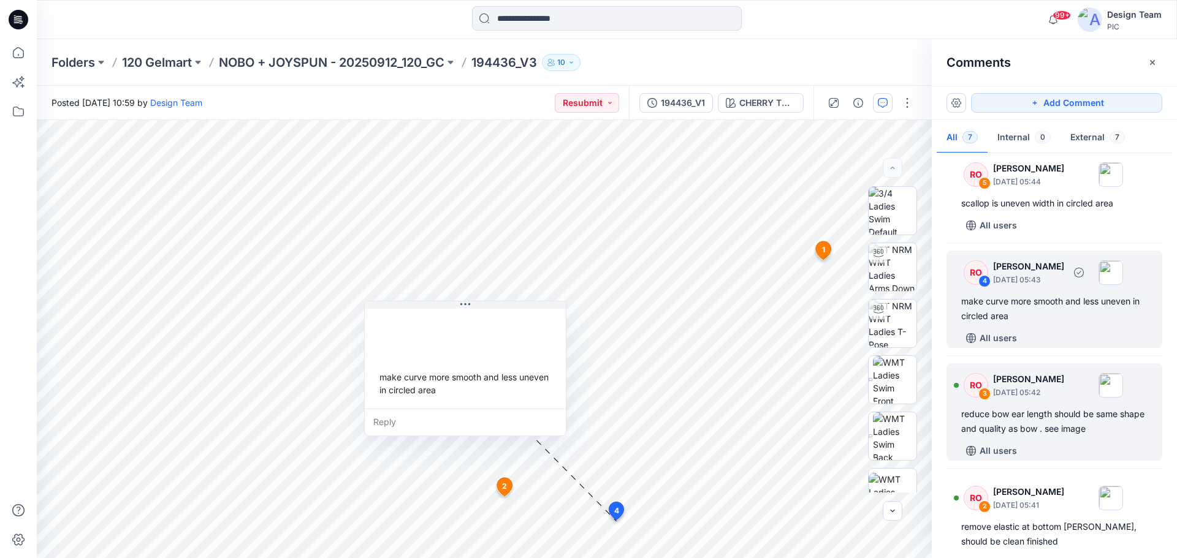
scroll to position [245, 0]
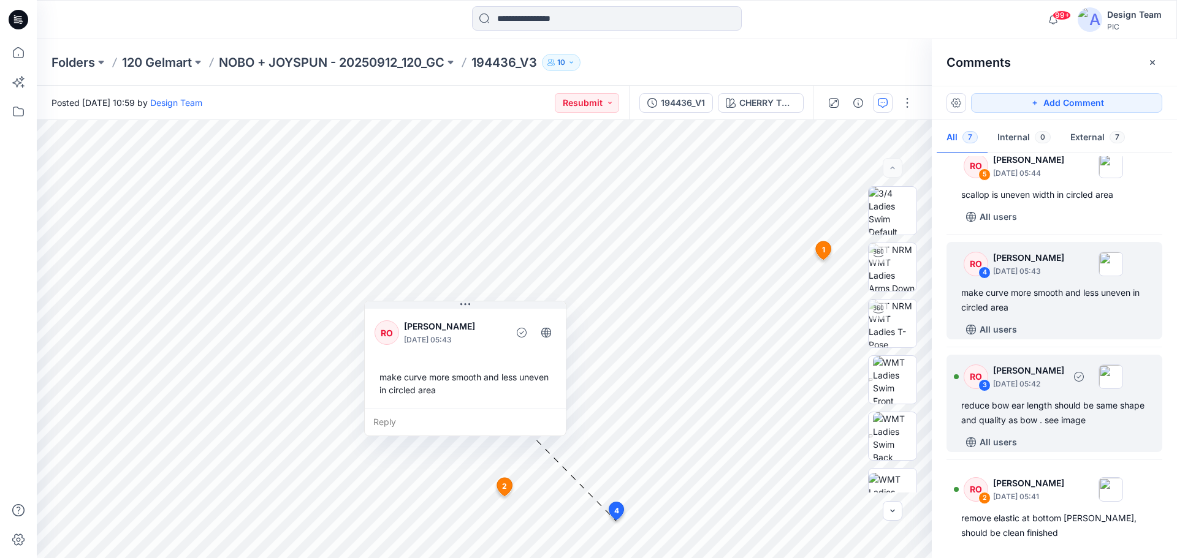
click at [1043, 412] on div "reduce bow ear length should be same shape and quality as bow . see image" at bounding box center [1054, 412] width 186 height 29
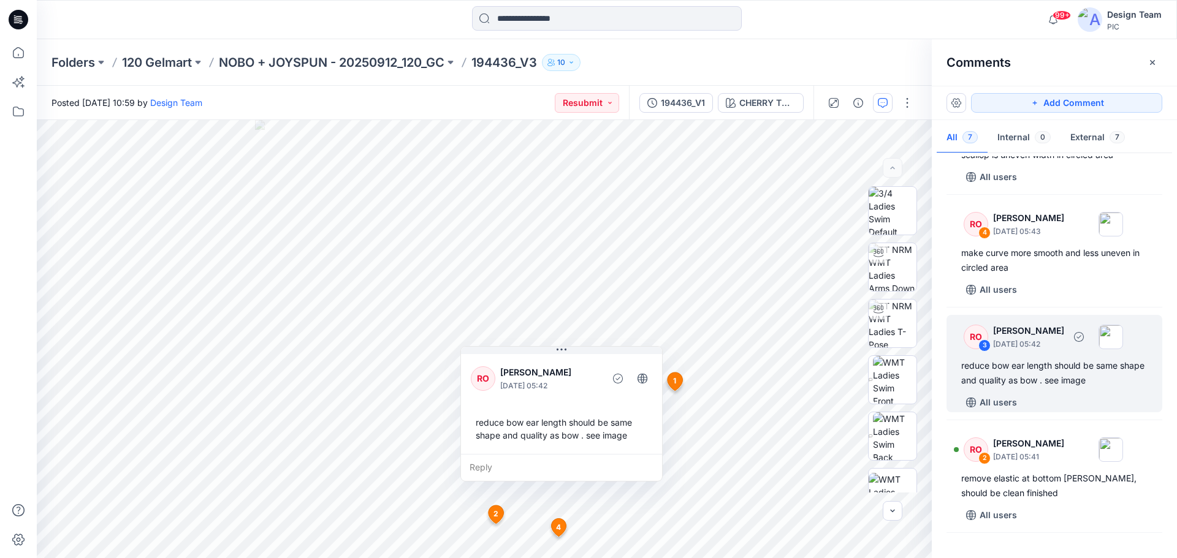
scroll to position [306, 0]
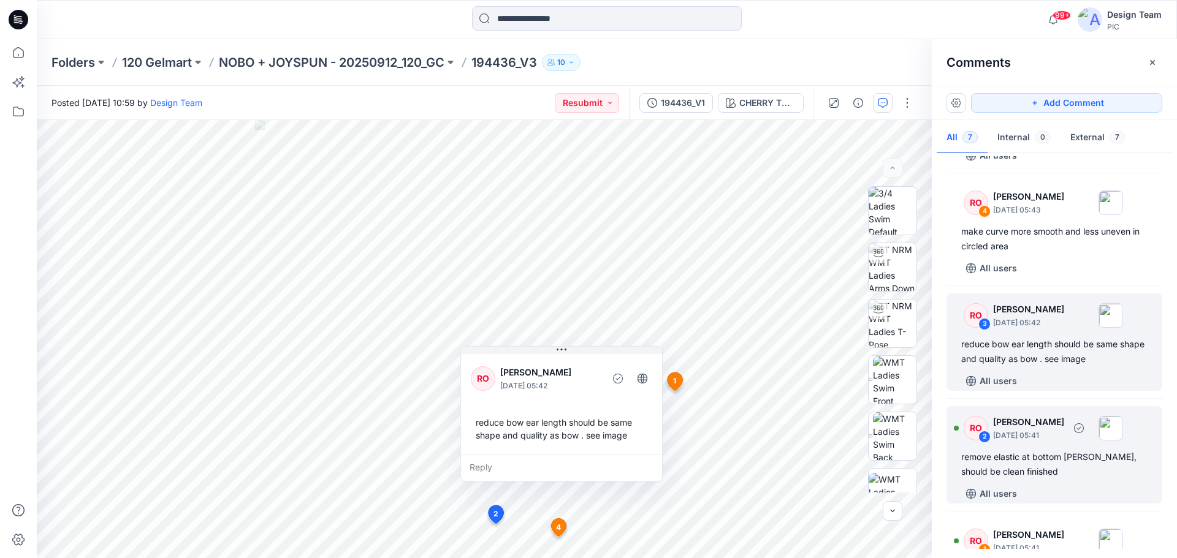
click at [1018, 460] on div "remove elastic at bottom gore, should be clean finished" at bounding box center [1054, 464] width 186 height 29
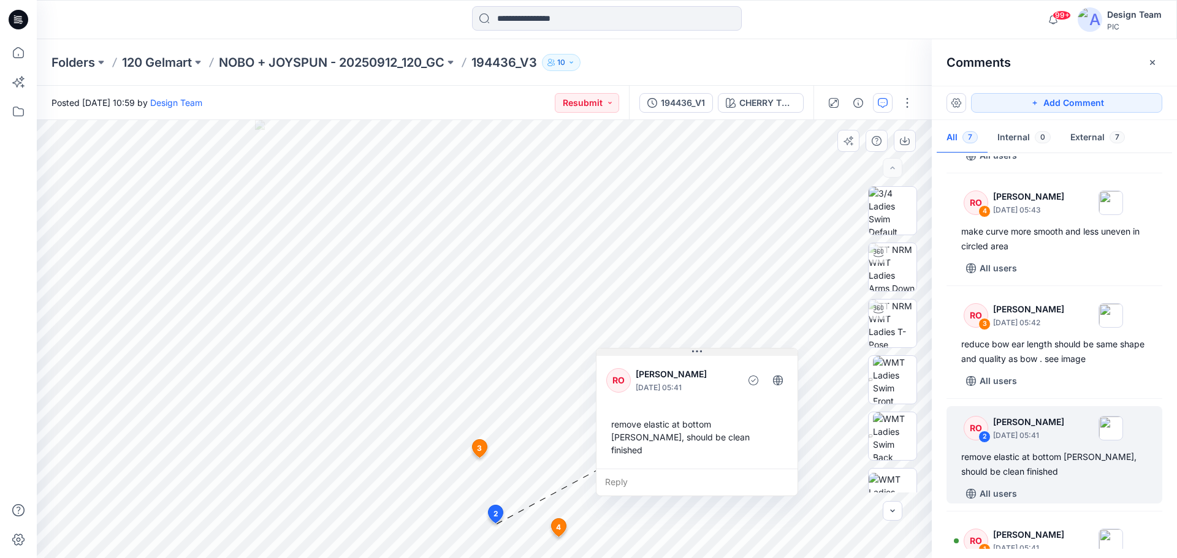
drag, startPoint x: 619, startPoint y: 415, endPoint x: 762, endPoint y: 352, distance: 156.9
click at [762, 352] on button at bounding box center [696, 352] width 201 height 7
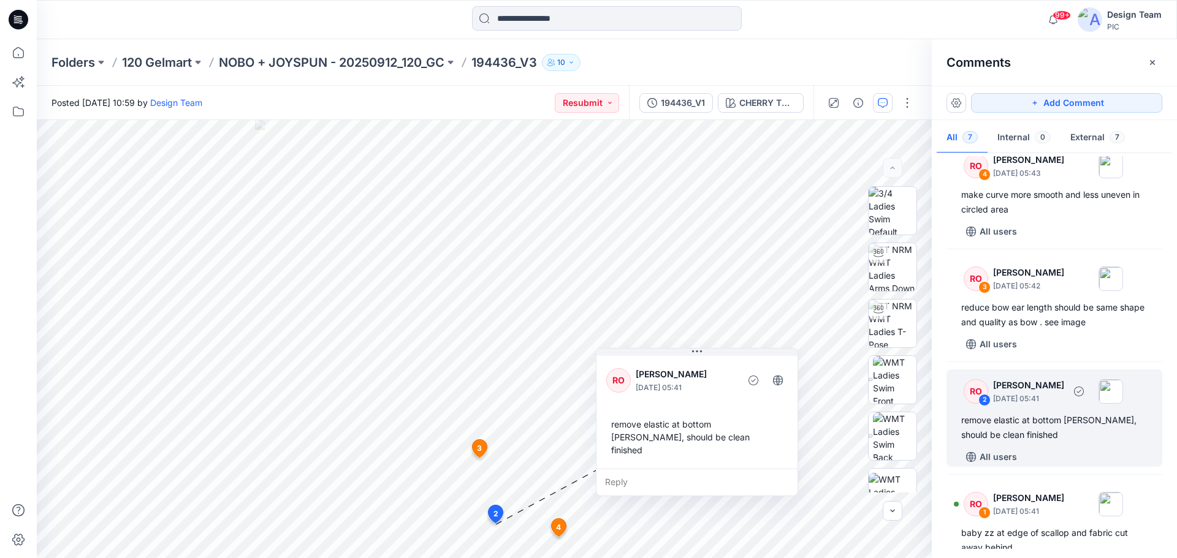
scroll to position [381, 0]
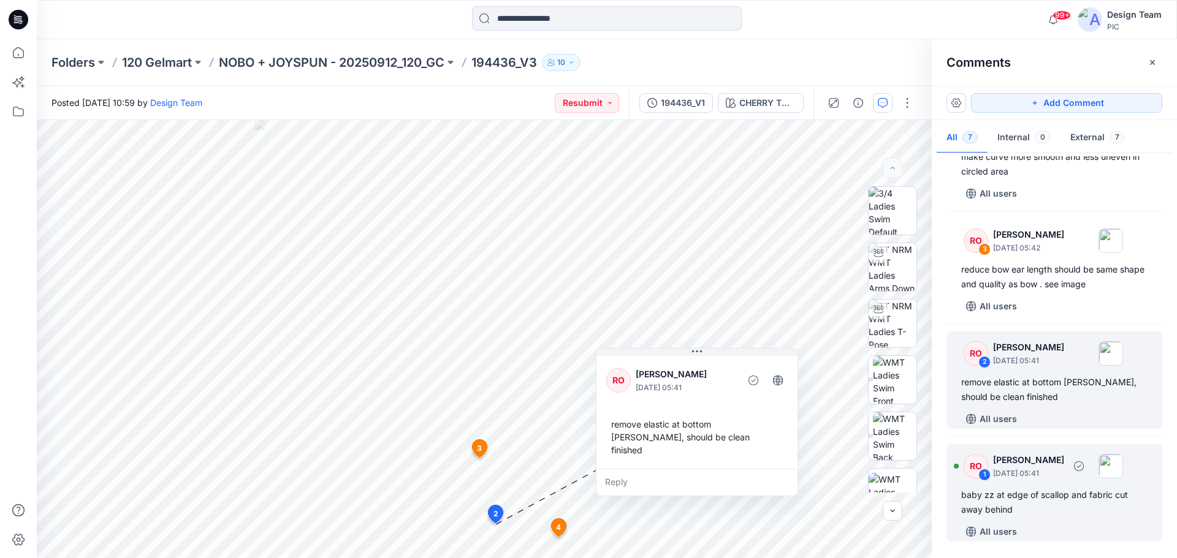
click at [1040, 460] on p "[PERSON_NAME]" at bounding box center [1028, 460] width 71 height 15
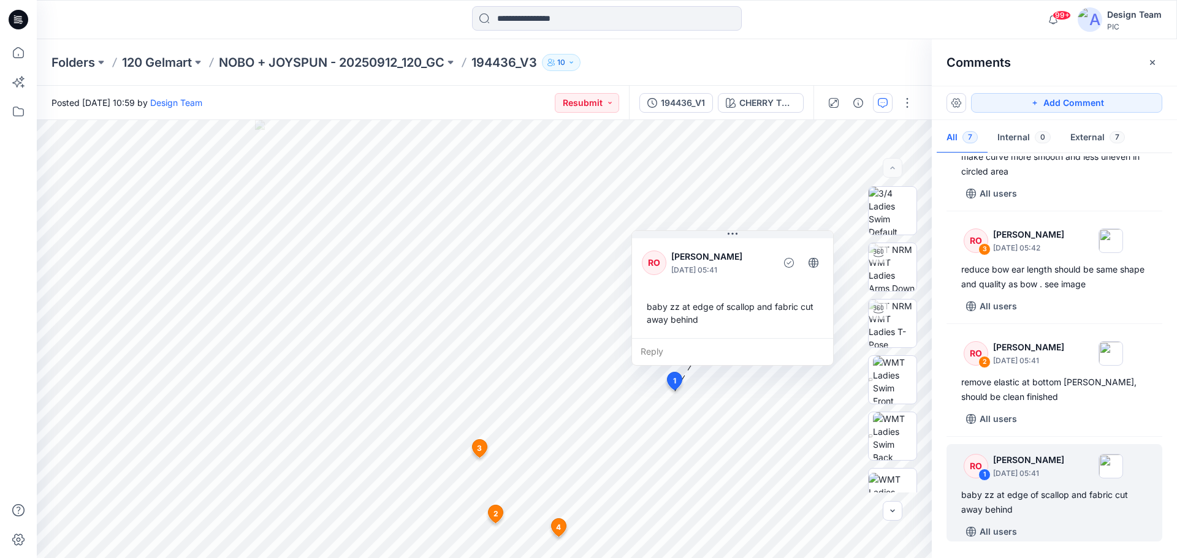
click at [18, 20] on icon at bounding box center [20, 20] width 5 height 1
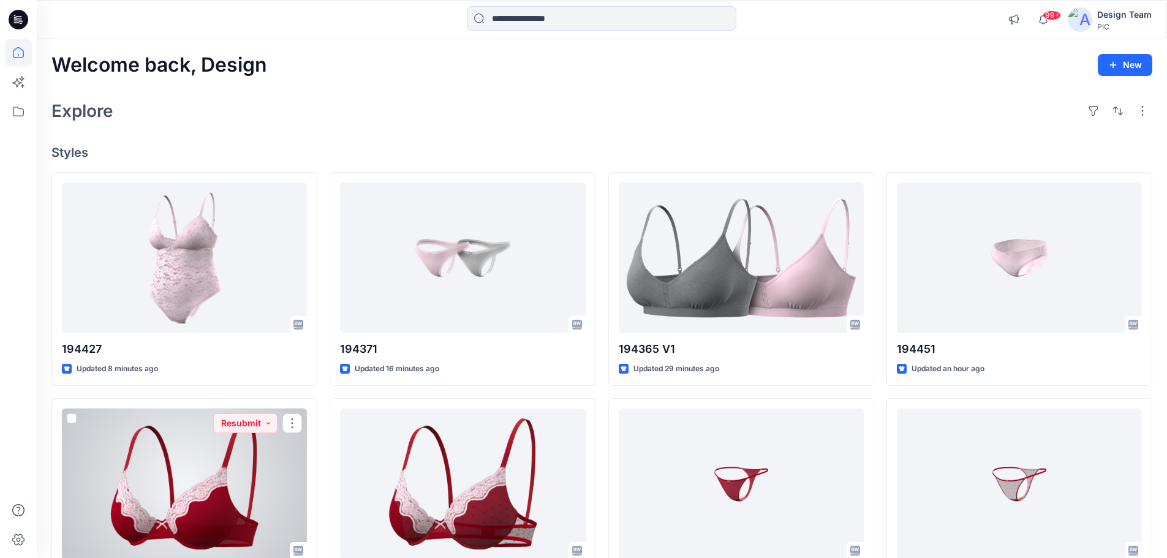
click at [221, 500] on div at bounding box center [184, 484] width 245 height 151
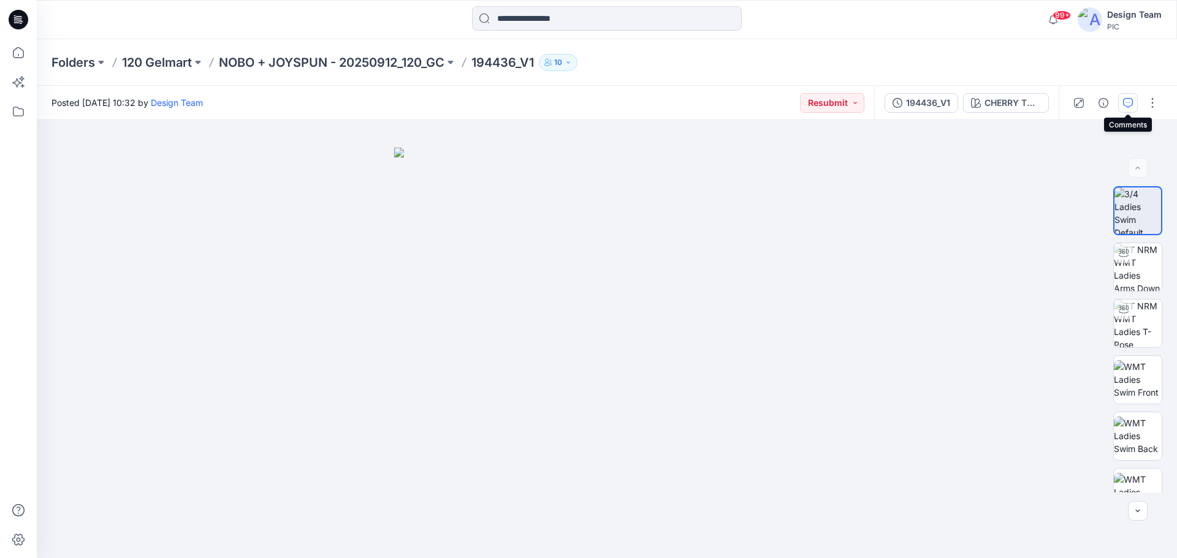
click at [1126, 107] on icon "button" at bounding box center [1128, 103] width 10 height 10
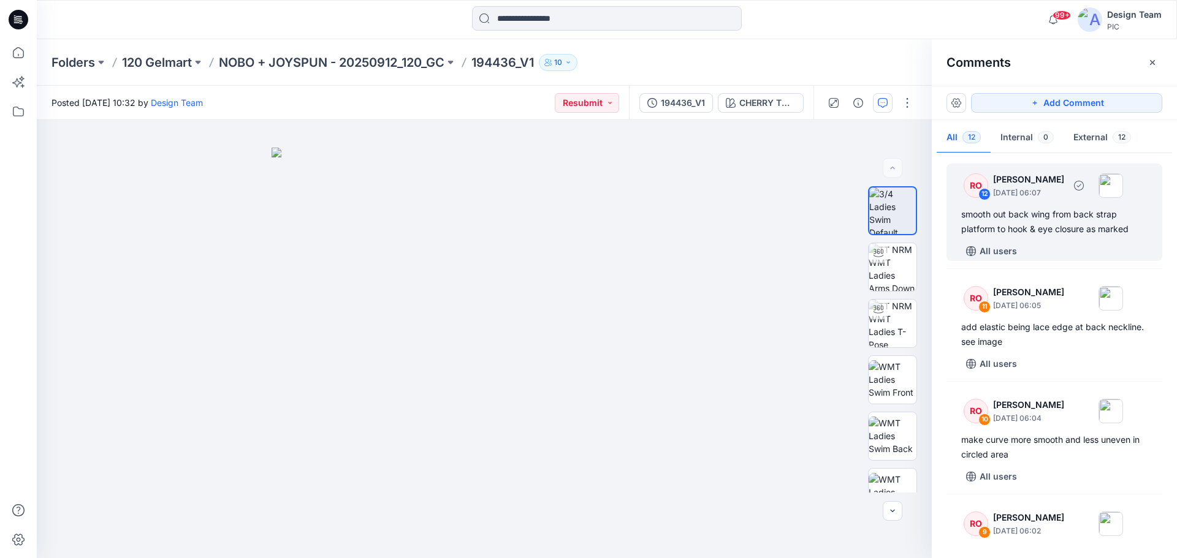
click at [1040, 211] on div "smooth out back wing from back strap platform to hook & eye closure as marked" at bounding box center [1054, 221] width 186 height 29
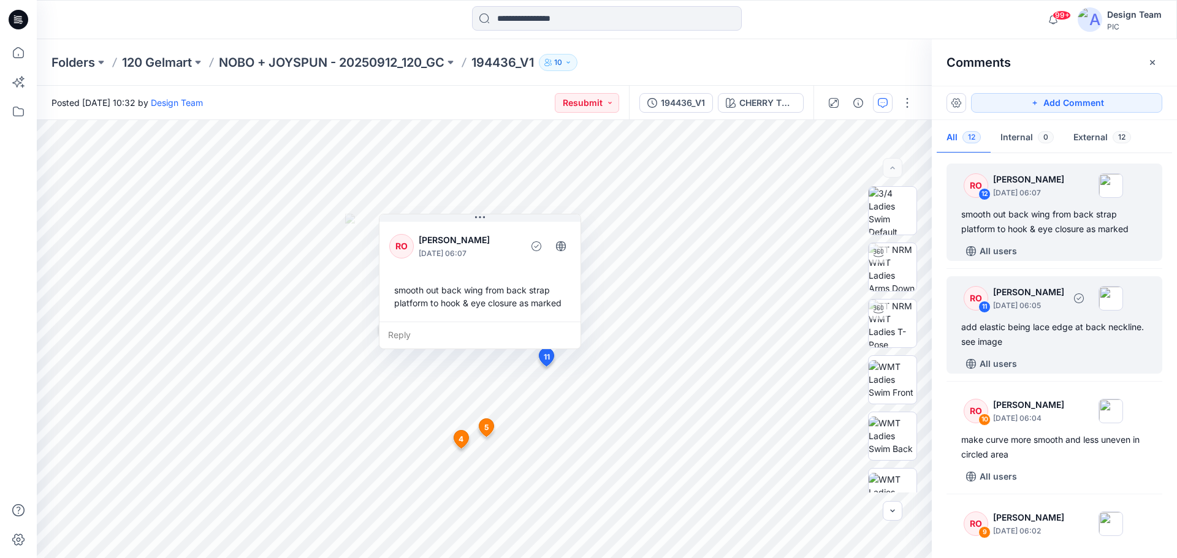
click at [1083, 321] on div "add elastic being lace edge at back neckline. see image" at bounding box center [1054, 334] width 186 height 29
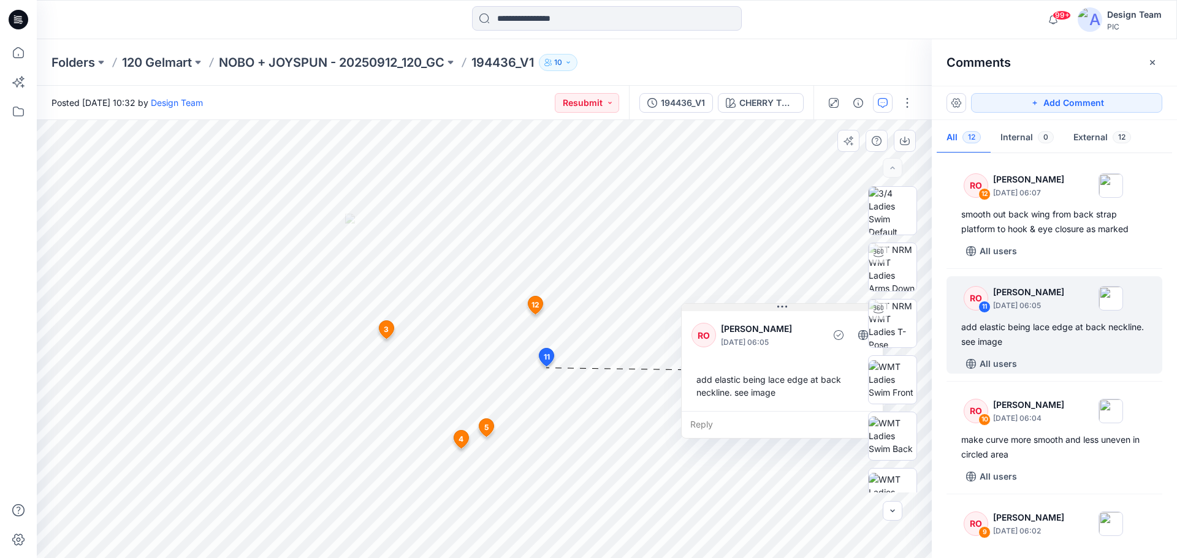
drag, startPoint x: 540, startPoint y: 260, endPoint x: 806, endPoint y: 311, distance: 271.3
click at [806, 311] on button at bounding box center [781, 307] width 201 height 7
click at [699, 422] on div "Reply" at bounding box center [781, 424] width 201 height 27
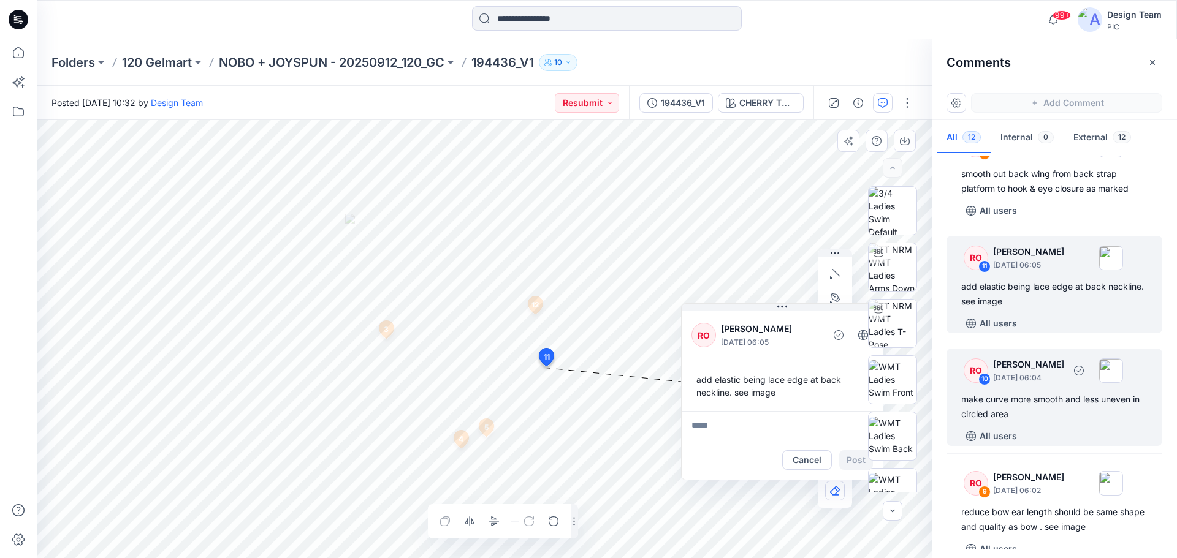
scroll to position [61, 0]
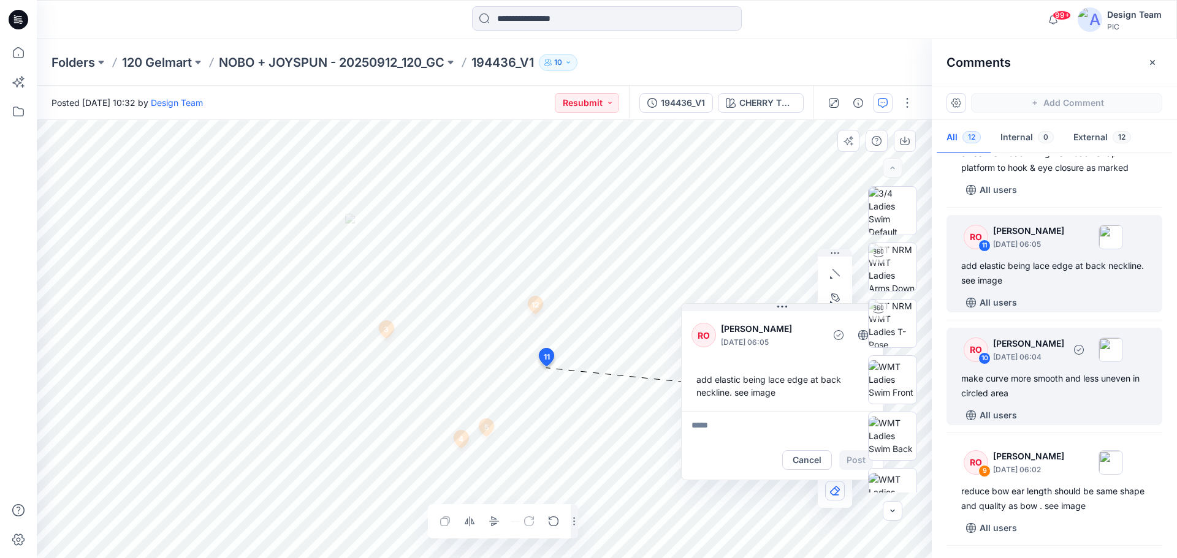
click at [1036, 391] on div "make curve more smooth and less uneven in circled area" at bounding box center [1054, 385] width 186 height 29
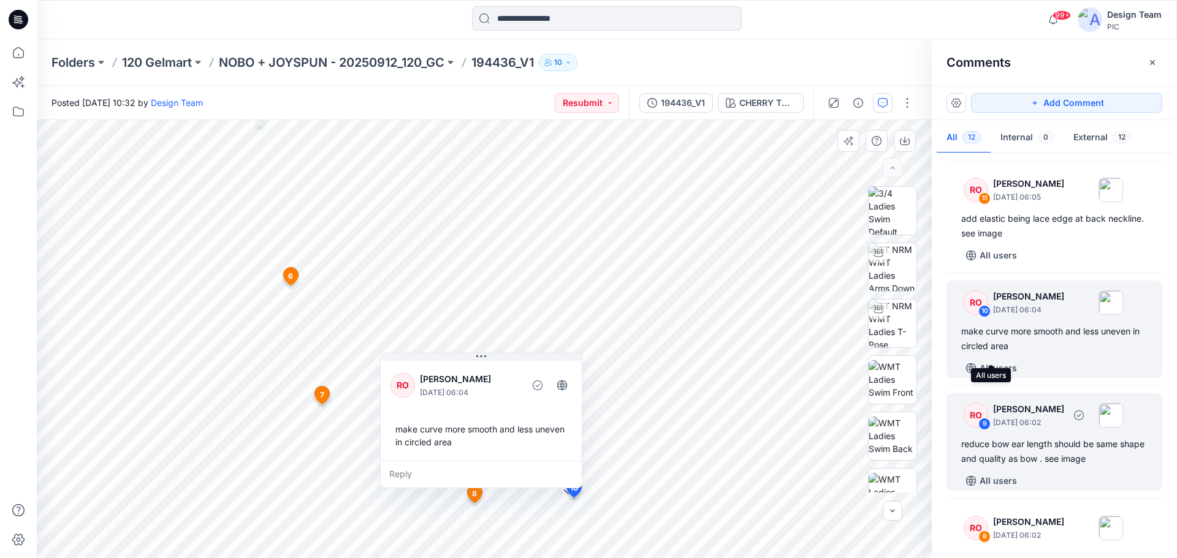
scroll to position [184, 0]
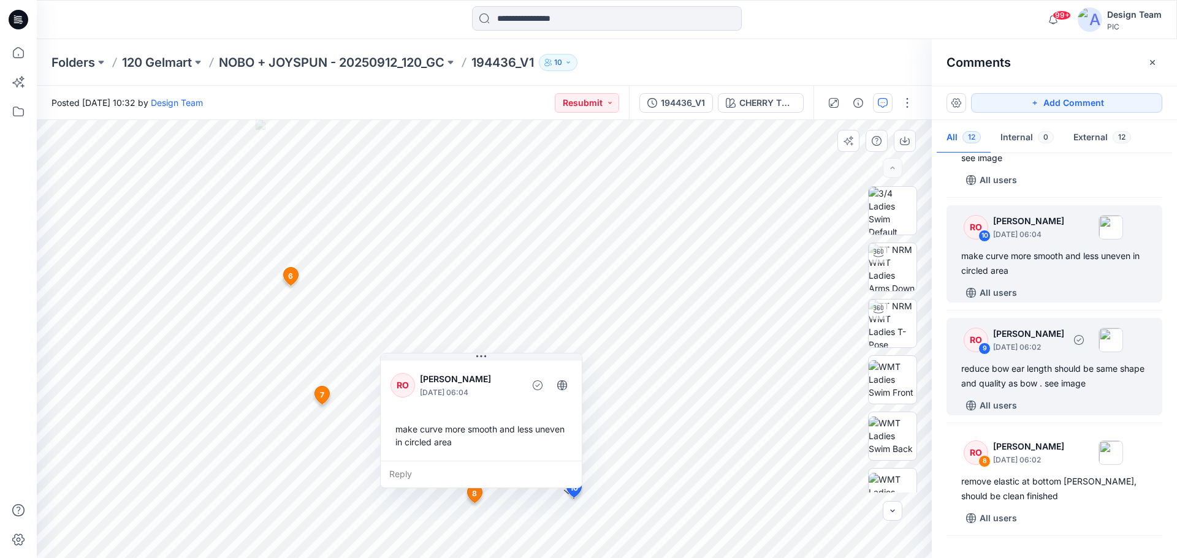
click at [1096, 399] on div "All users" at bounding box center [1061, 406] width 201 height 20
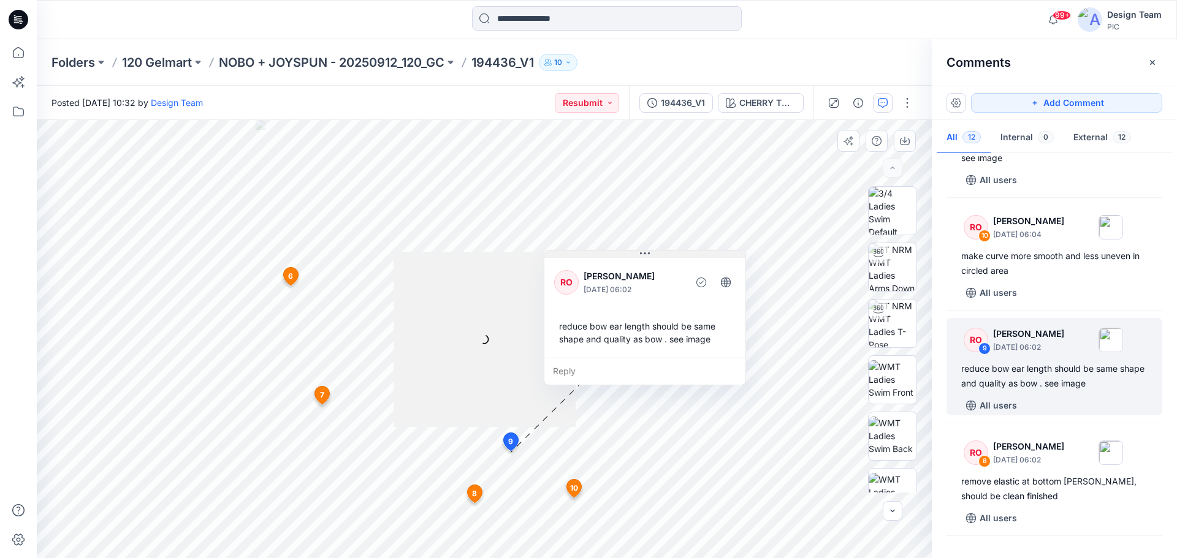
drag, startPoint x: 585, startPoint y: 384, endPoint x: 694, endPoint y: 257, distance: 167.3
click at [694, 257] on button at bounding box center [644, 254] width 201 height 7
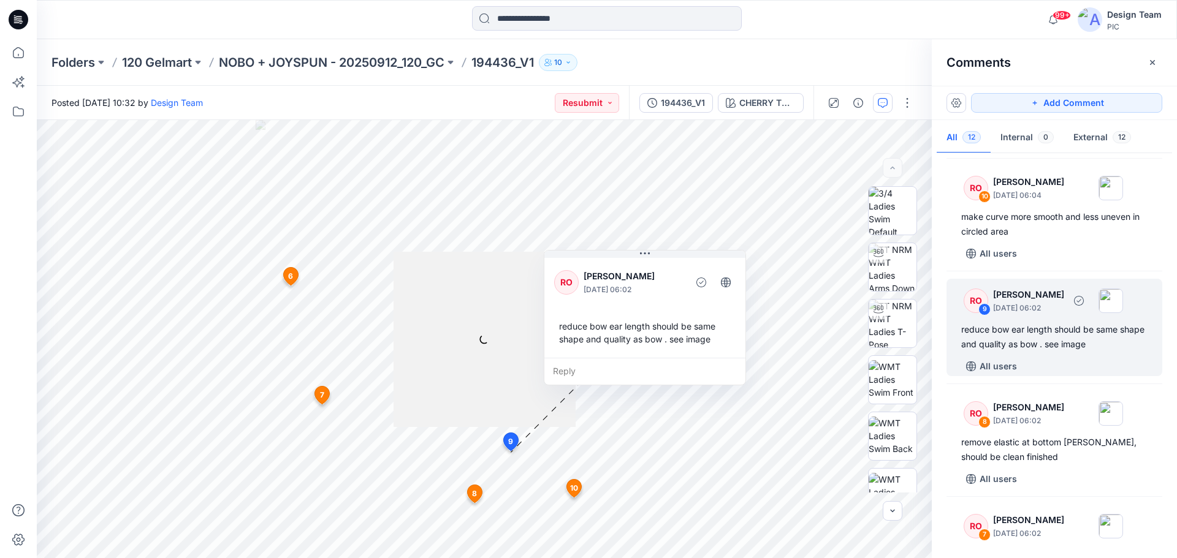
scroll to position [245, 0]
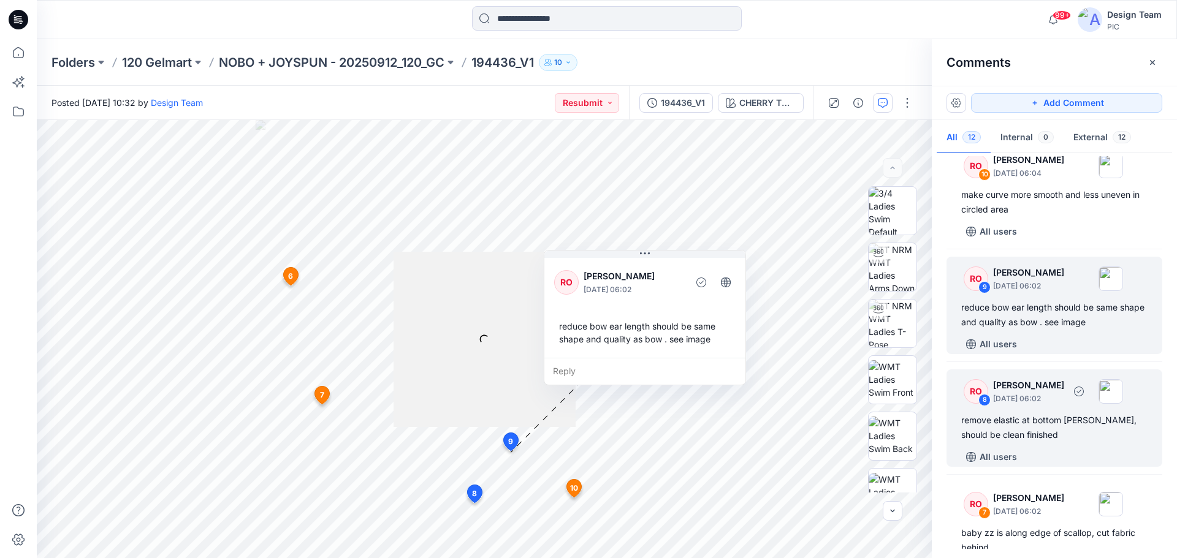
click at [1061, 431] on div "remove elastic at bottom gore, should be clean finished" at bounding box center [1054, 427] width 186 height 29
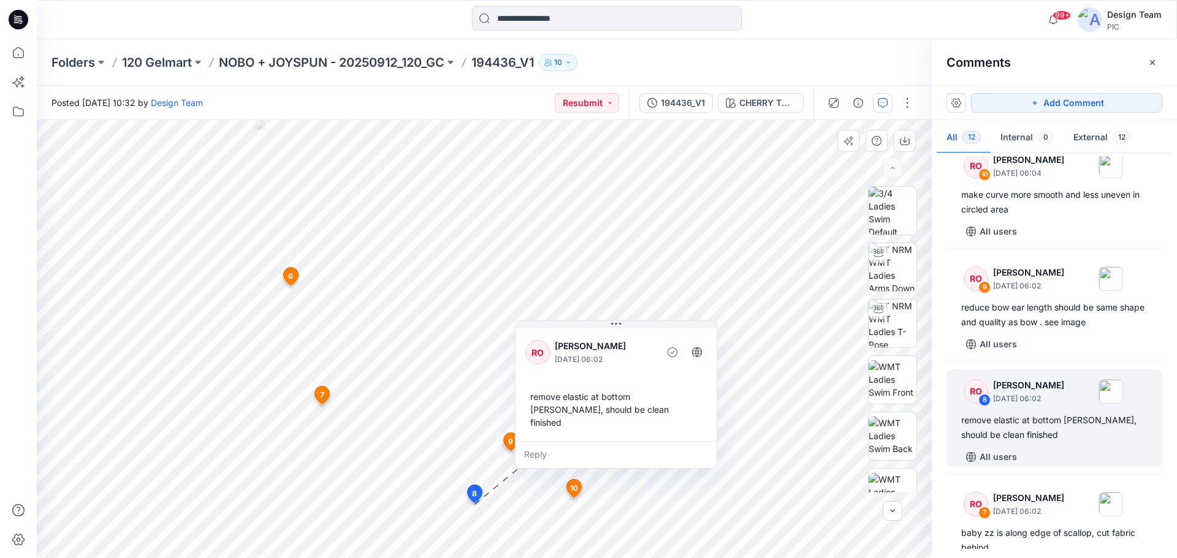
drag, startPoint x: 601, startPoint y: 395, endPoint x: 618, endPoint y: 359, distance: 39.8
click at [660, 324] on button at bounding box center [615, 324] width 201 height 7
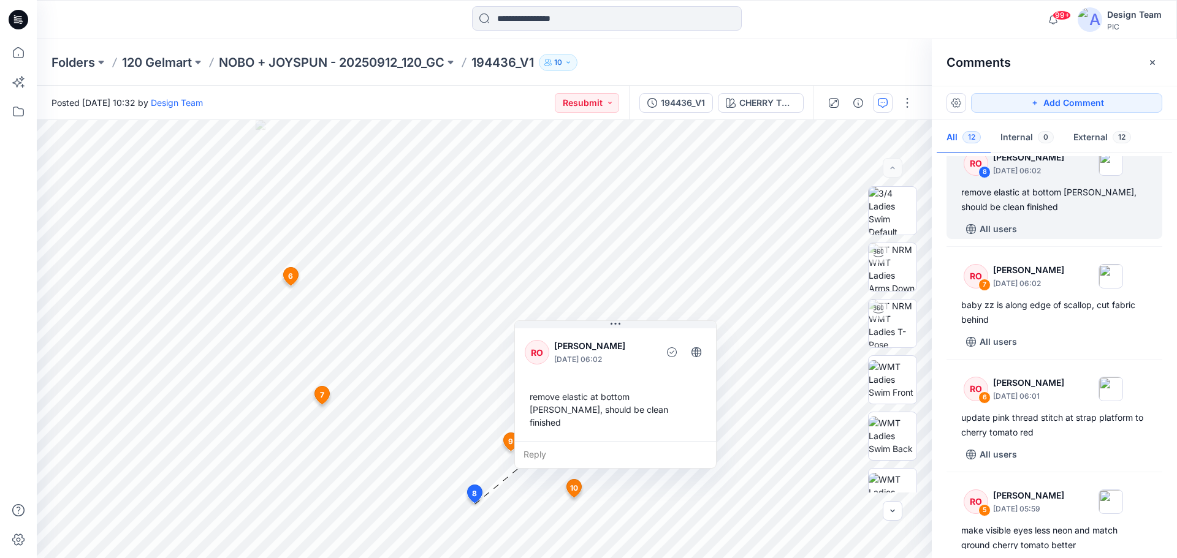
scroll to position [256, 0]
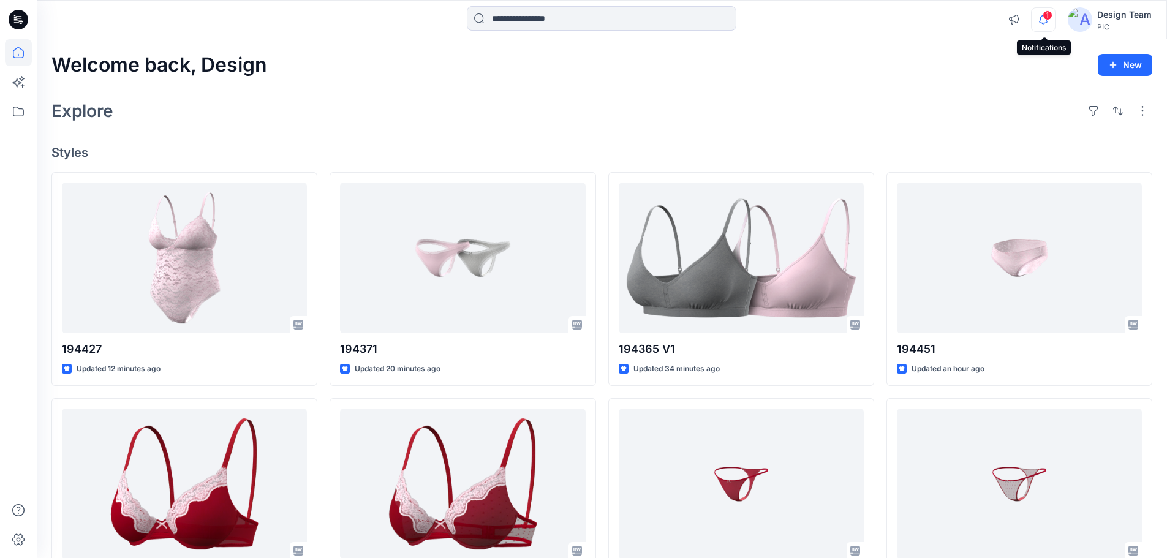
click at [1042, 17] on icon "button" at bounding box center [1043, 19] width 23 height 25
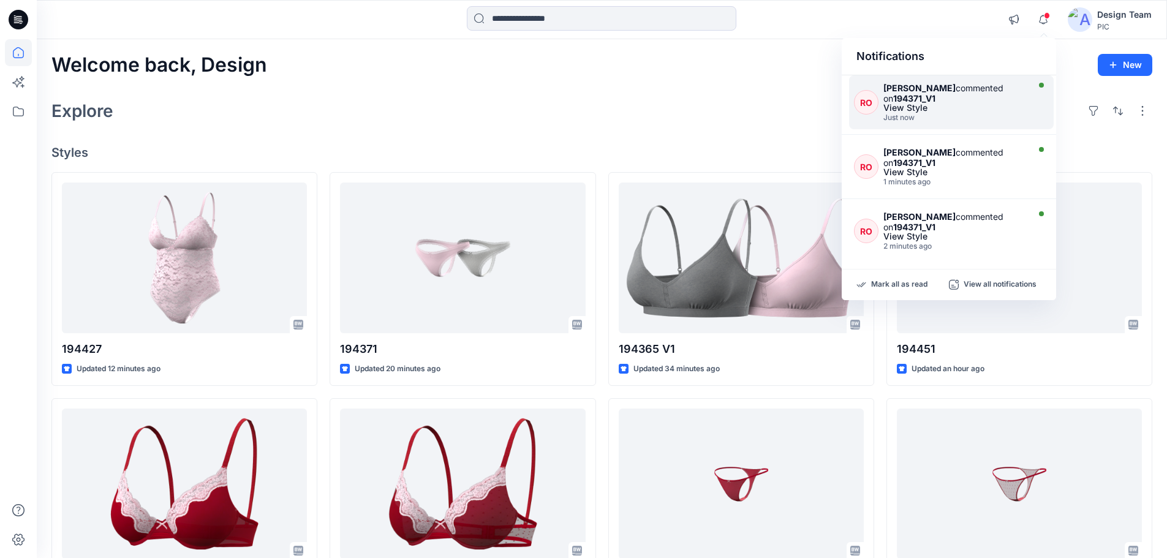
click at [925, 93] on div "Raquel Ortiz commented on 194371_V1" at bounding box center [955, 93] width 142 height 21
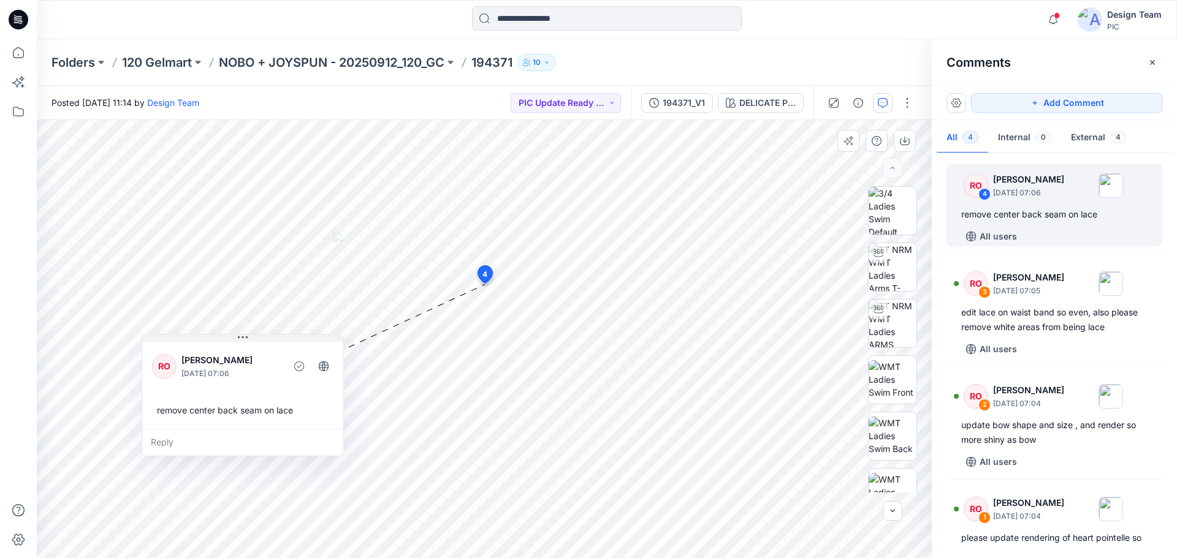
drag, startPoint x: 566, startPoint y: 294, endPoint x: 242, endPoint y: 338, distance: 327.2
click at [242, 338] on icon at bounding box center [243, 337] width 10 height 2
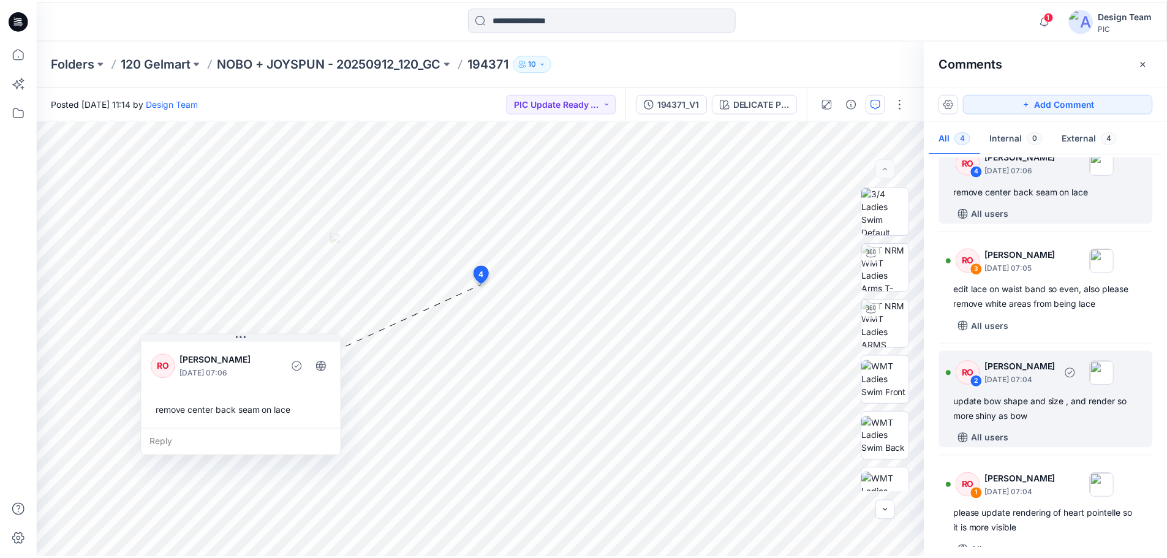
scroll to position [43, 0]
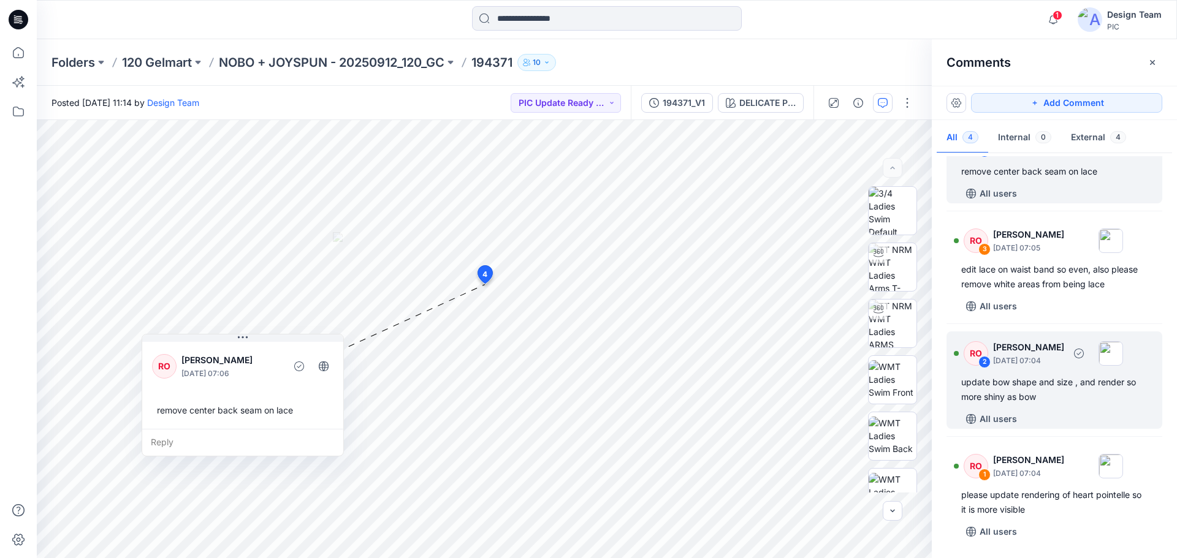
click at [1038, 399] on div "update bow shape and size , and render so more shiny as bow" at bounding box center [1054, 389] width 186 height 29
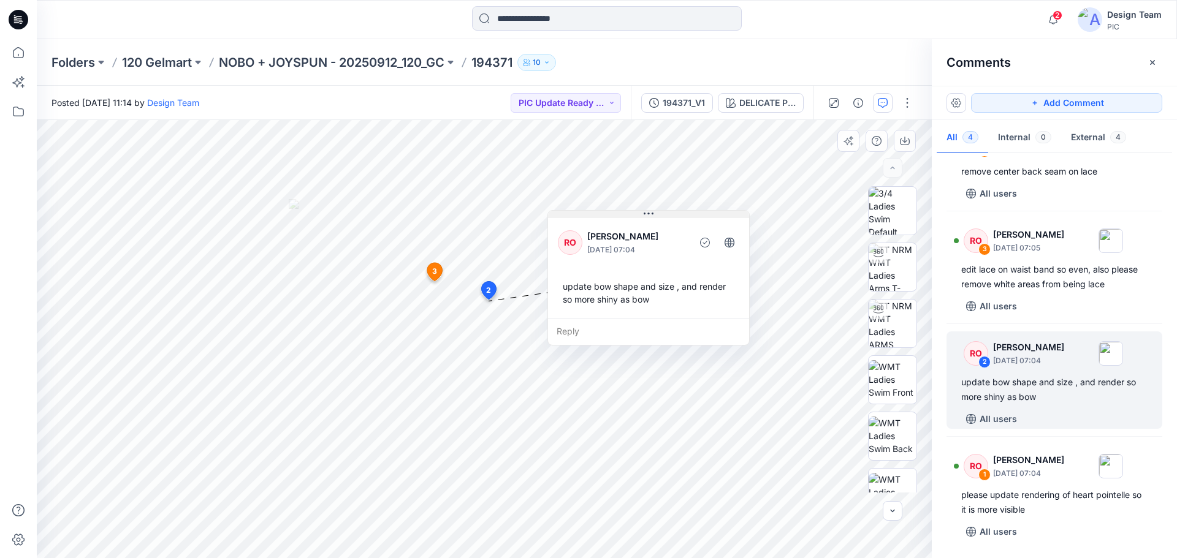
drag, startPoint x: 653, startPoint y: 356, endPoint x: 659, endPoint y: 214, distance: 141.7
click at [659, 214] on button at bounding box center [648, 214] width 201 height 7
click at [284, 63] on p "NOBO + JOYSPUN - 20250912_120_GC" at bounding box center [332, 62] width 226 height 17
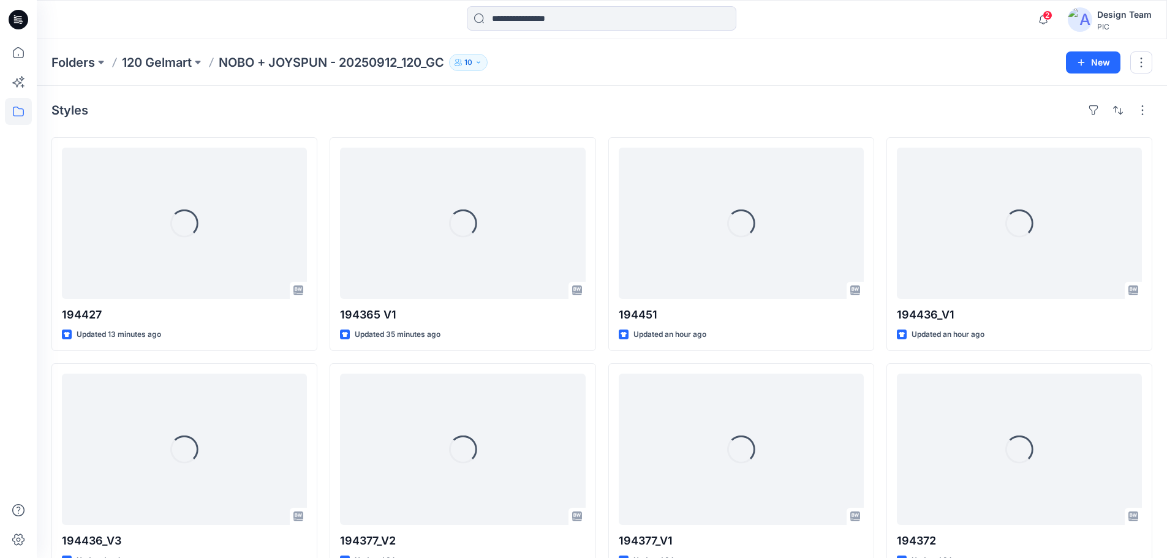
click at [20, 23] on icon at bounding box center [19, 20] width 20 height 20
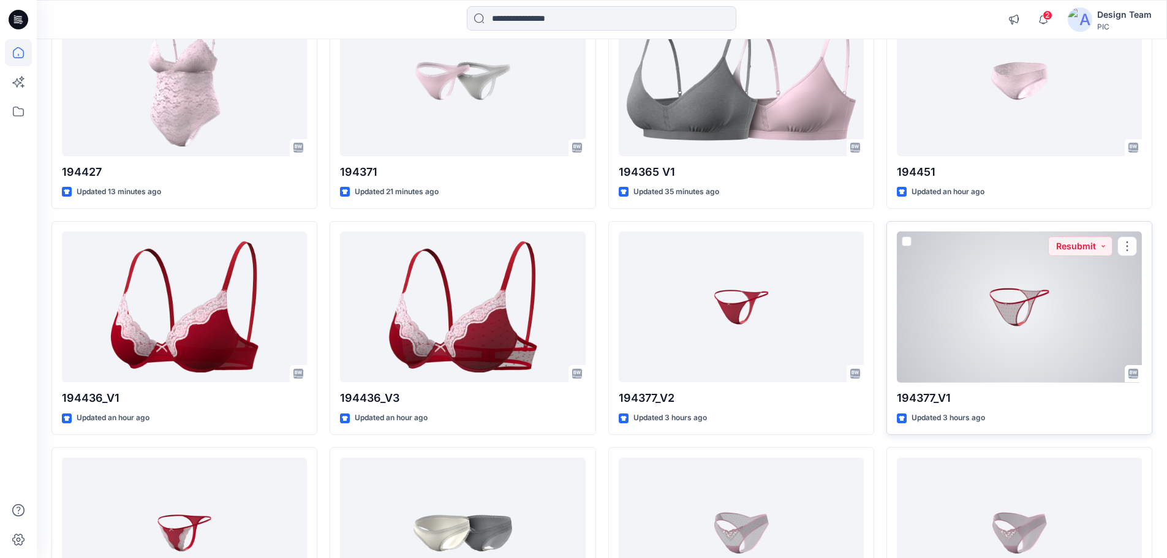
scroll to position [184, 0]
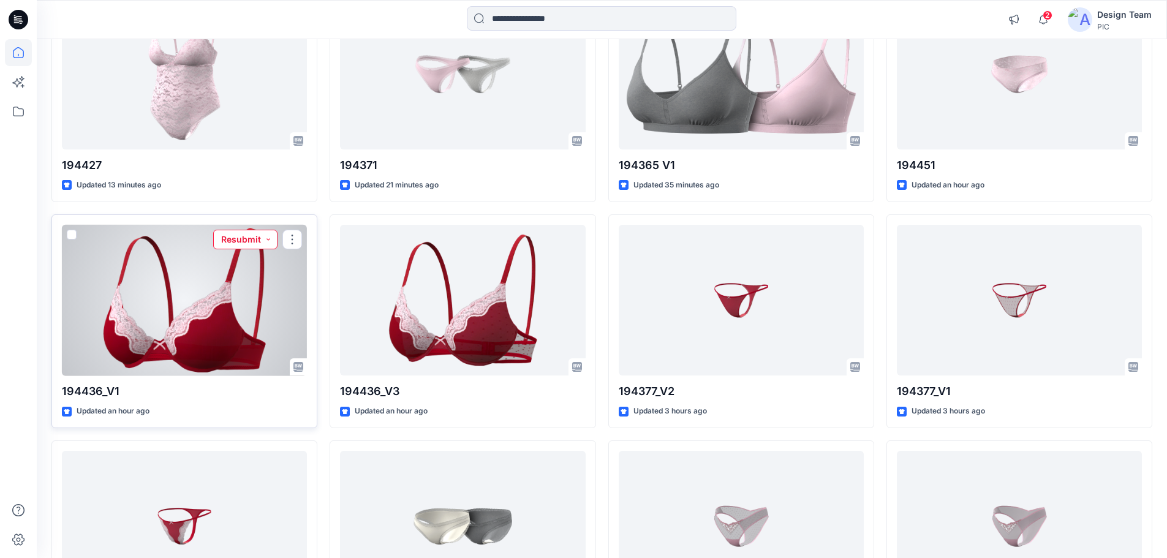
click at [267, 240] on button "Resubmit" at bounding box center [245, 240] width 64 height 20
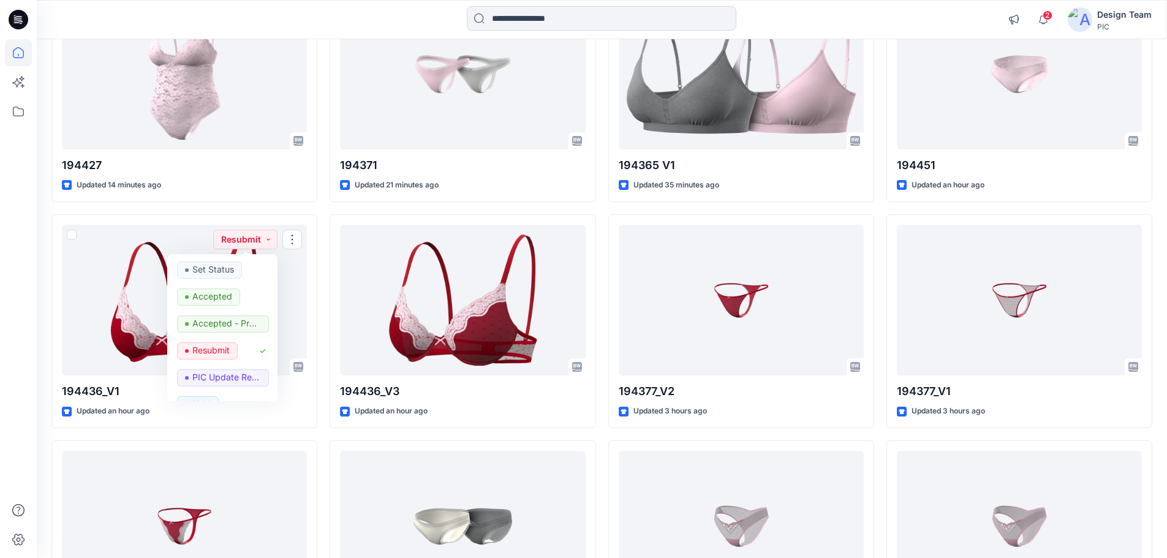
click at [321, 210] on div "194427 Updated 14 minutes ago 194436_V1 Updated an hour ago Resubmit Set Status…" at bounding box center [601, 321] width 1101 height 667
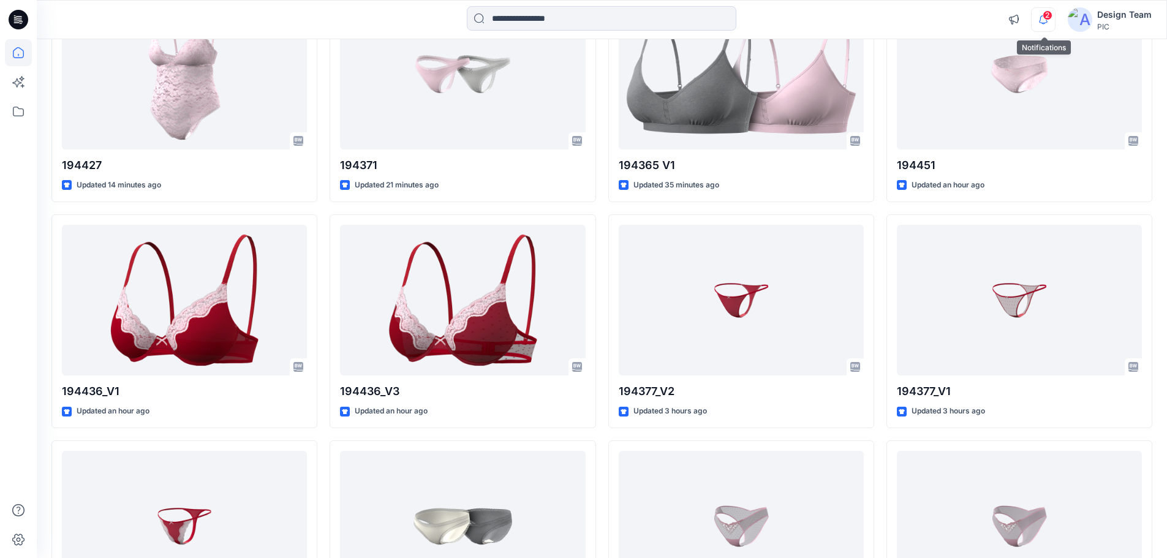
click at [1050, 23] on icon "button" at bounding box center [1043, 19] width 23 height 25
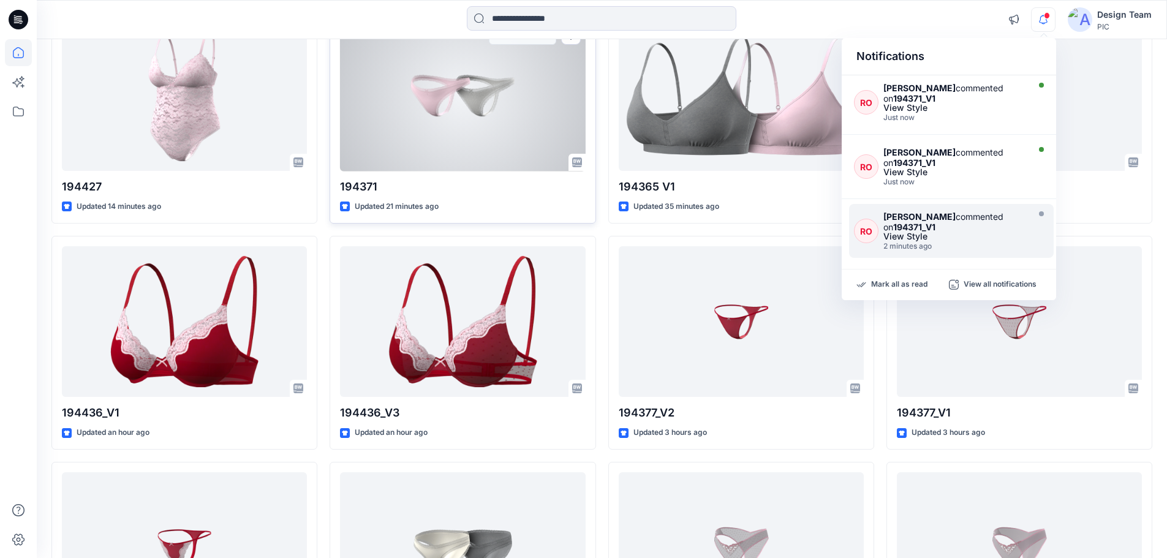
scroll to position [0, 0]
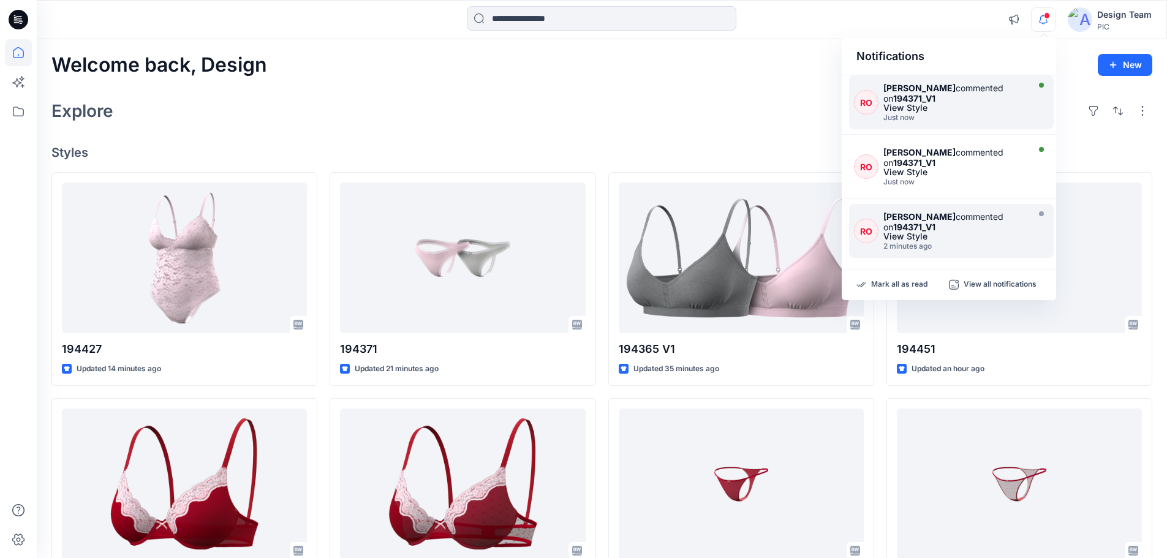
click at [924, 121] on div "Just now" at bounding box center [955, 117] width 142 height 9
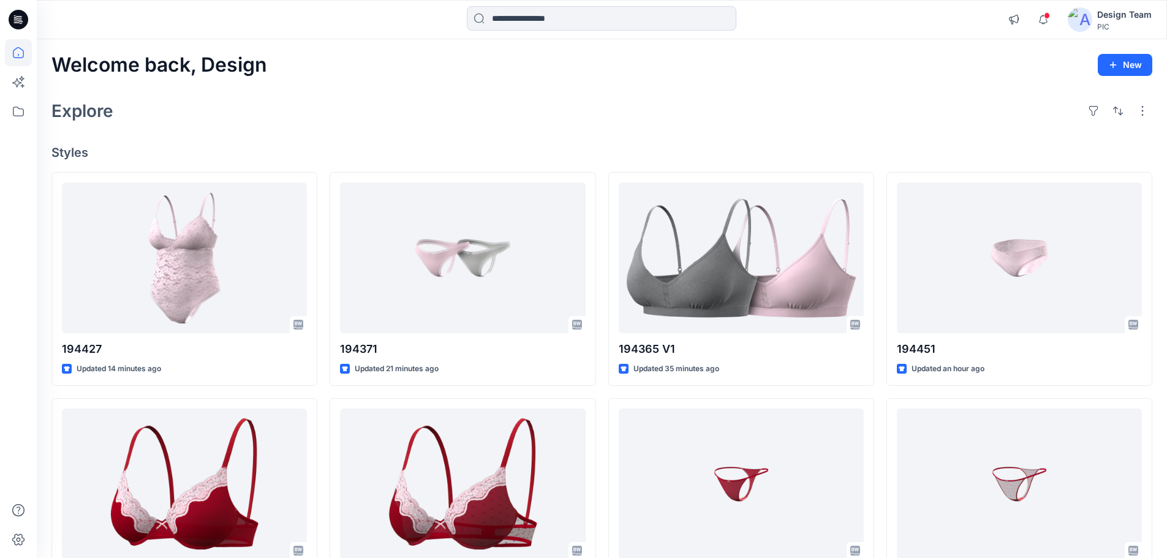
click at [23, 15] on icon at bounding box center [19, 20] width 20 height 20
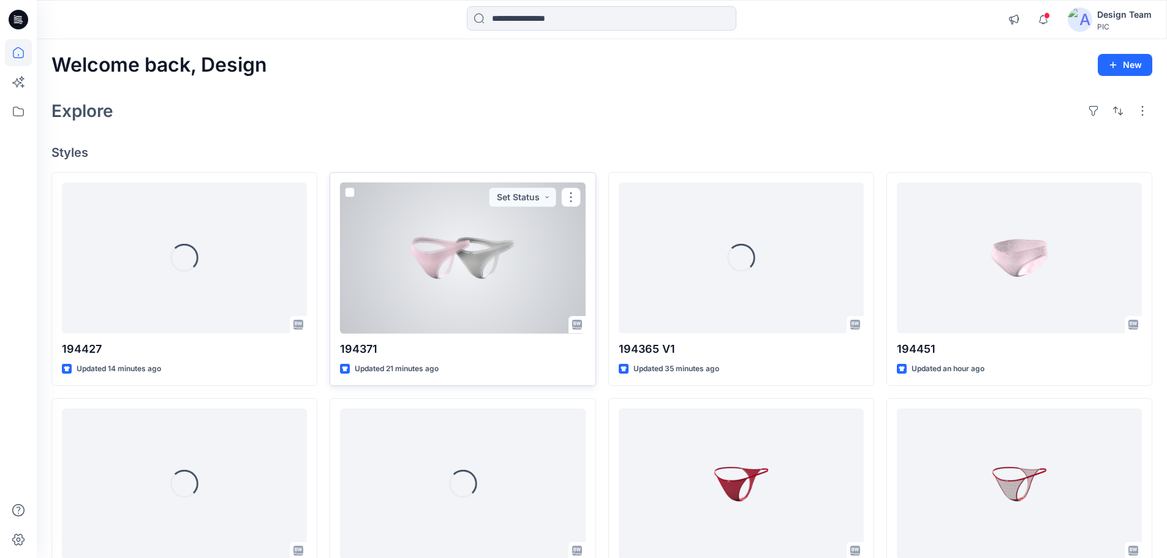
click at [525, 249] on div at bounding box center [462, 258] width 245 height 151
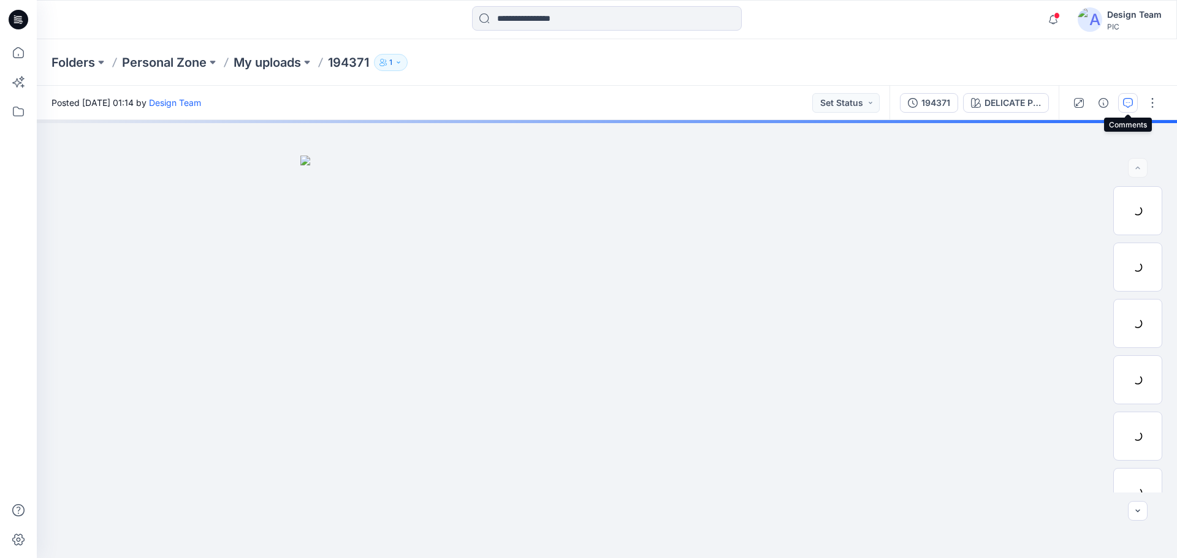
click at [1123, 105] on icon "button" at bounding box center [1128, 103] width 10 height 10
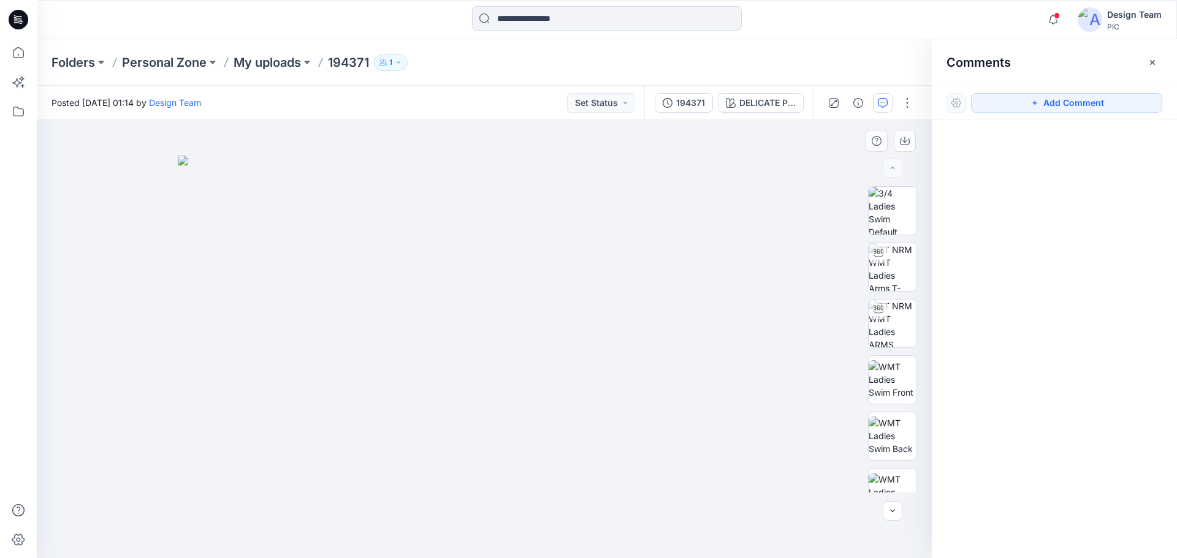
drag, startPoint x: 1151, startPoint y: 55, endPoint x: 572, endPoint y: 332, distance: 642.8
click at [593, 328] on div "DELICATE PINK Loading... Material Properties Loading... 1 Comments Add Comment …" at bounding box center [607, 339] width 1140 height 438
click at [477, 328] on img at bounding box center [484, 357] width 613 height 403
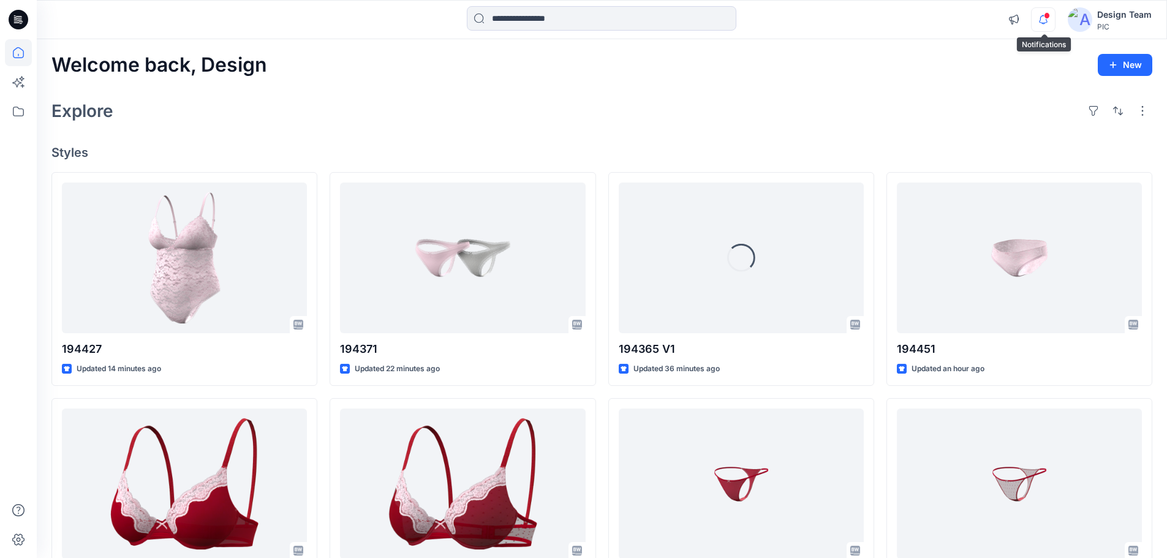
click at [1053, 18] on icon "button" at bounding box center [1043, 19] width 23 height 25
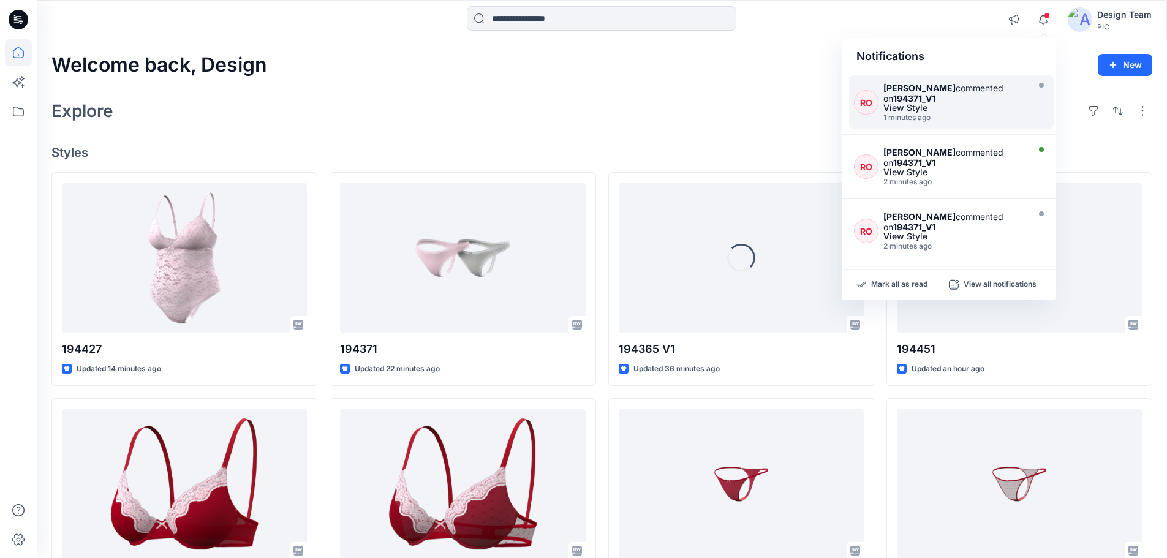
click at [915, 97] on strong "194371_V1" at bounding box center [914, 98] width 42 height 10
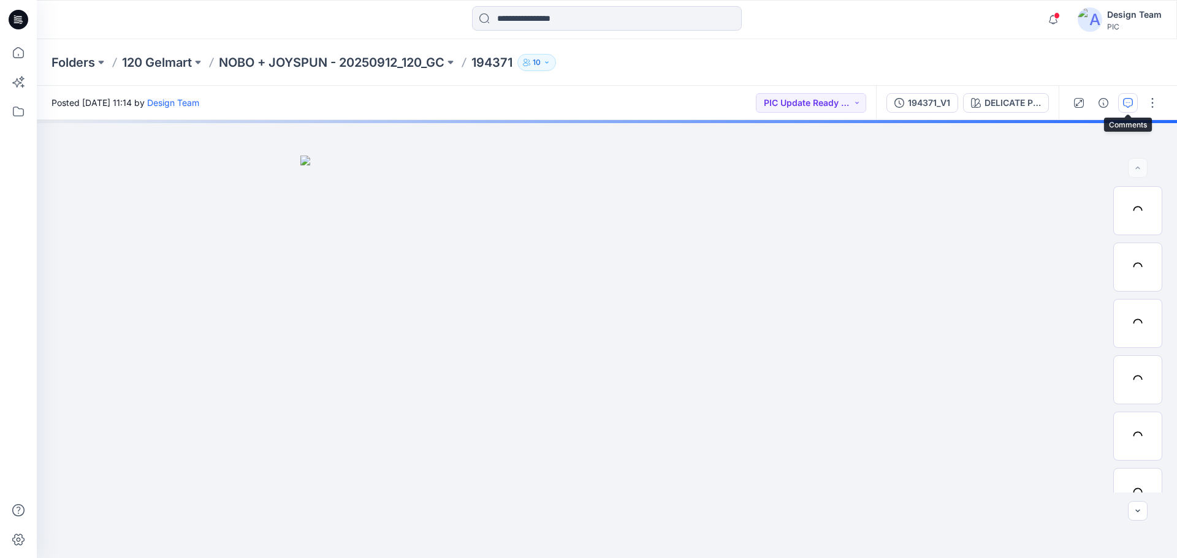
click at [1128, 105] on icon "button" at bounding box center [1128, 103] width 10 height 10
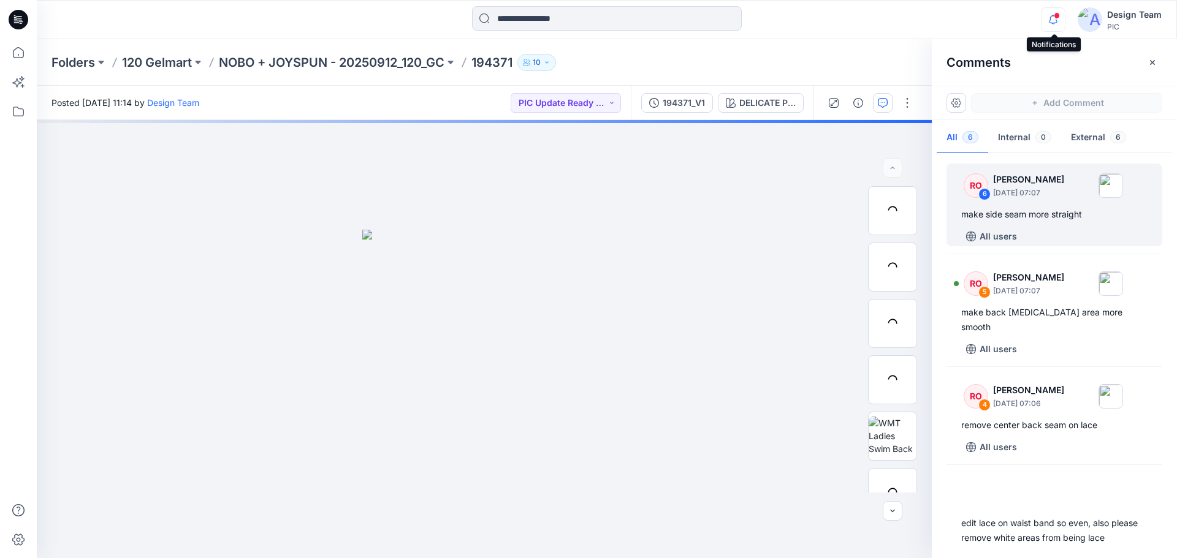
click at [1061, 16] on icon "button" at bounding box center [1052, 19] width 23 height 25
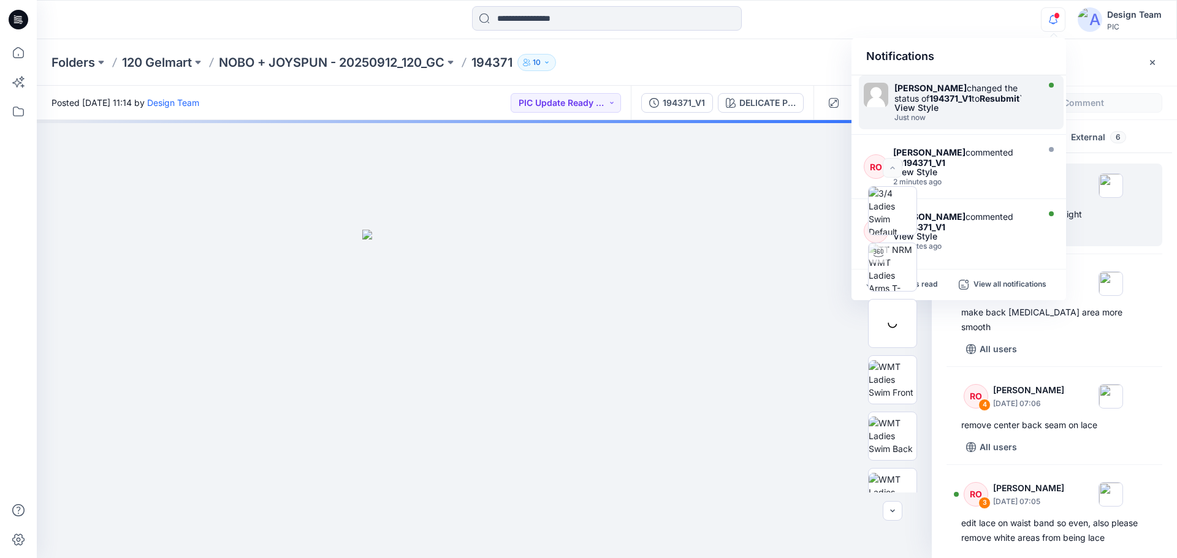
click at [1003, 104] on div "View Style" at bounding box center [964, 108] width 141 height 9
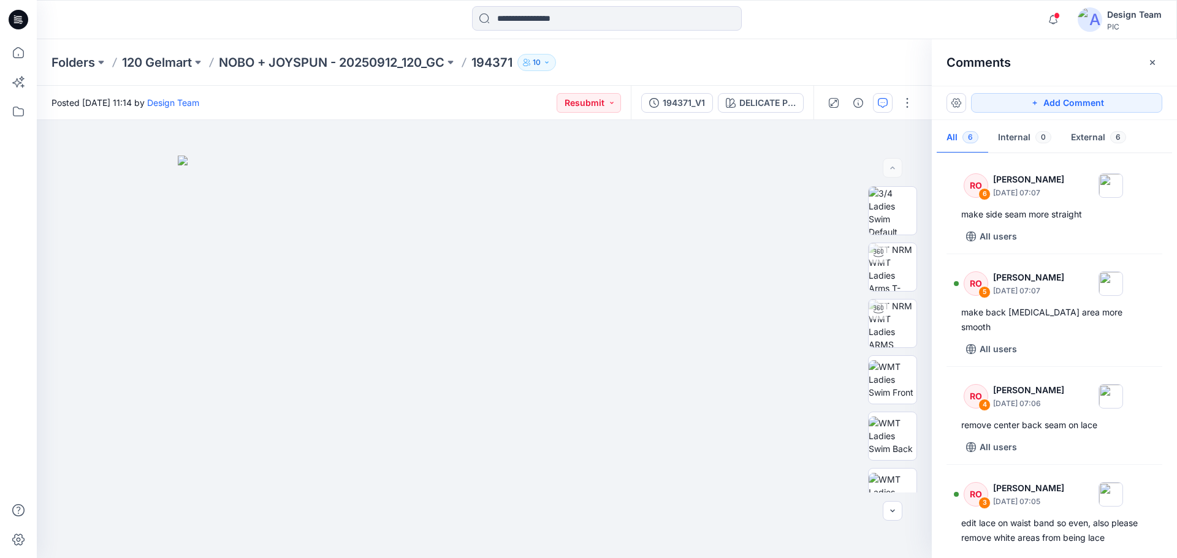
click at [18, 21] on icon at bounding box center [19, 20] width 20 height 20
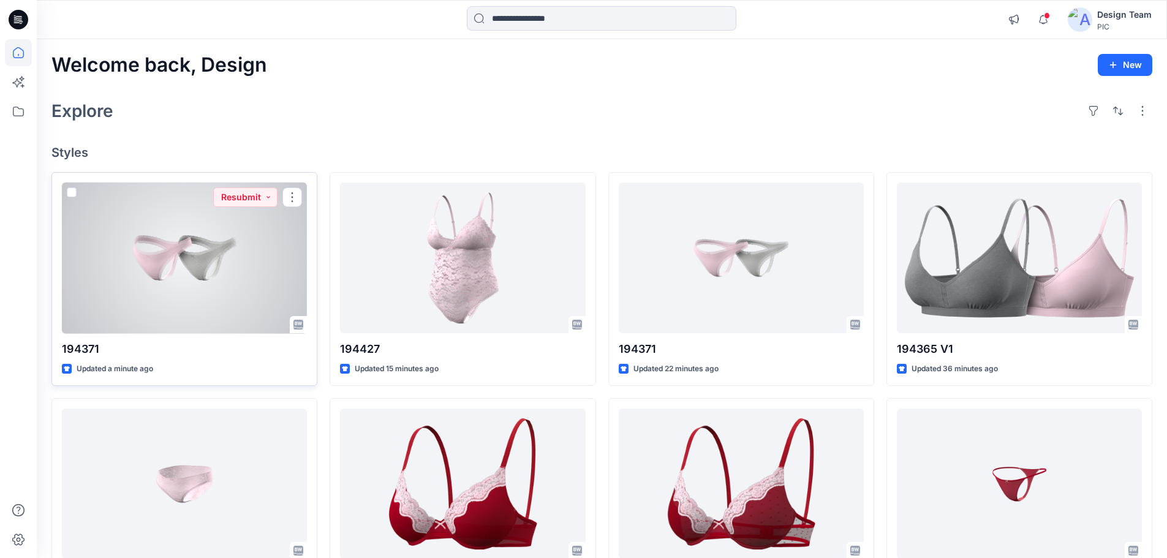
click at [150, 290] on div at bounding box center [184, 258] width 245 height 151
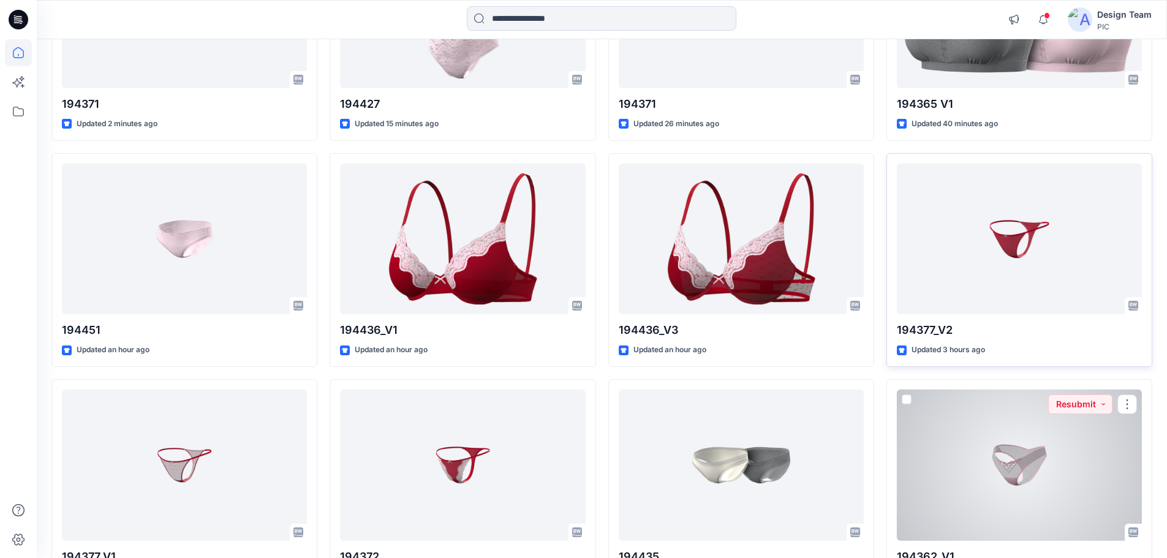
scroll to position [184, 0]
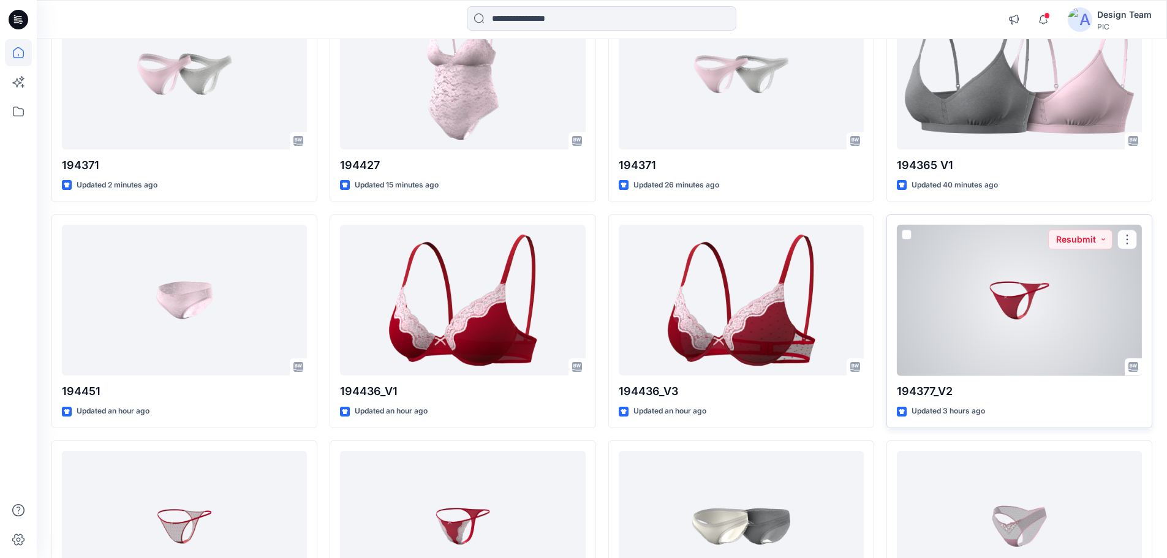
click at [1034, 275] on div at bounding box center [1019, 300] width 245 height 151
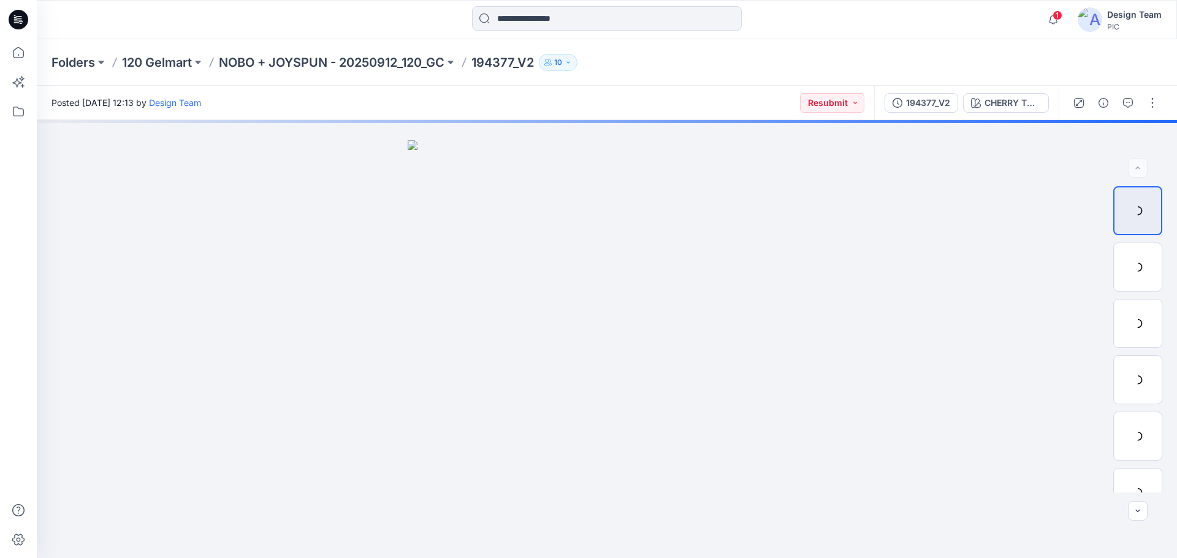
click at [27, 21] on icon at bounding box center [19, 20] width 20 height 20
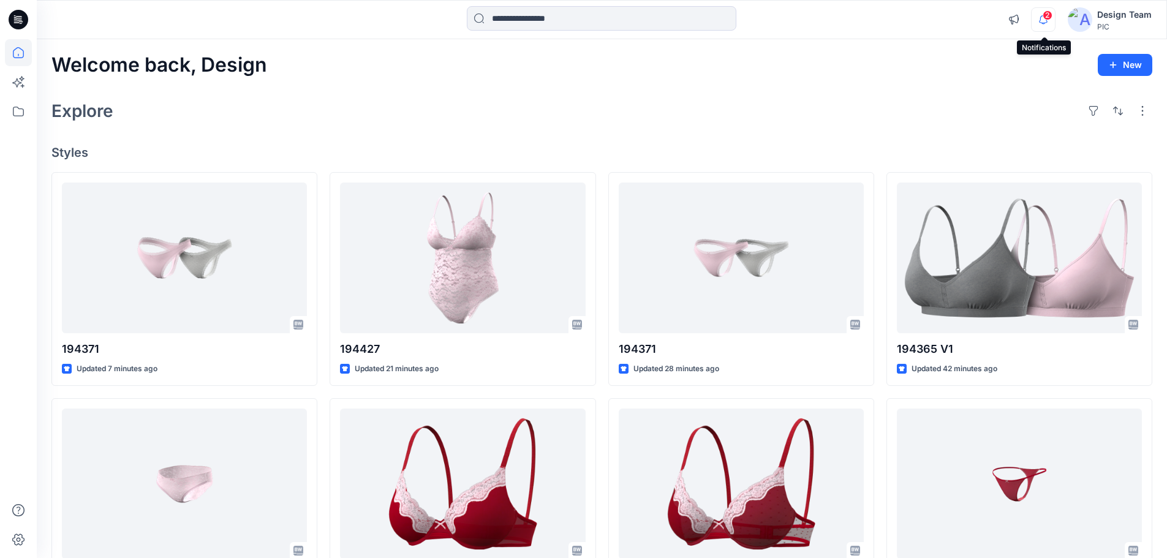
click at [1041, 18] on icon "button" at bounding box center [1043, 19] width 23 height 25
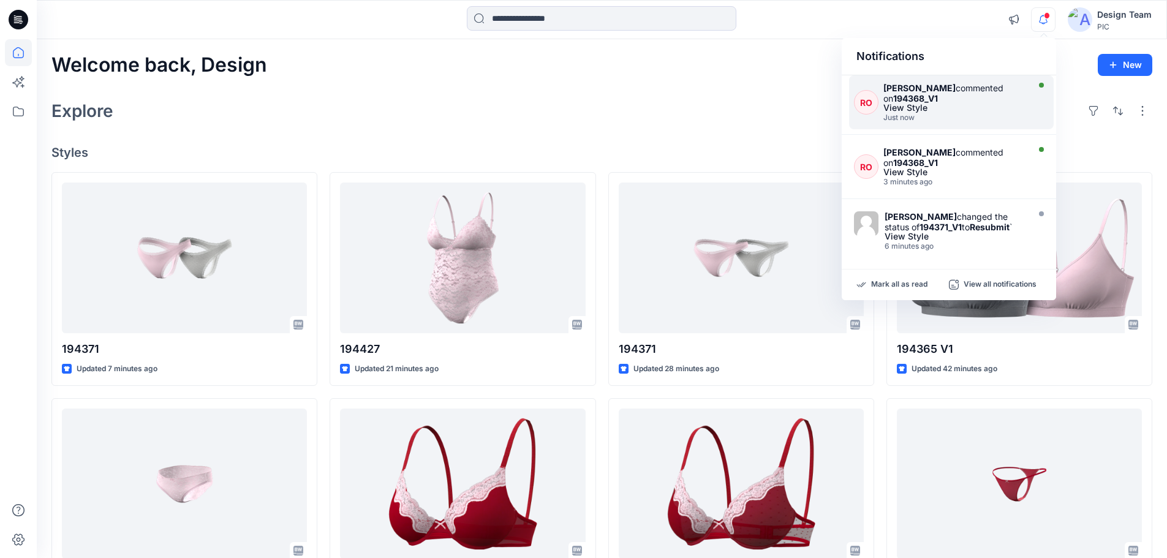
click at [911, 97] on strong "194368_V1" at bounding box center [915, 98] width 45 height 10
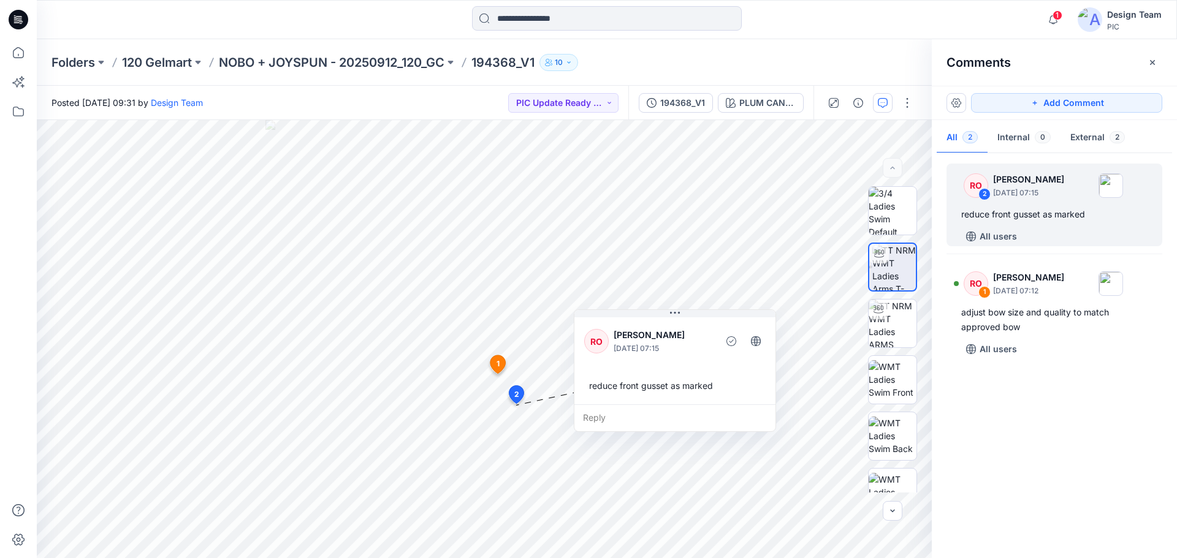
click at [12, 25] on icon at bounding box center [19, 20] width 20 height 20
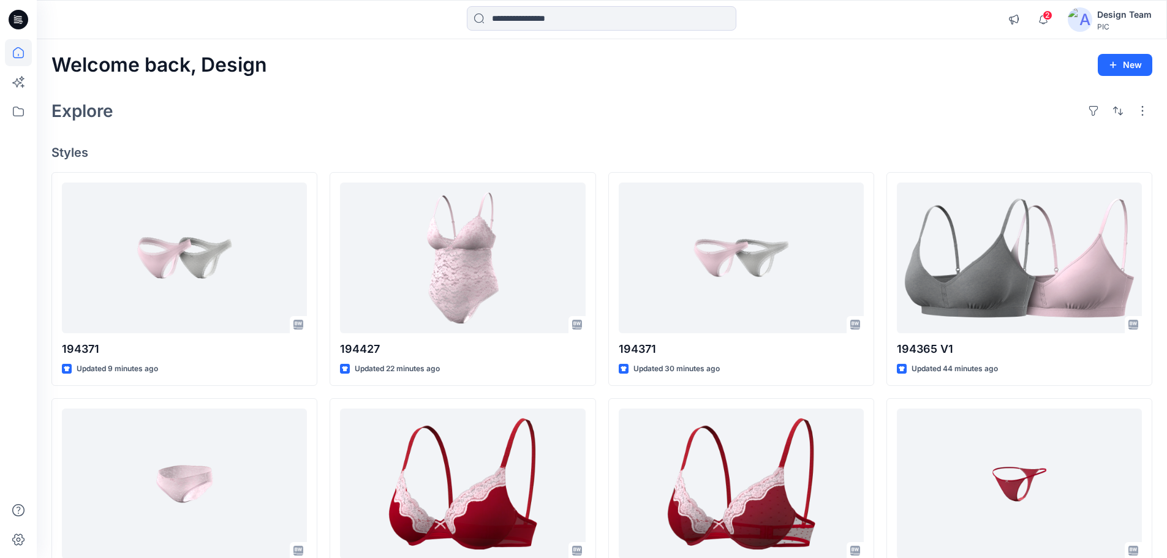
click at [15, 23] on icon at bounding box center [19, 20] width 20 height 20
click at [1049, 25] on icon "button" at bounding box center [1043, 19] width 23 height 25
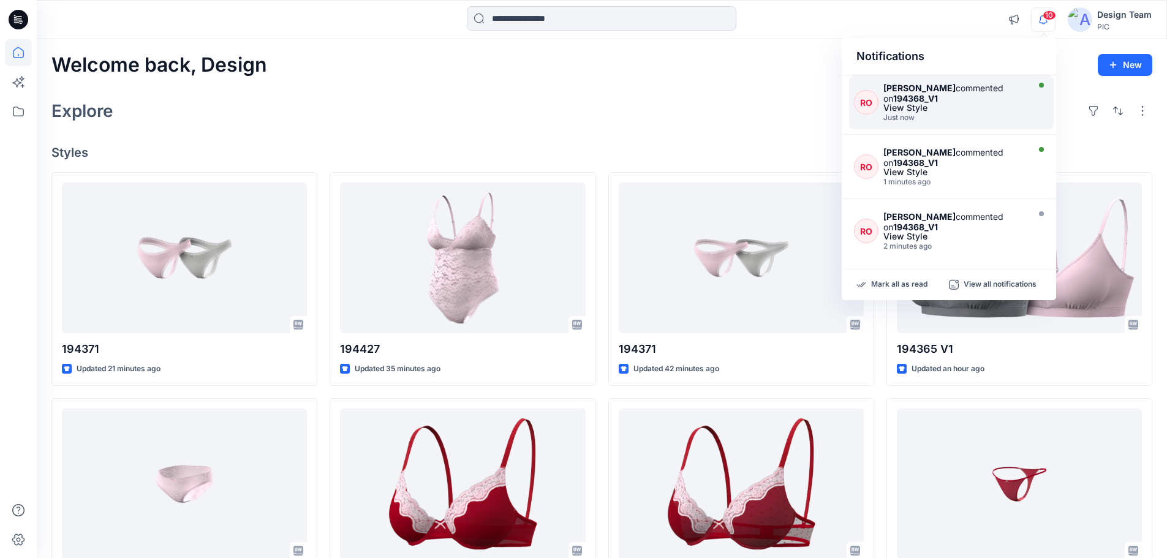
click at [916, 104] on div "View Style" at bounding box center [955, 108] width 142 height 9
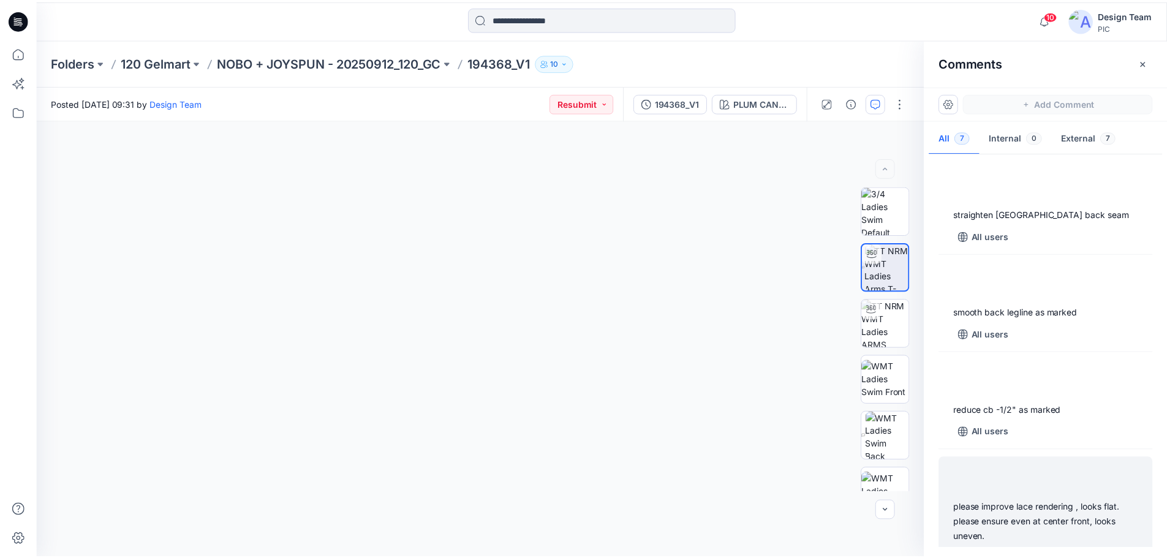
scroll to position [21, 0]
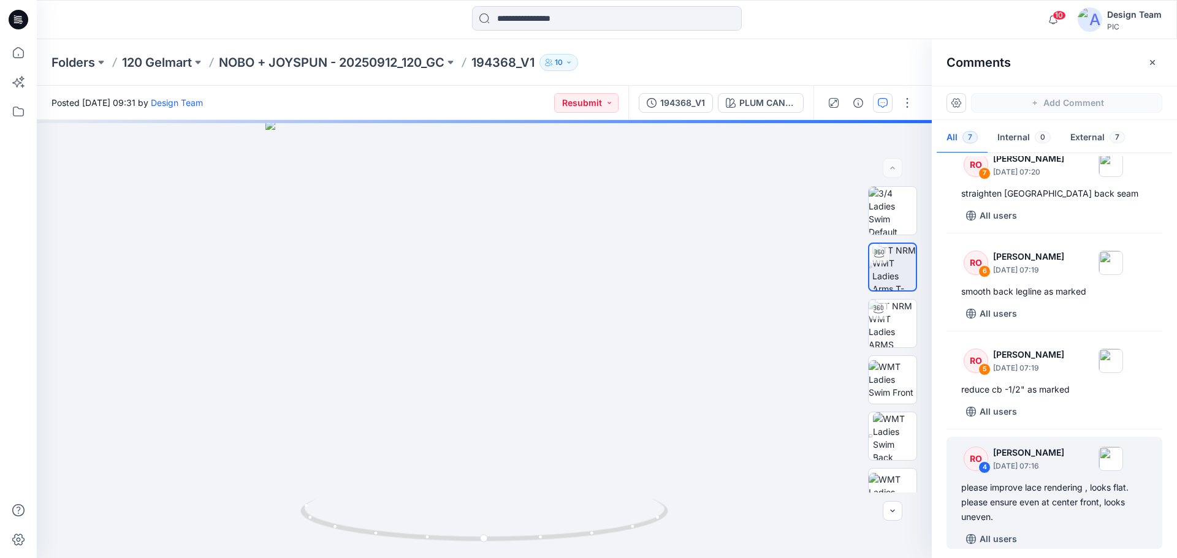
click at [18, 17] on icon at bounding box center [19, 16] width 6 height 1
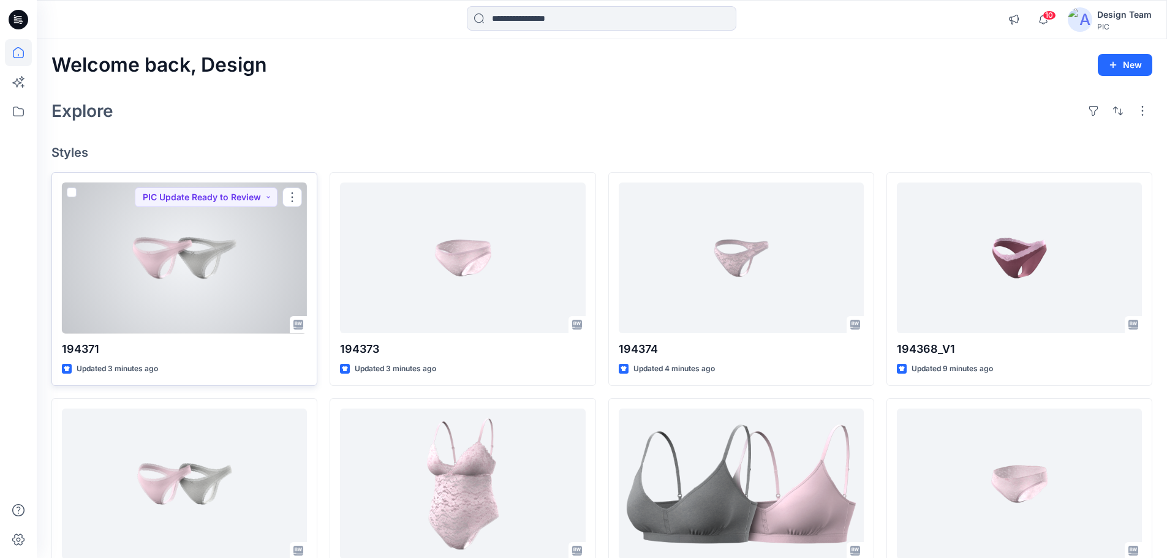
click at [169, 270] on div at bounding box center [184, 258] width 245 height 151
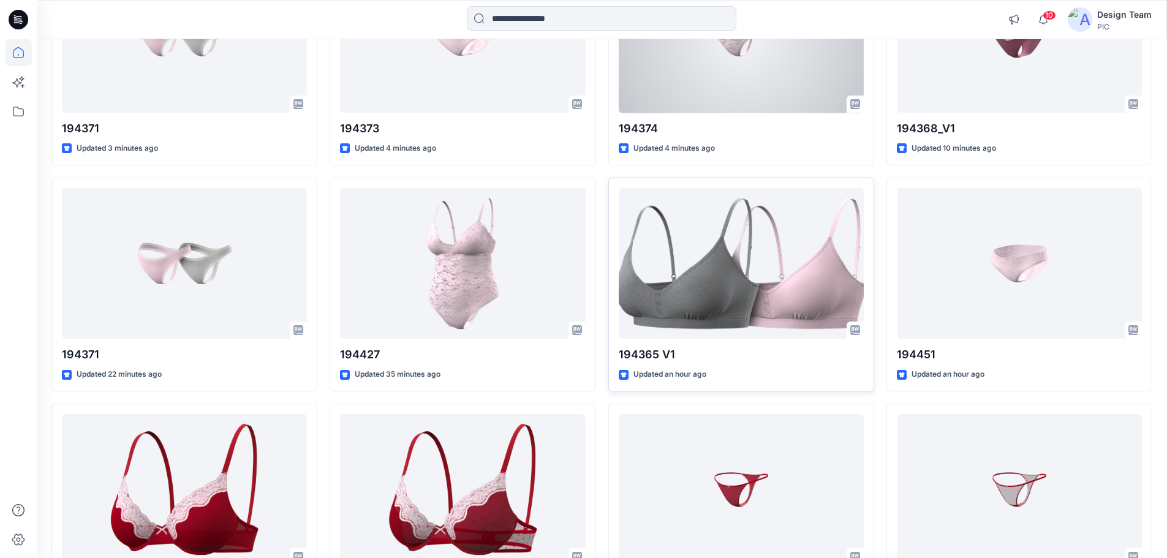
scroll to position [245, 0]
